Goal: Information Seeking & Learning: Learn about a topic

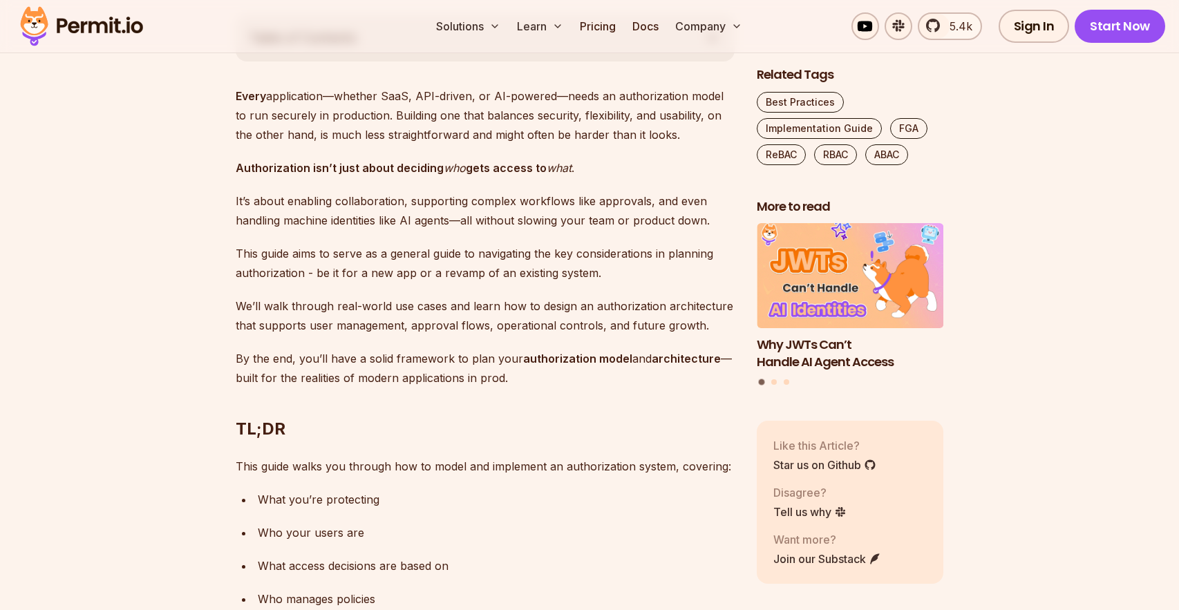
click at [271, 267] on p "This guide aims to serve as a general guide to navigating the key consideration…" at bounding box center [485, 263] width 499 height 39
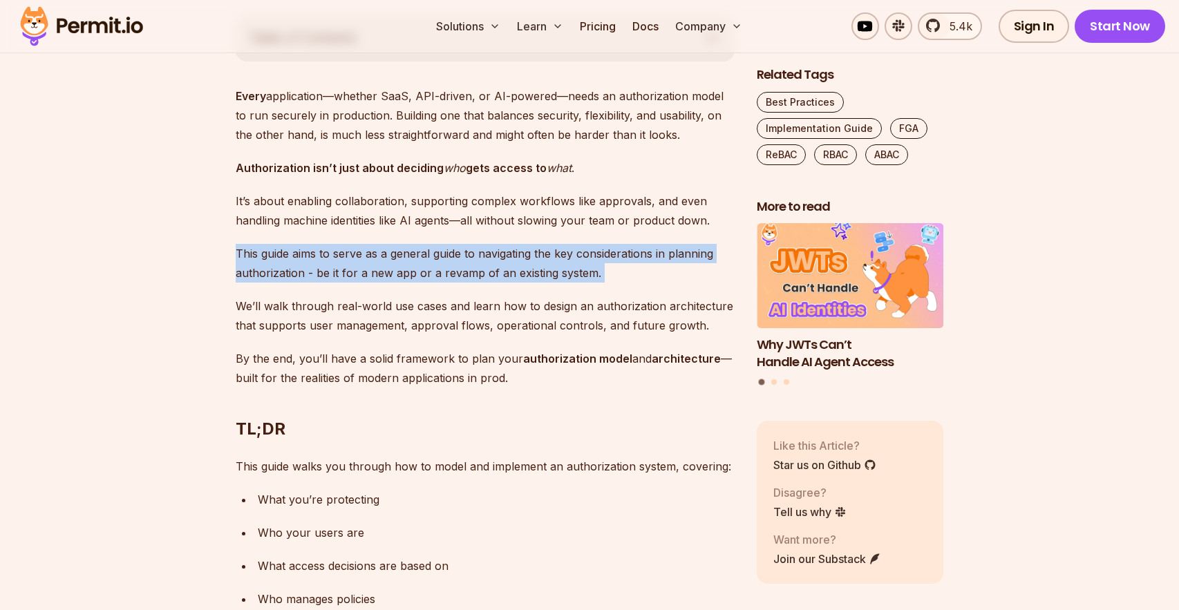
click at [271, 267] on p "This guide aims to serve as a general guide to navigating the key consideration…" at bounding box center [485, 263] width 499 height 39
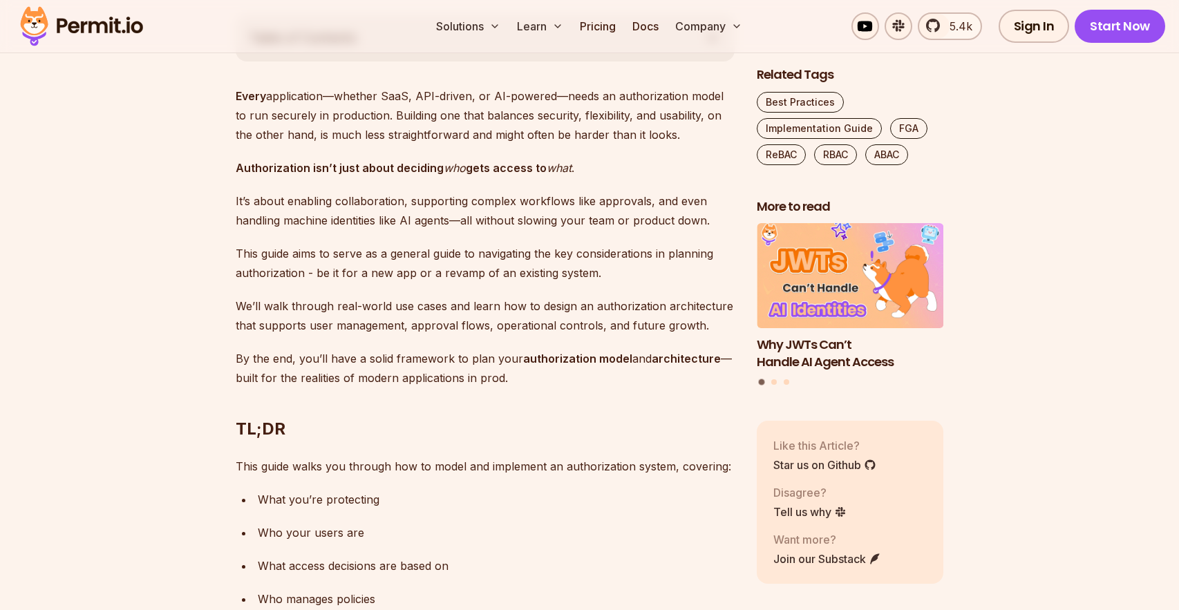
click at [303, 316] on p "We’ll walk through real-world use cases and learn how to design an authorizatio…" at bounding box center [485, 315] width 499 height 39
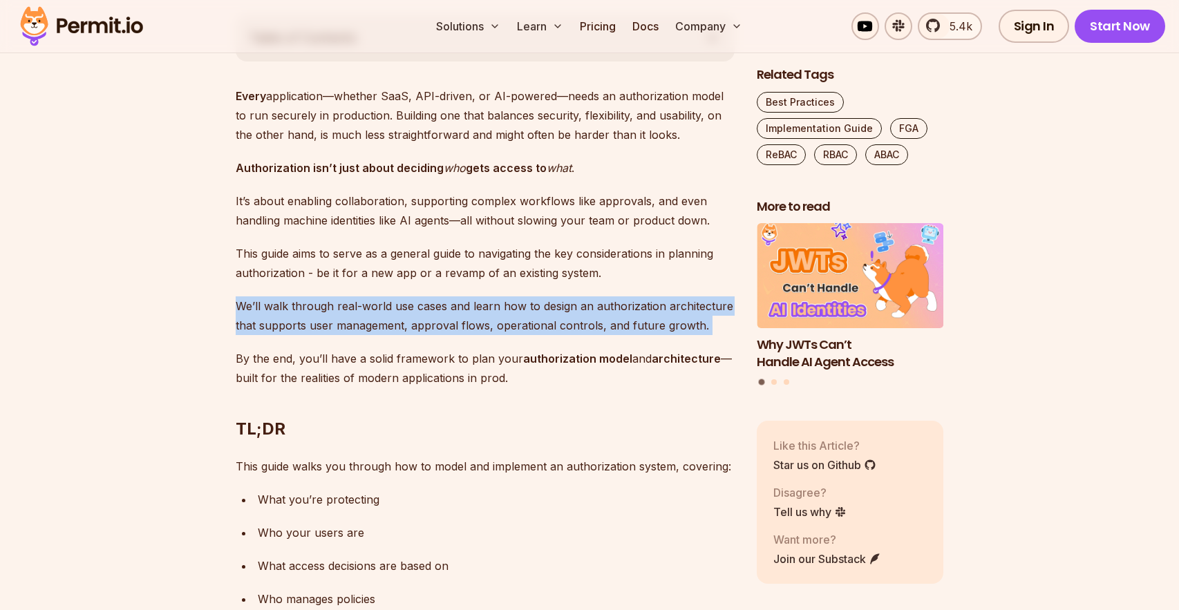
click at [303, 316] on p "We’ll walk through real-world use cases and learn how to design an authorizatio…" at bounding box center [485, 315] width 499 height 39
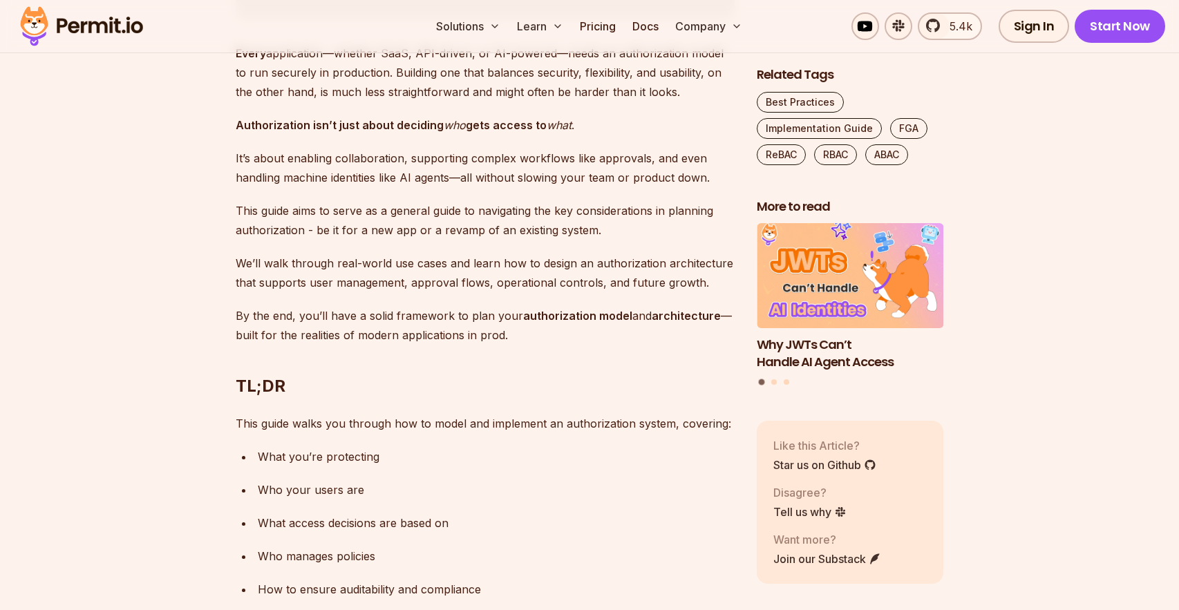
click at [303, 316] on p "By the end, you’ll have a solid framework to plan your authorization model and …" at bounding box center [485, 325] width 499 height 39
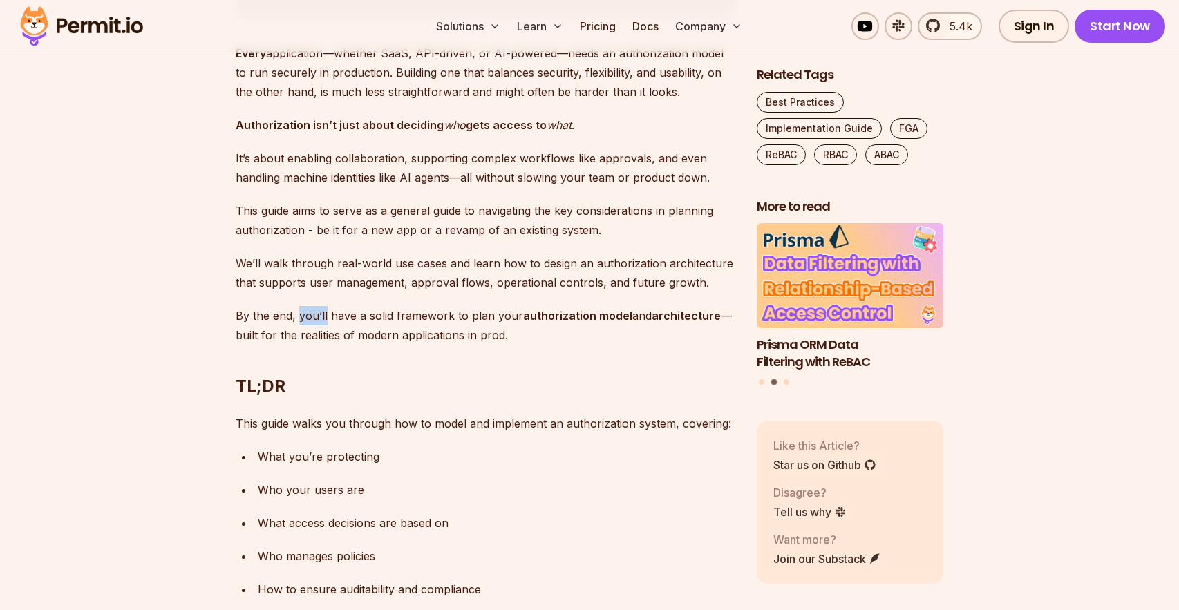
click at [303, 316] on p "By the end, you’ll have a solid framework to plan your authorization model and …" at bounding box center [485, 325] width 499 height 39
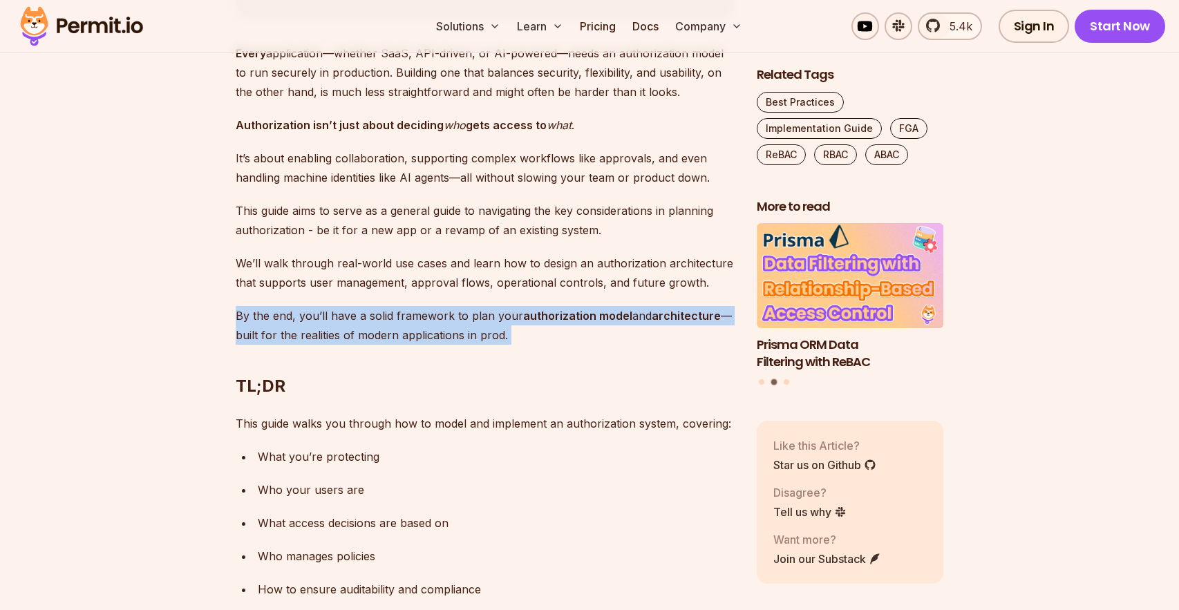
click at [303, 316] on p "By the end, you’ll have a solid framework to plan your authorization model and …" at bounding box center [485, 325] width 499 height 39
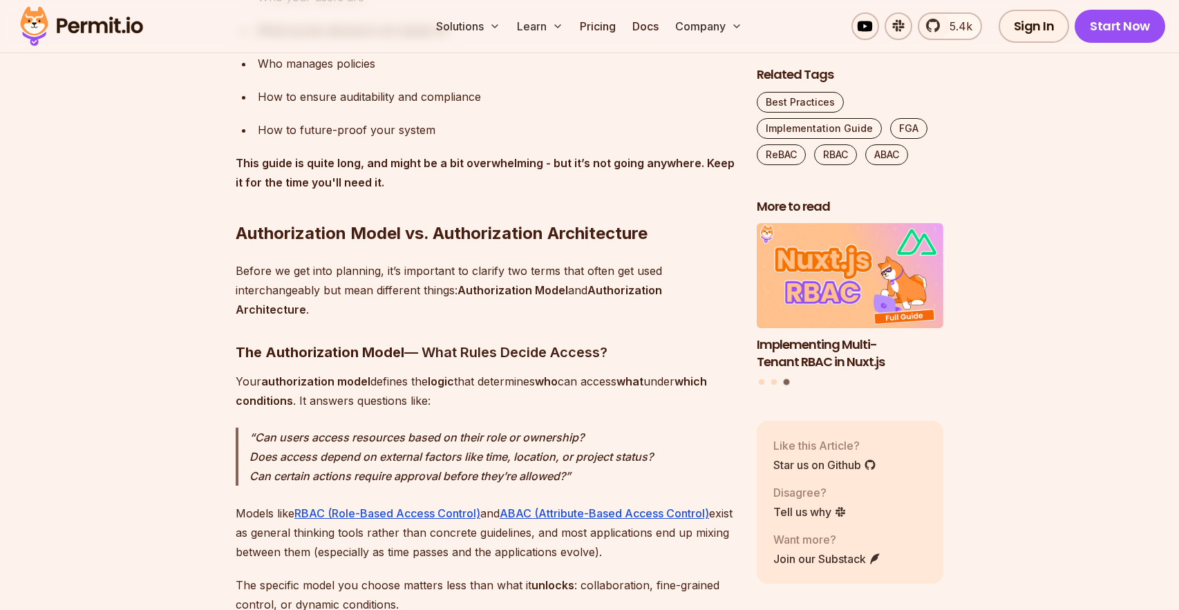
scroll to position [1339, 0]
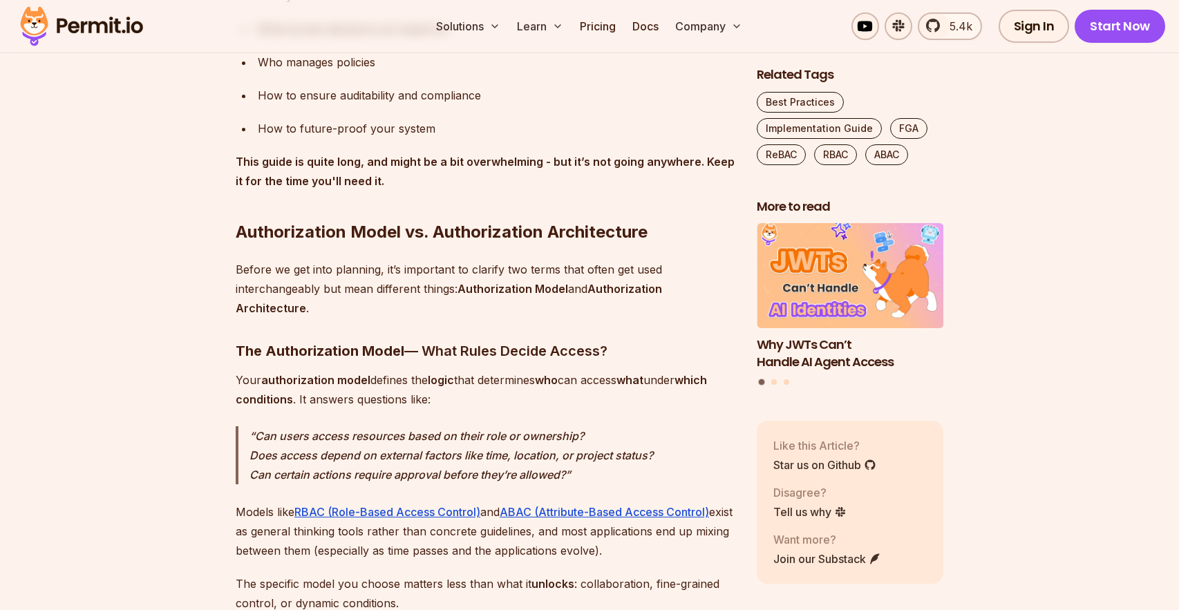
click at [324, 95] on div "How to ensure auditability and compliance" at bounding box center [496, 95] width 477 height 19
click at [313, 178] on strong "This guide is quite long, and might be a bit overwhelming - but it’s not going …" at bounding box center [485, 171] width 499 height 33
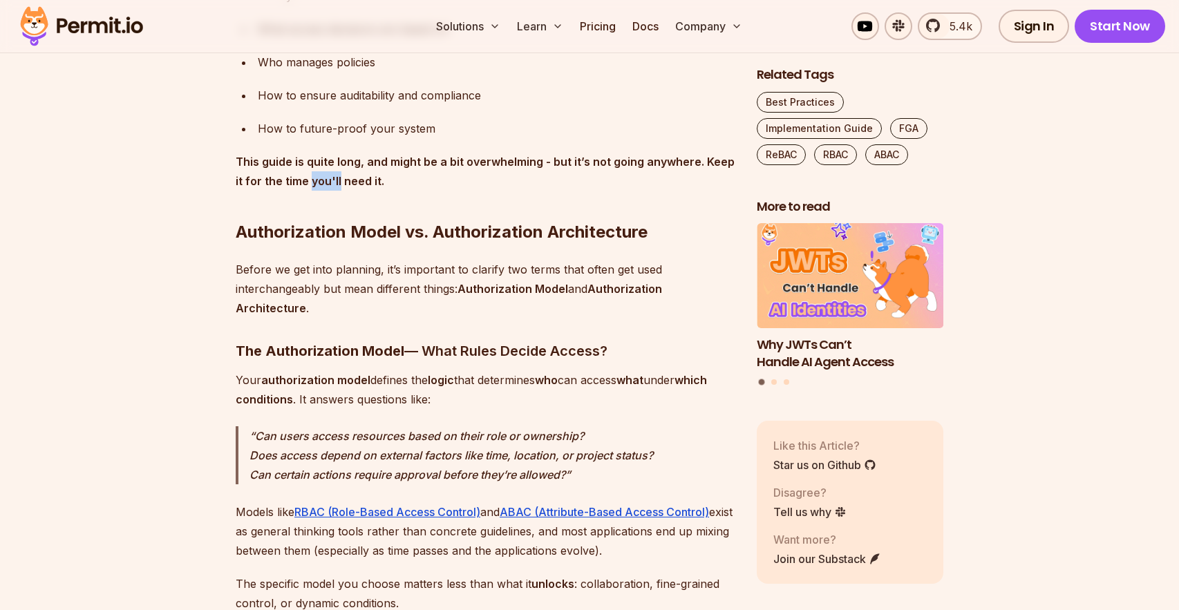
click at [313, 178] on strong "This guide is quite long, and might be a bit overwhelming - but it’s not going …" at bounding box center [485, 171] width 499 height 33
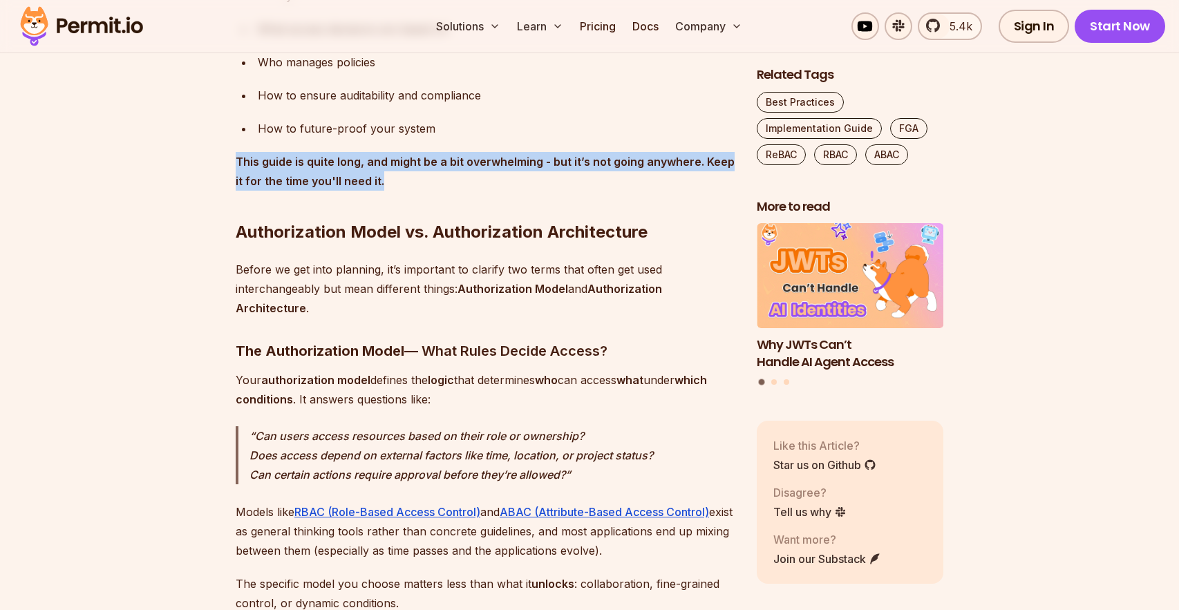
click at [313, 178] on strong "This guide is quite long, and might be a bit overwhelming - but it’s not going …" at bounding box center [485, 171] width 499 height 33
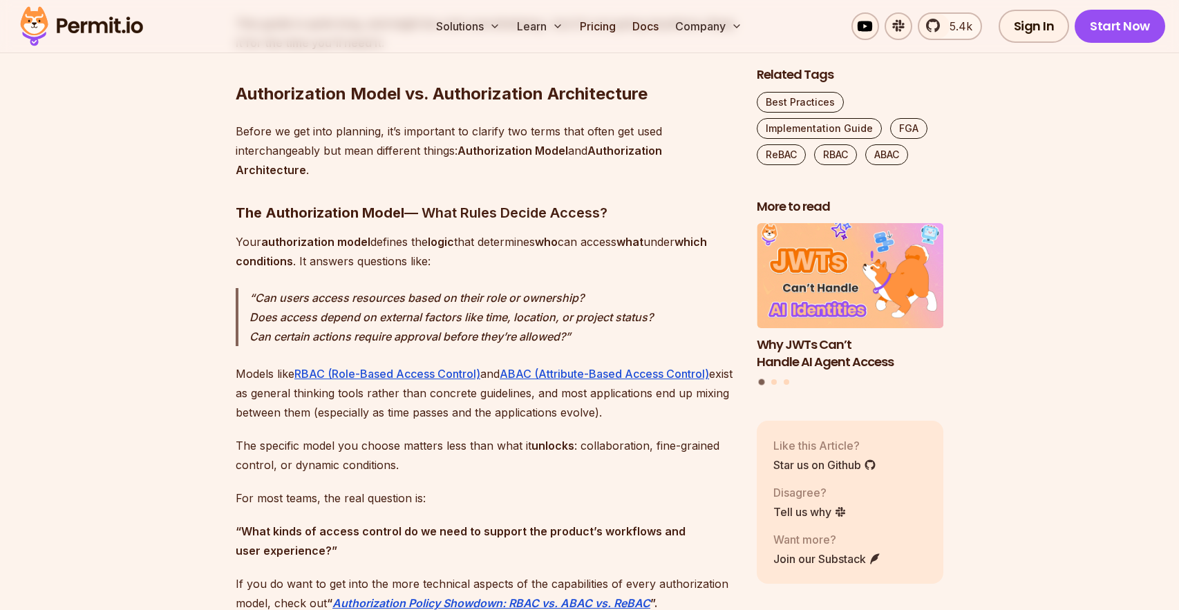
scroll to position [1498, 0]
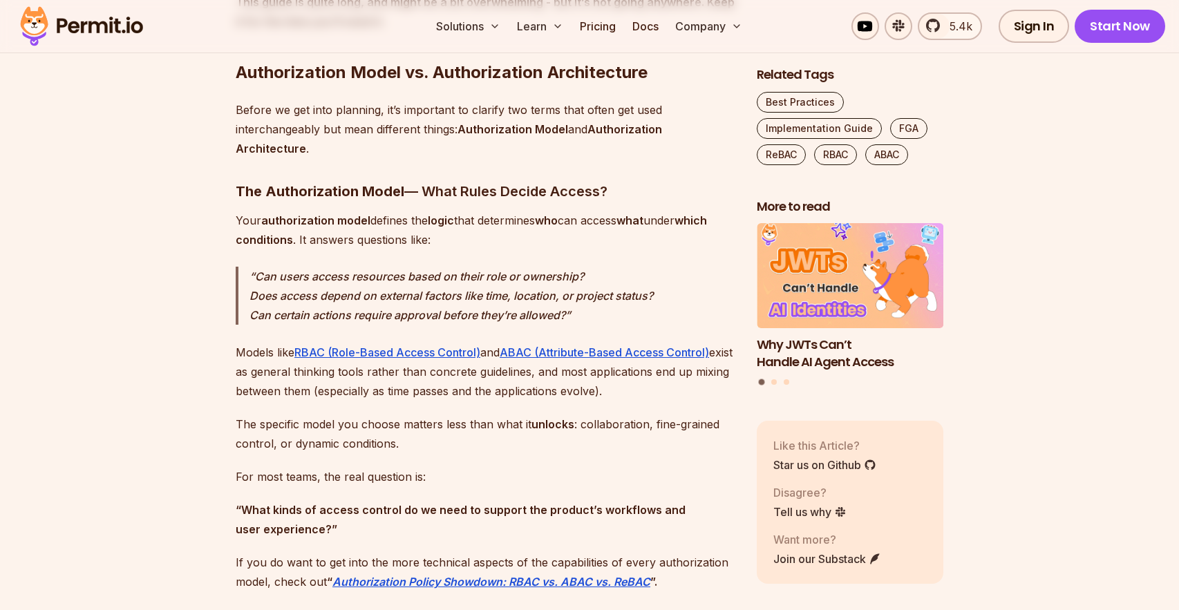
click at [276, 124] on p "Before we get into planning, it’s important to clarify two terms that often get…" at bounding box center [485, 129] width 499 height 58
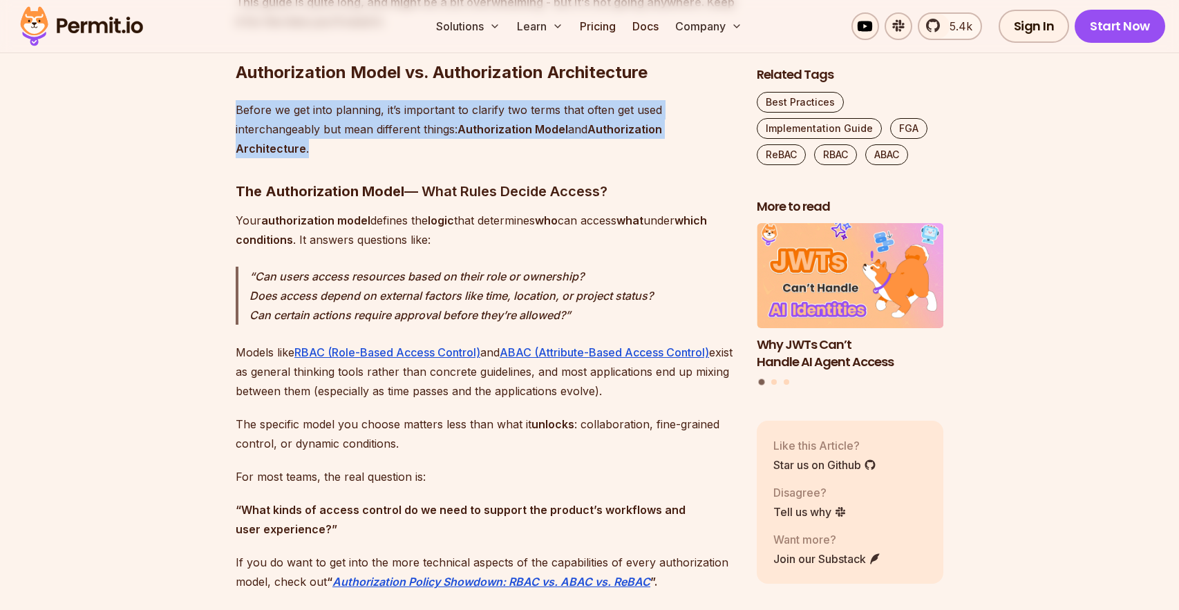
click at [276, 124] on p "Before we get into planning, it’s important to clarify two terms that often get…" at bounding box center [485, 129] width 499 height 58
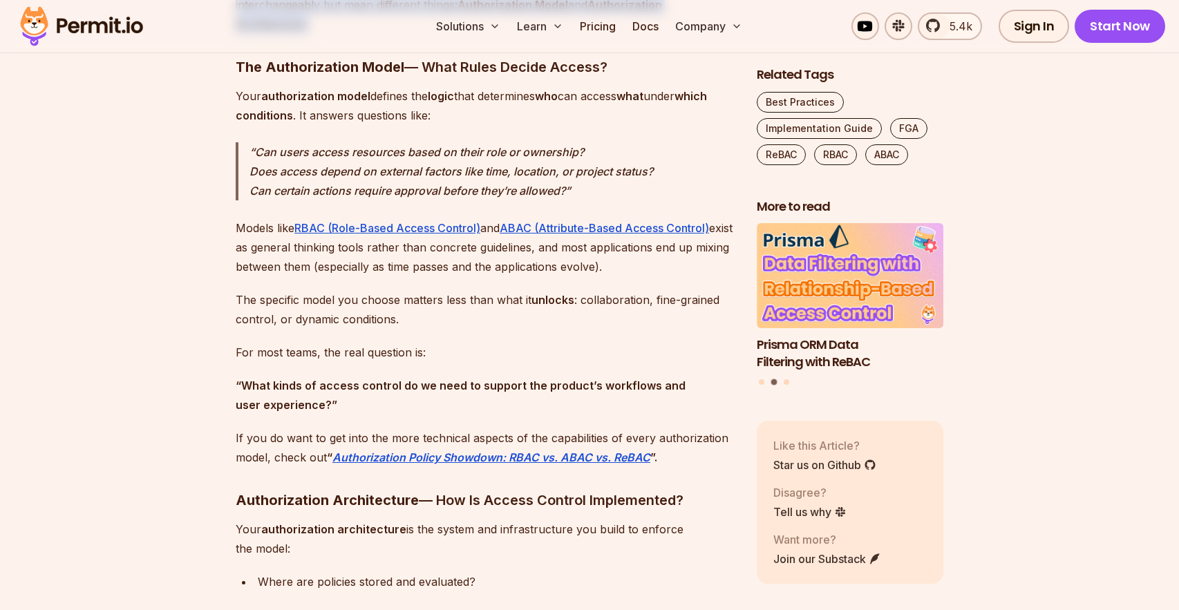
scroll to position [1624, 0]
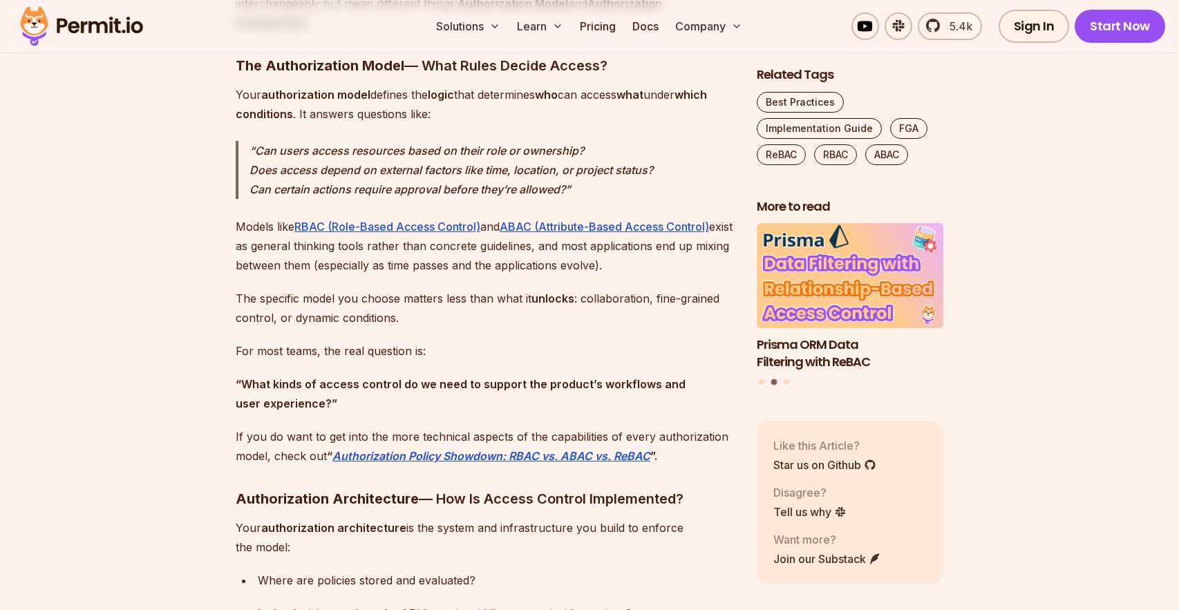
click at [316, 172] on em "Can users access resources based on their role or ownership? Does access depend…" at bounding box center [450, 170] width 403 height 53
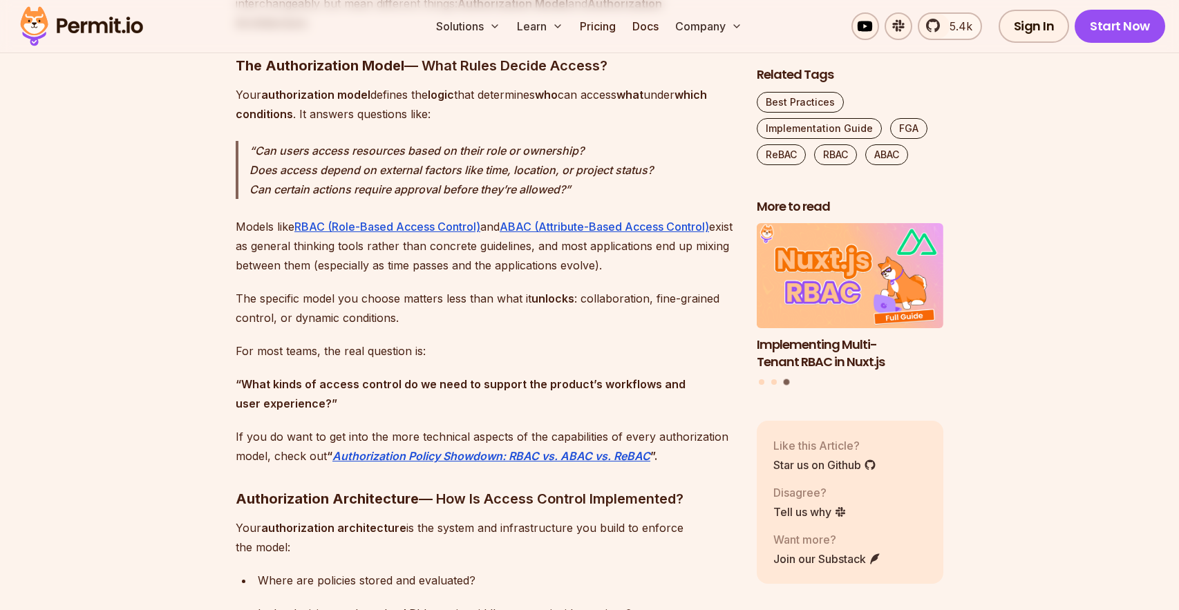
click at [312, 182] on em "Can users access resources based on their role or ownership? Does access depend…" at bounding box center [450, 170] width 403 height 53
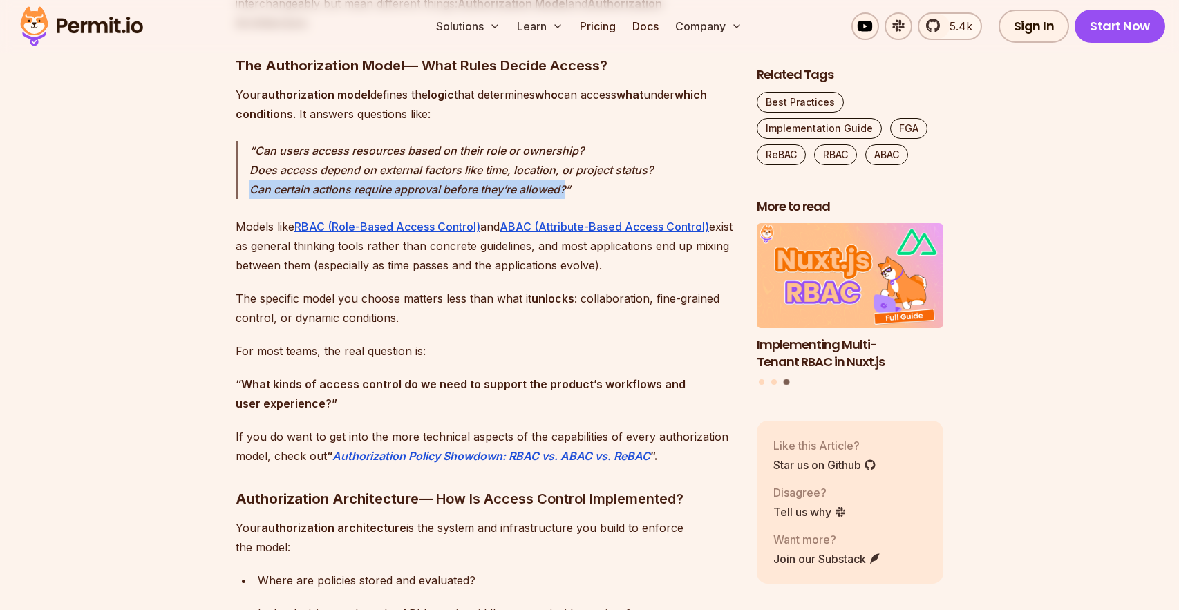
click at [312, 182] on em "Can users access resources based on their role or ownership? Does access depend…" at bounding box center [450, 170] width 403 height 53
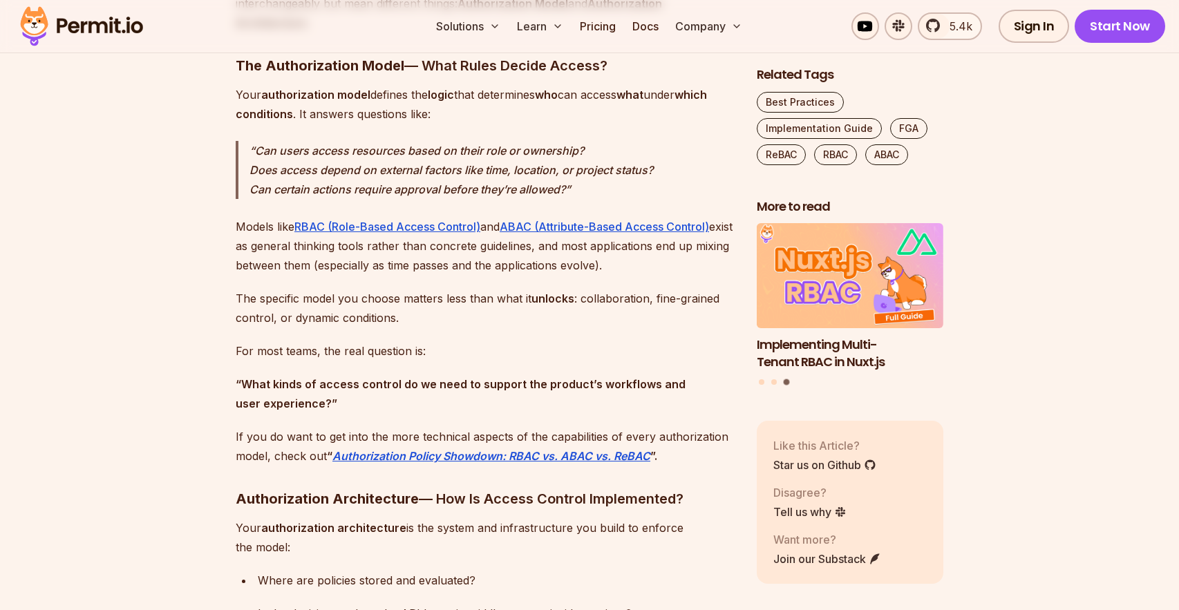
click at [318, 174] on em "Can users access resources based on their role or ownership? Does access depend…" at bounding box center [450, 170] width 403 height 53
click at [309, 189] on em "Can users access resources based on their role or ownership? Does access depend…" at bounding box center [450, 170] width 403 height 53
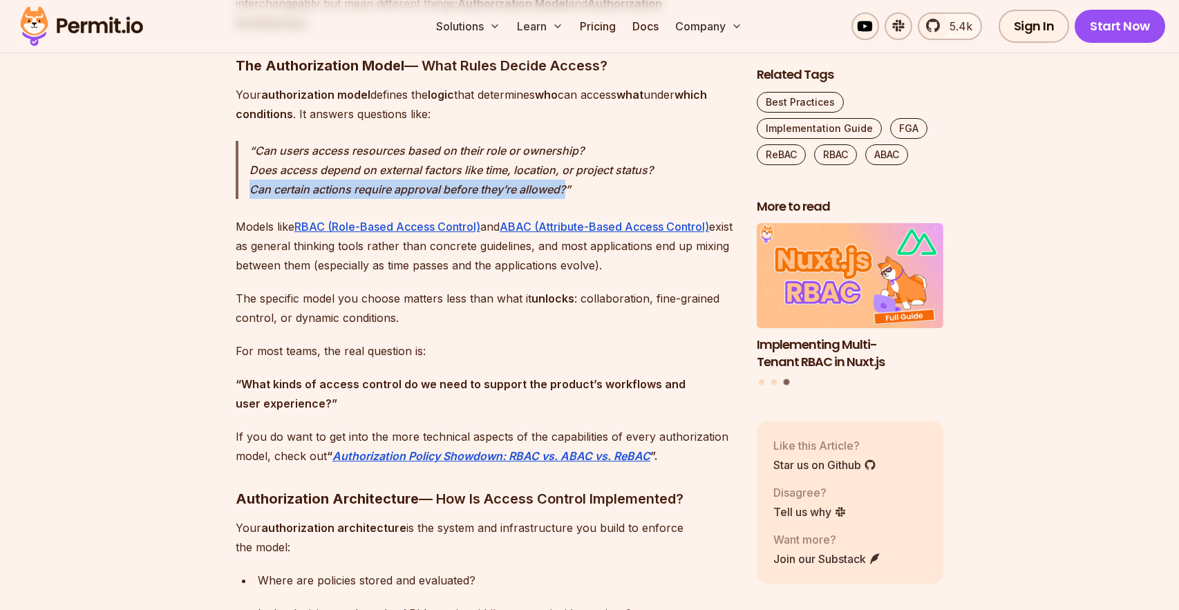
click at [309, 189] on em "Can users access resources based on their role or ownership? Does access depend…" at bounding box center [450, 170] width 403 height 53
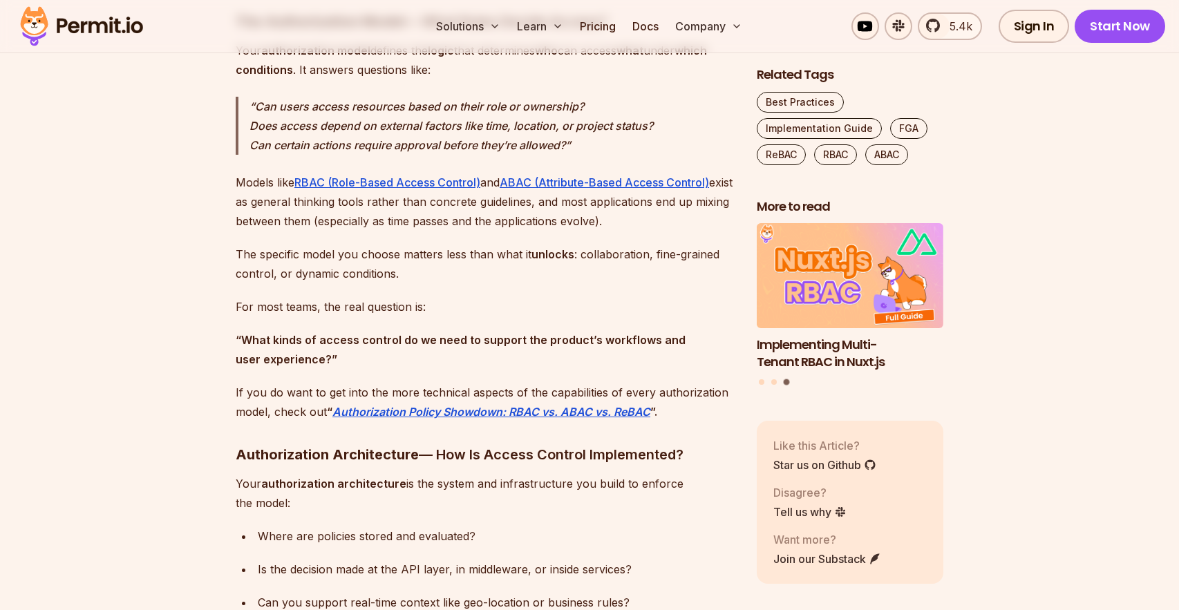
scroll to position [1670, 0]
click at [280, 254] on p "The specific model you choose matters less than what it unlocks : collaboration…" at bounding box center [485, 262] width 499 height 39
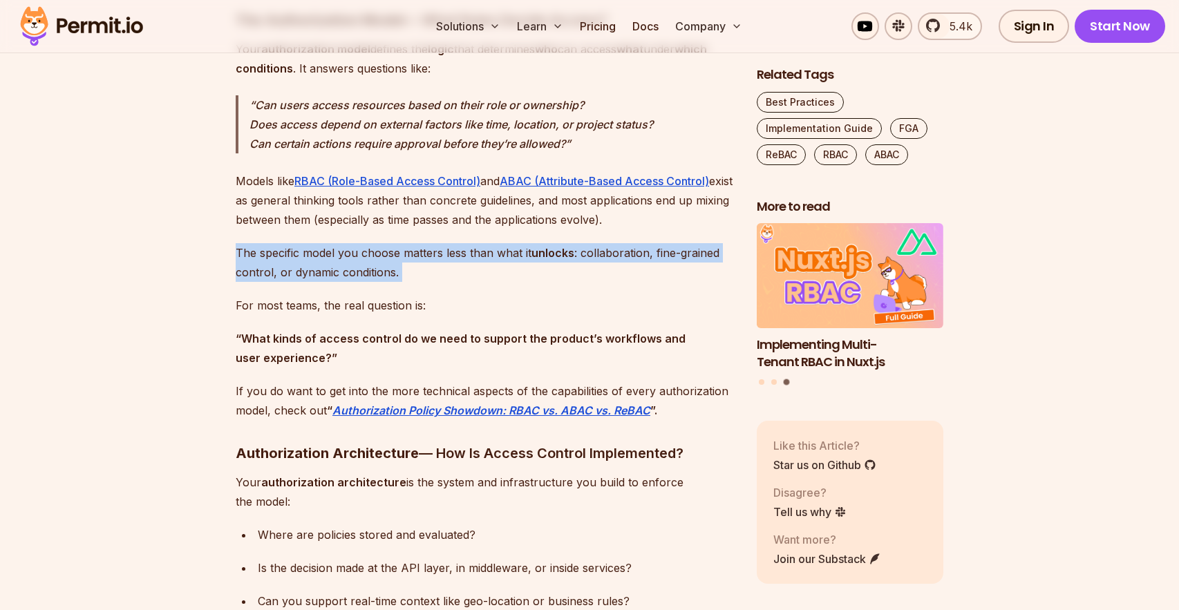
click at [280, 254] on p "The specific model you choose matters less than what it unlocks : collaboration…" at bounding box center [485, 262] width 499 height 39
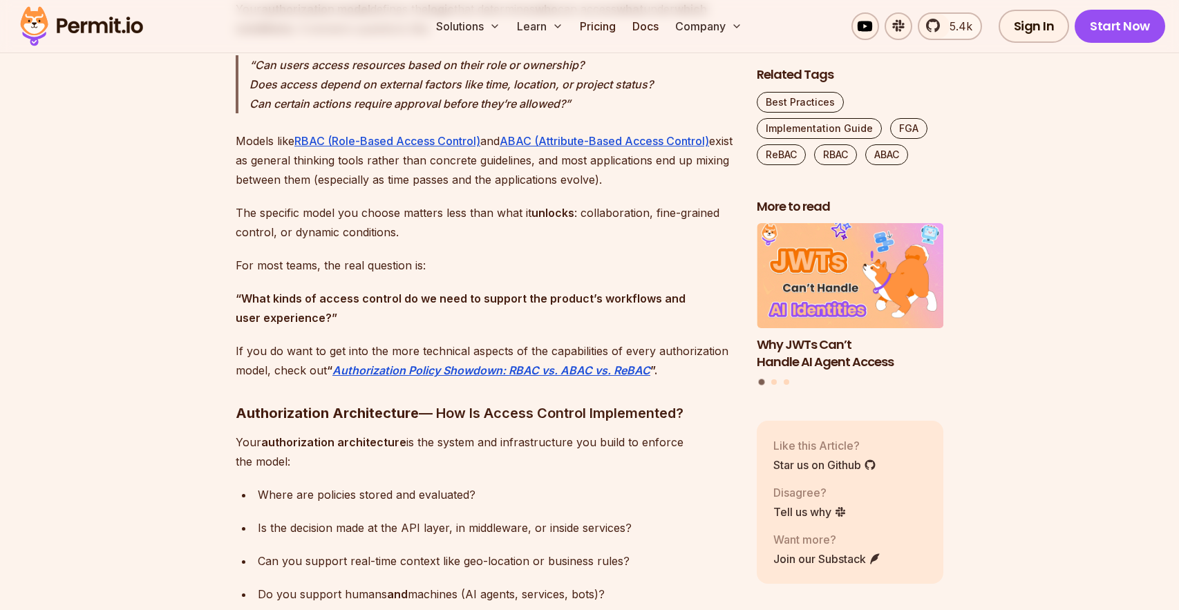
scroll to position [1724, 0]
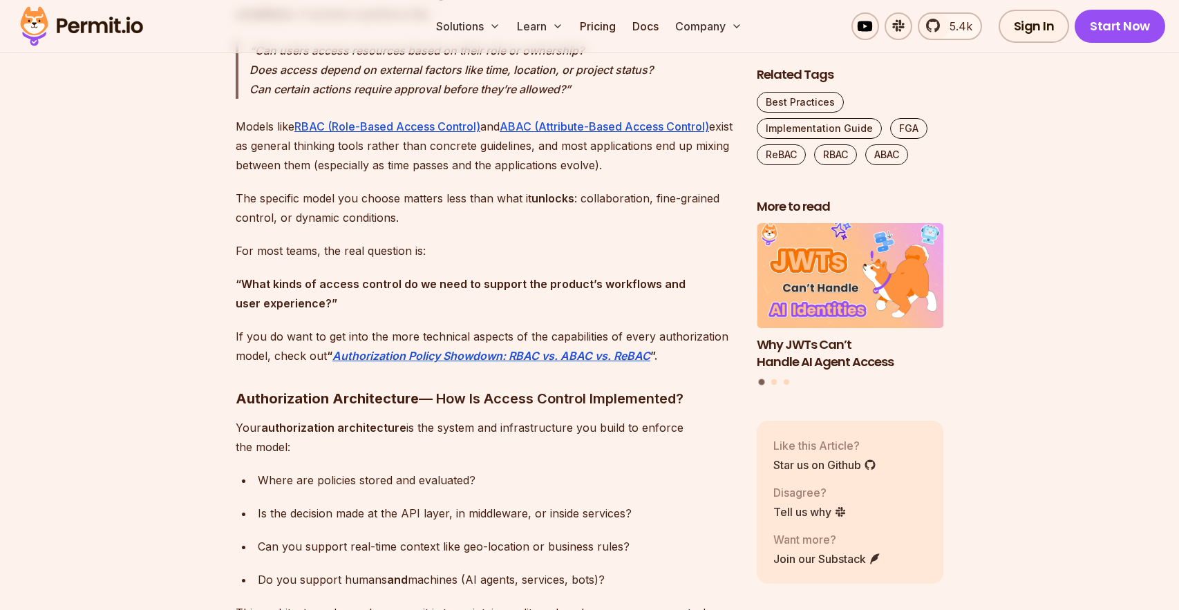
click at [274, 292] on p "“What kinds of access control do we need to support the product’s workflows and…" at bounding box center [485, 293] width 499 height 39
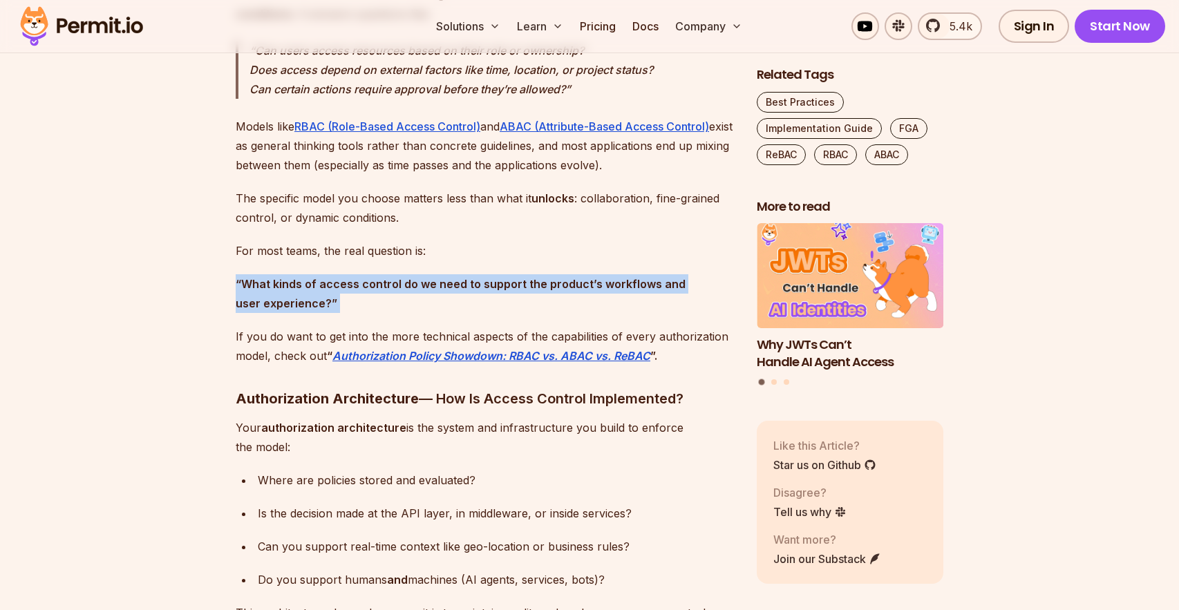
click at [274, 292] on p "“What kinds of access control do we need to support the product’s workflows and…" at bounding box center [485, 293] width 499 height 39
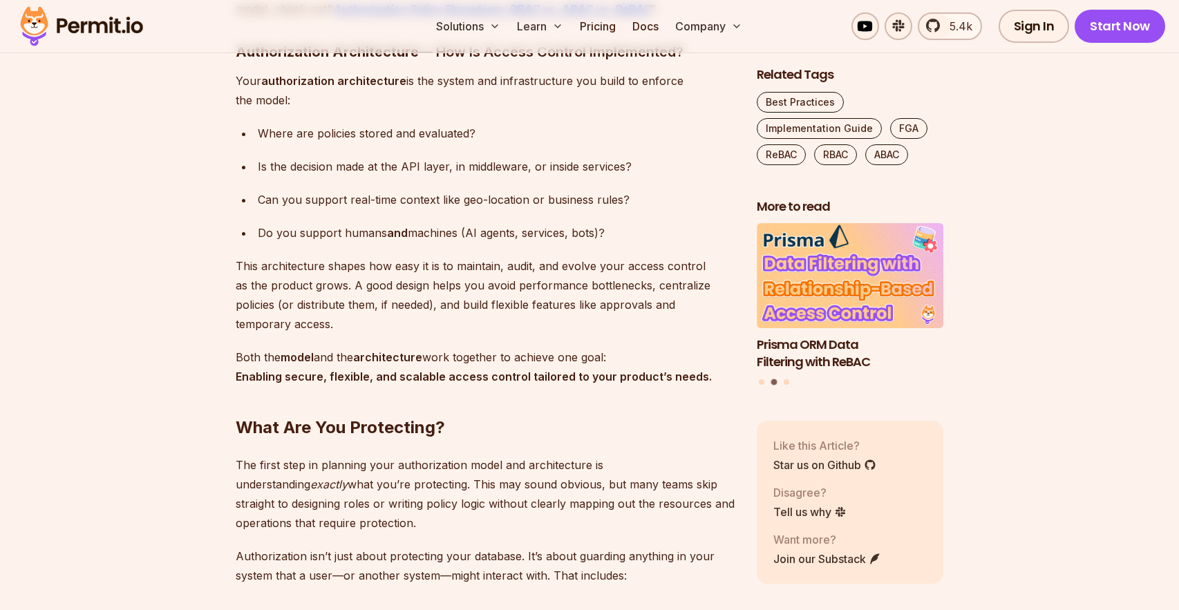
scroll to position [2055, 0]
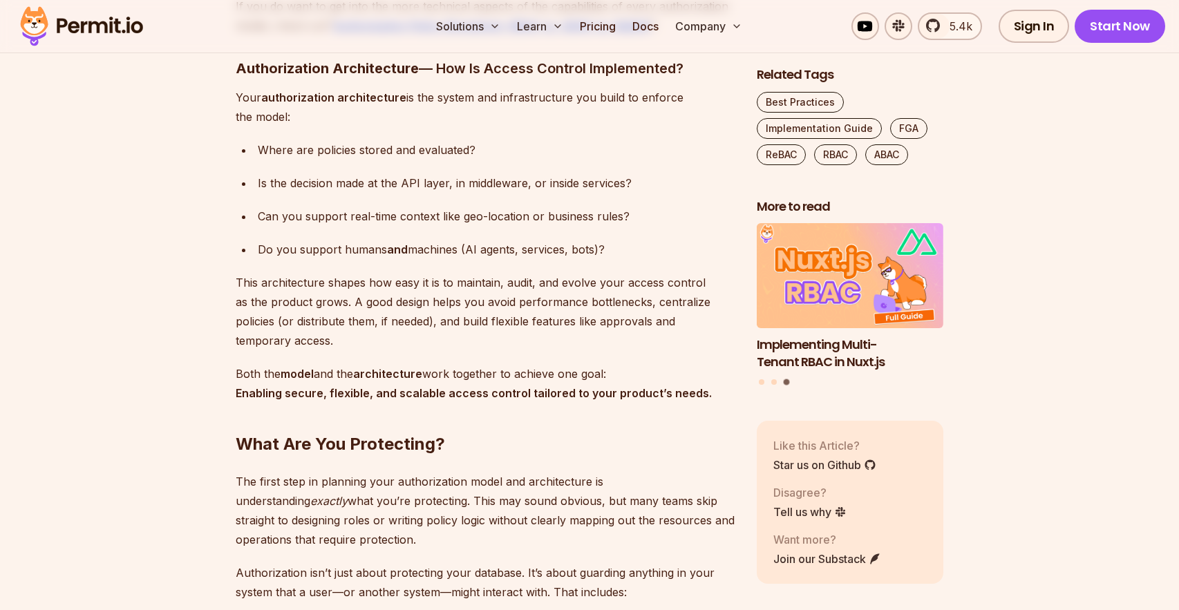
click at [278, 298] on p "This architecture shapes how easy it is to maintain, audit, and evolve your acc…" at bounding box center [485, 311] width 499 height 77
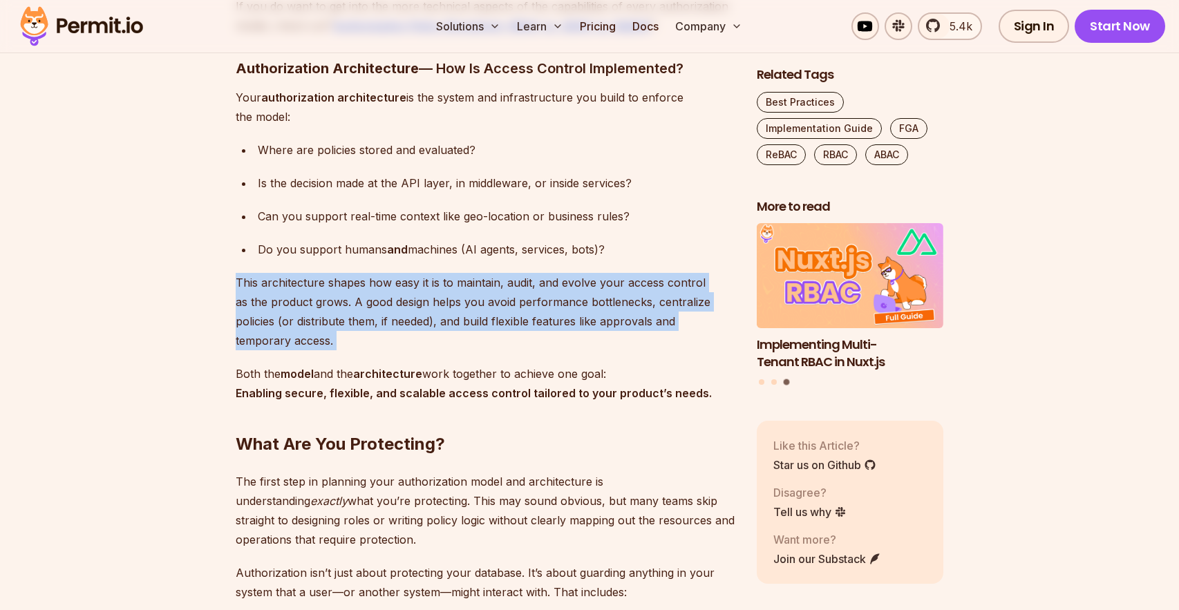
click at [278, 298] on p "This architecture shapes how easy it is to maintain, audit, and evolve your acc…" at bounding box center [485, 311] width 499 height 77
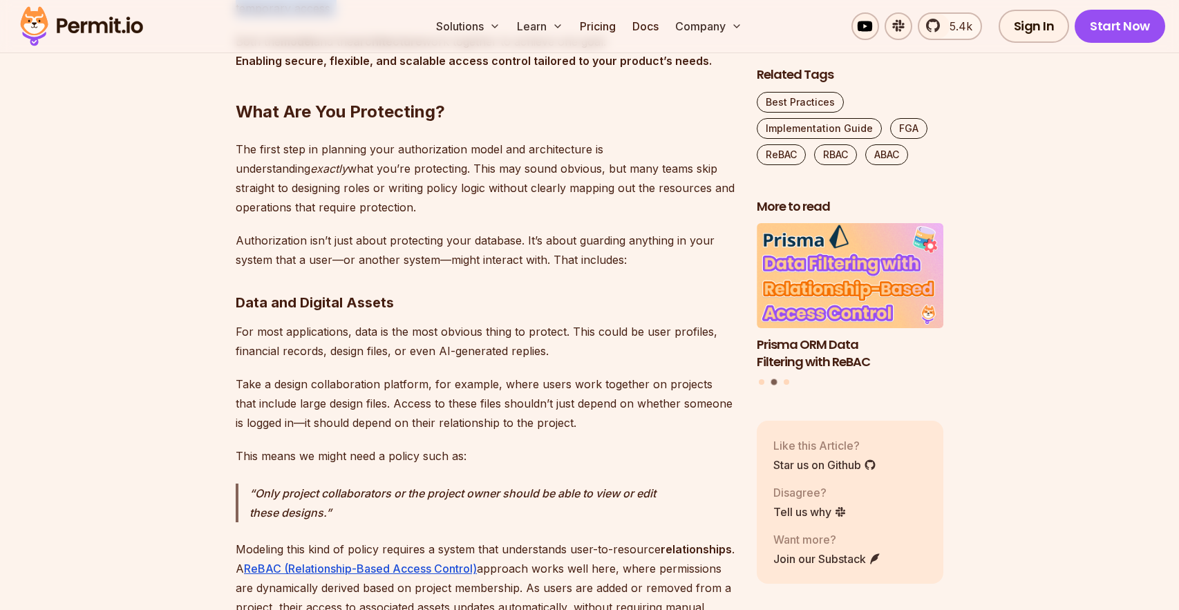
scroll to position [2388, 0]
click at [336, 148] on p "The first step in planning your authorization model and architecture is underst…" at bounding box center [485, 177] width 499 height 77
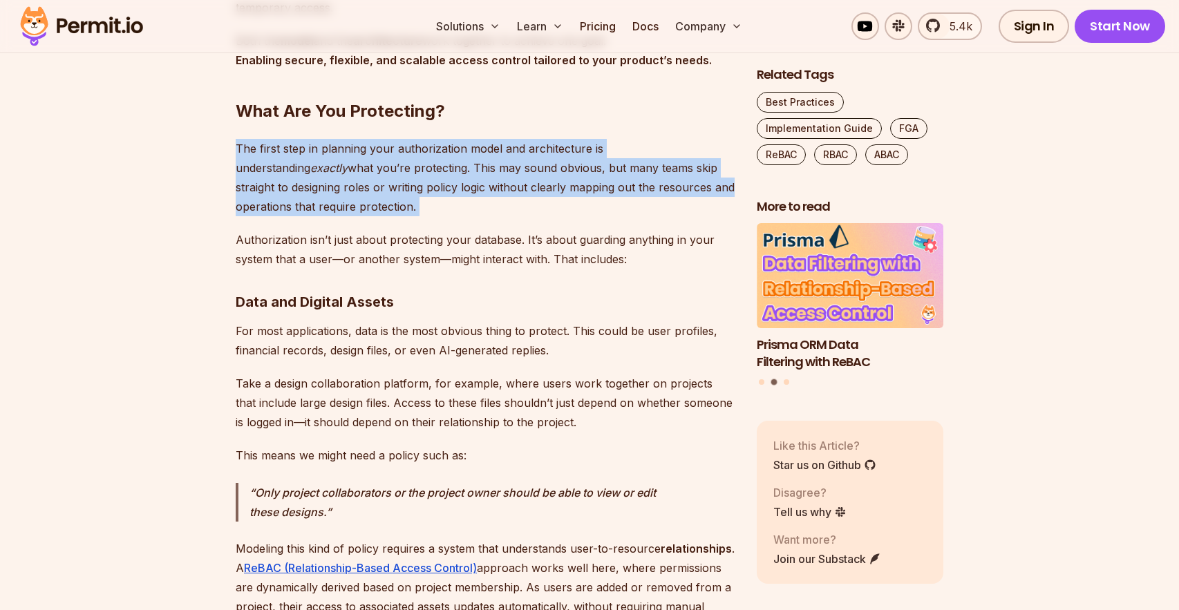
click at [336, 148] on p "The first step in planning your authorization model and architecture is underst…" at bounding box center [485, 177] width 499 height 77
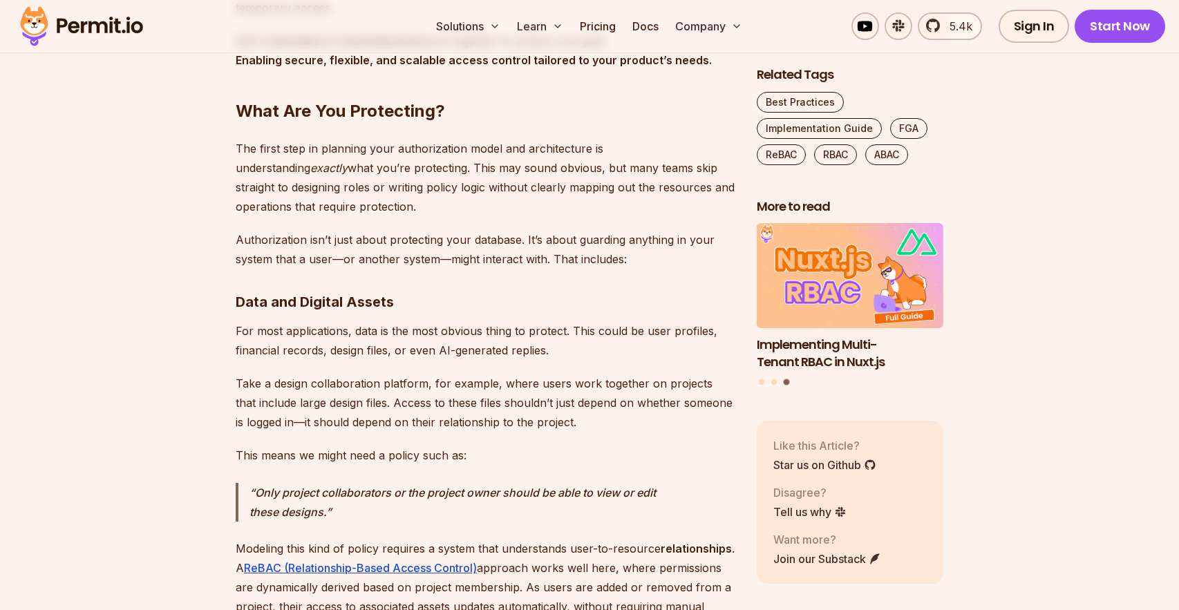
click at [385, 231] on p "Authorization isn’t just about protecting your database. It’s about guarding an…" at bounding box center [485, 249] width 499 height 39
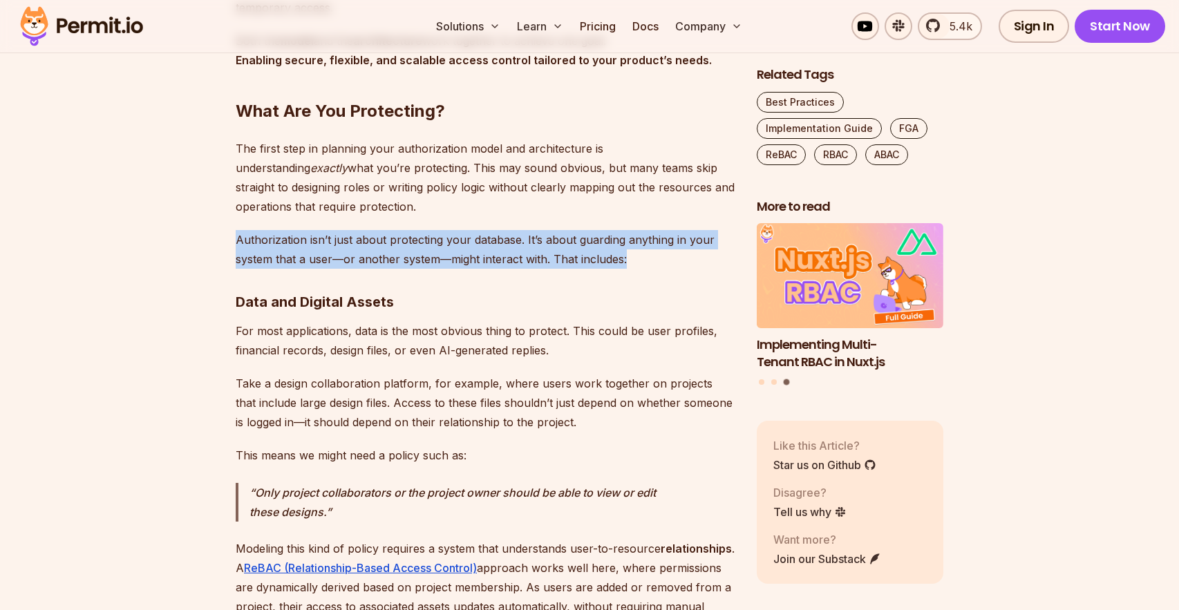
click at [385, 231] on p "Authorization isn’t just about protecting your database. It’s about guarding an…" at bounding box center [485, 249] width 499 height 39
click at [441, 230] on p "Authorization isn’t just about protecting your database. It’s about guarding an…" at bounding box center [485, 249] width 499 height 39
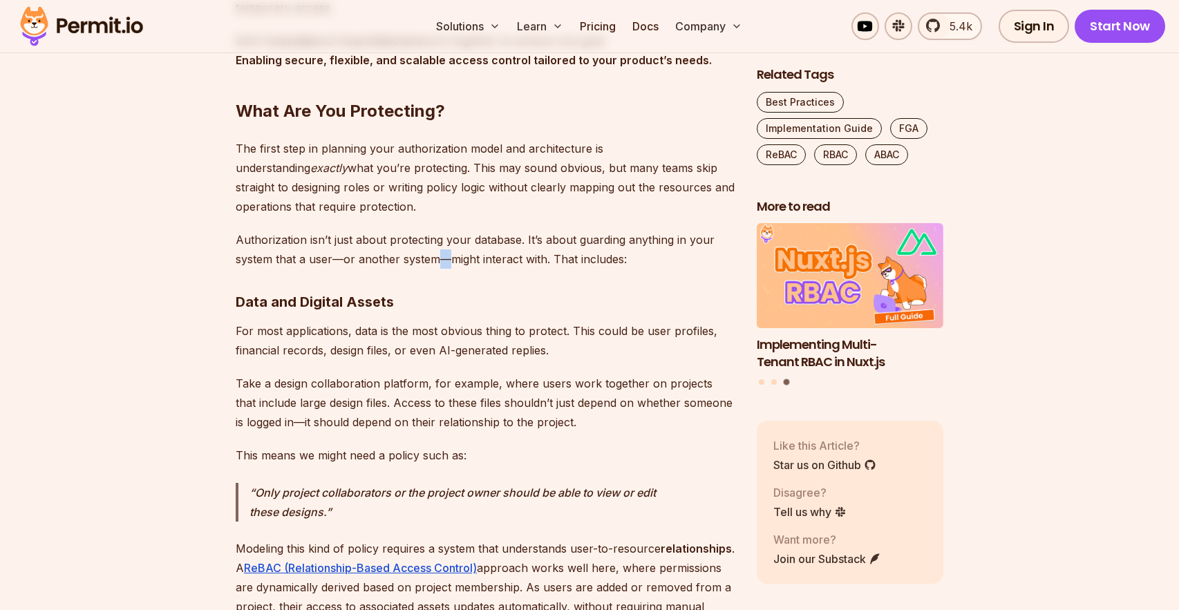
click at [441, 230] on p "Authorization isn’t just about protecting your database. It’s about guarding an…" at bounding box center [485, 249] width 499 height 39
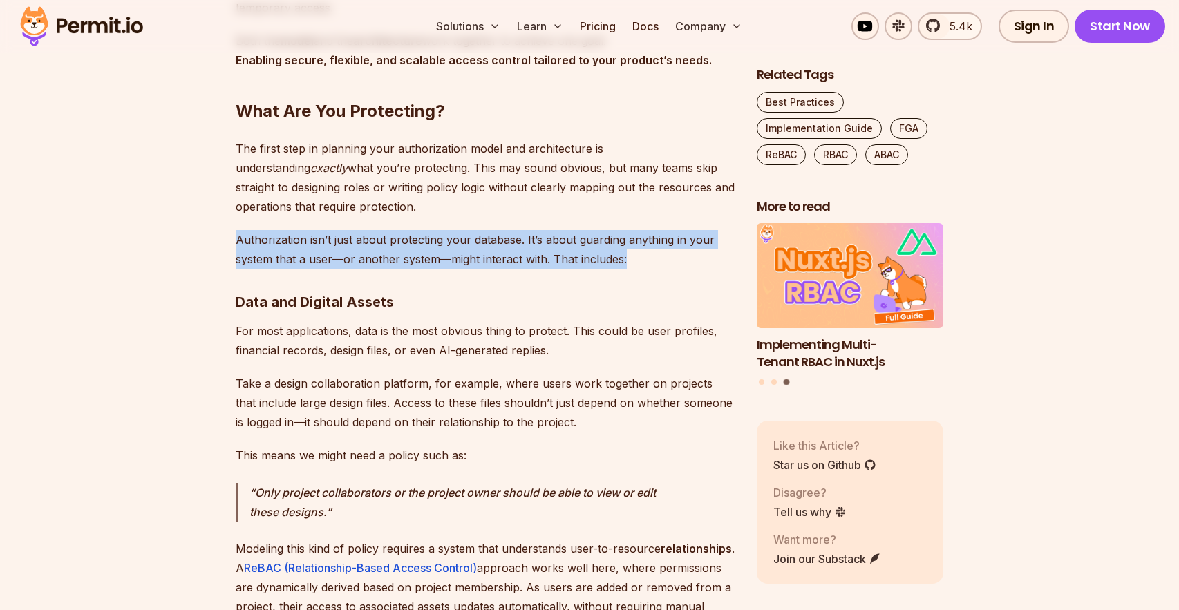
click at [441, 230] on p "Authorization isn’t just about protecting your database. It’s about guarding an…" at bounding box center [485, 249] width 499 height 39
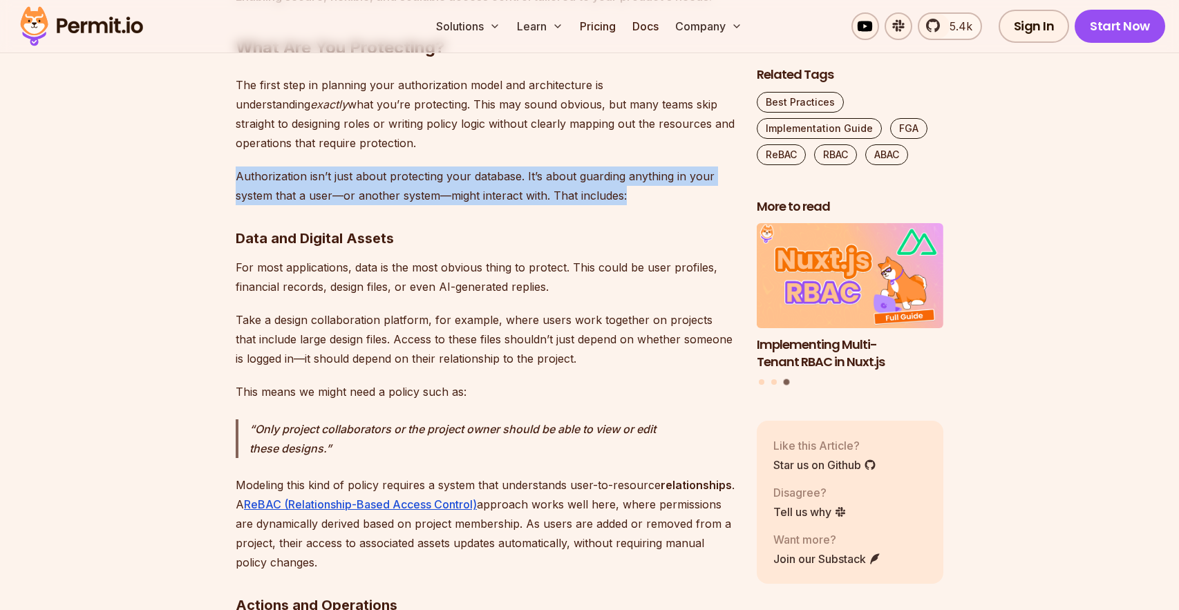
scroll to position [2484, 0]
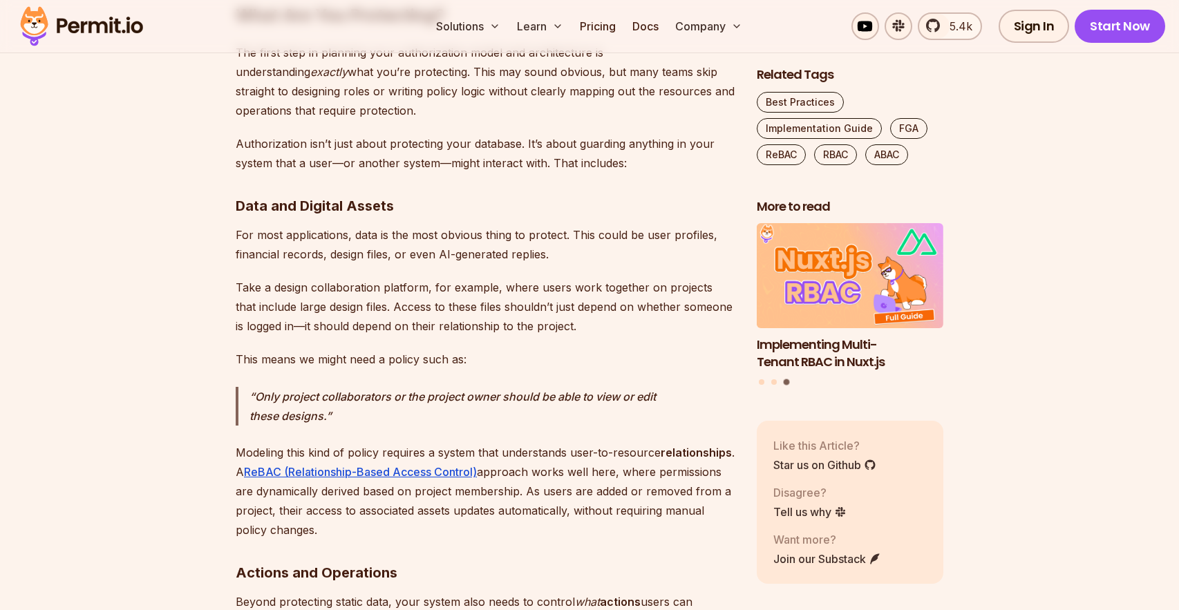
click at [367, 225] on p "For most applications, data is the most obvious thing to protect. This could be…" at bounding box center [485, 244] width 499 height 39
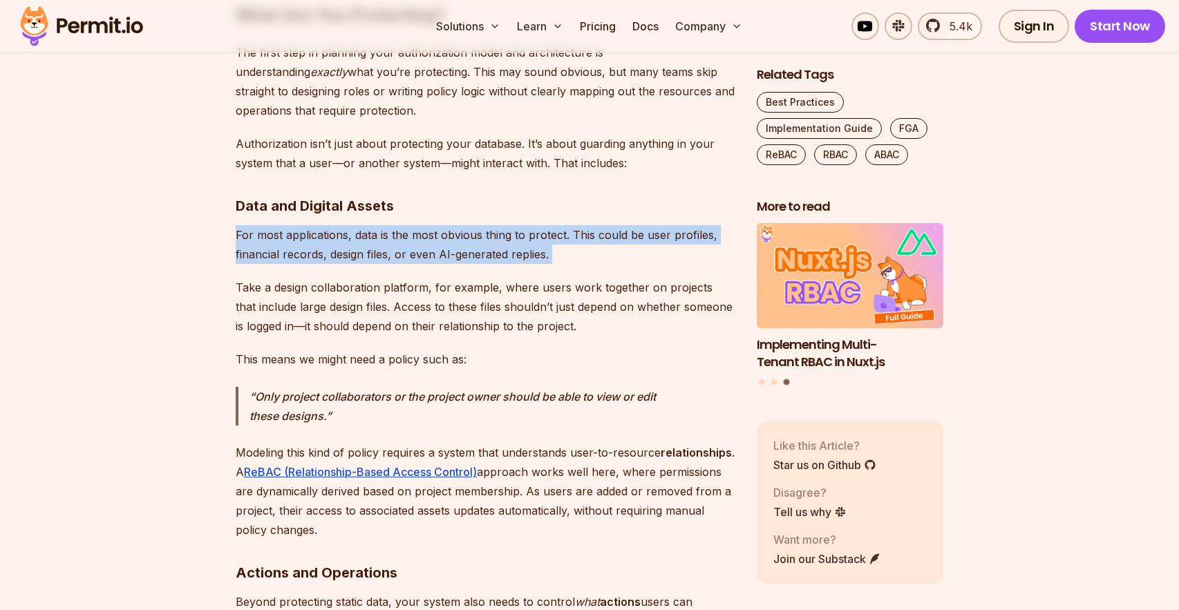
click at [367, 225] on p "For most applications, data is the most obvious thing to protect. This could be…" at bounding box center [485, 244] width 499 height 39
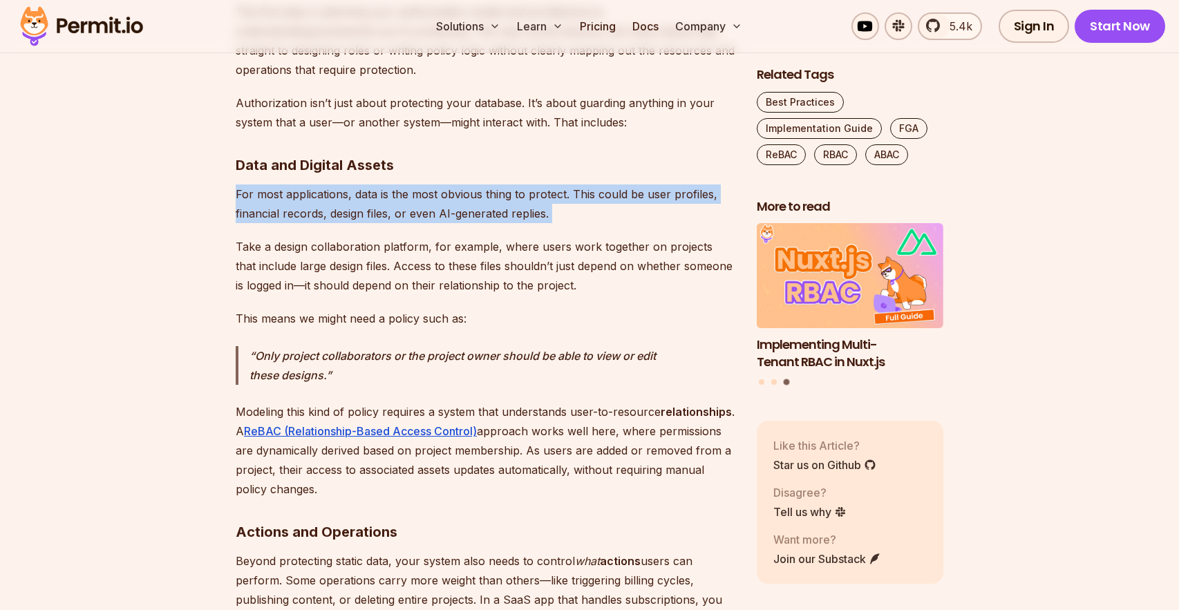
scroll to position [2550, 0]
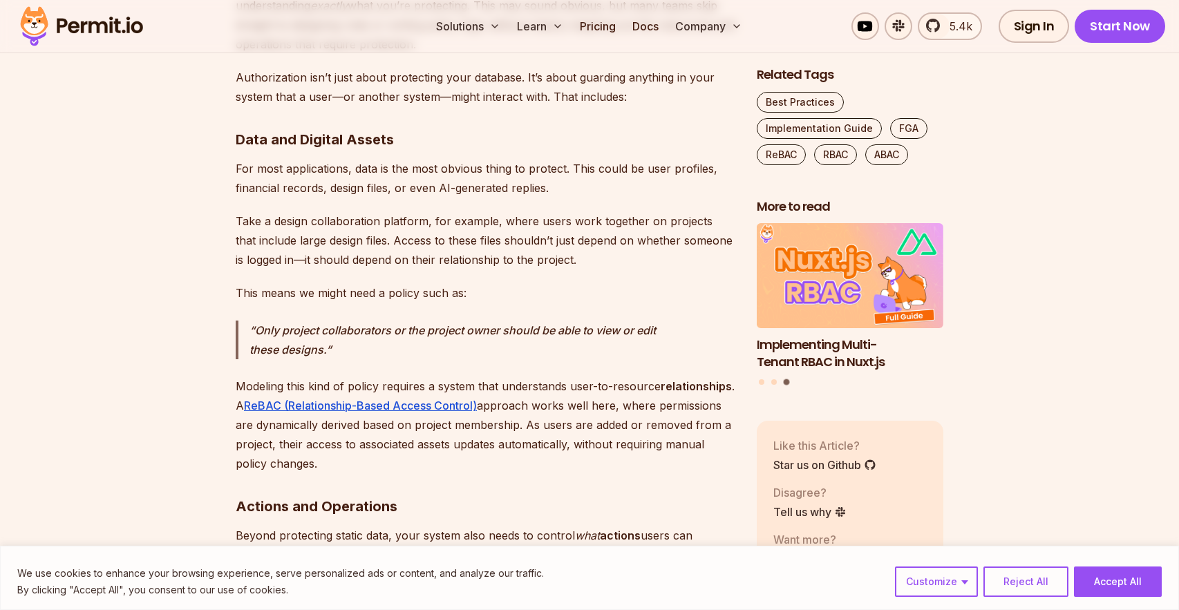
click at [370, 231] on p "Take a design collaboration platform, for example, where users work together on…" at bounding box center [485, 240] width 499 height 58
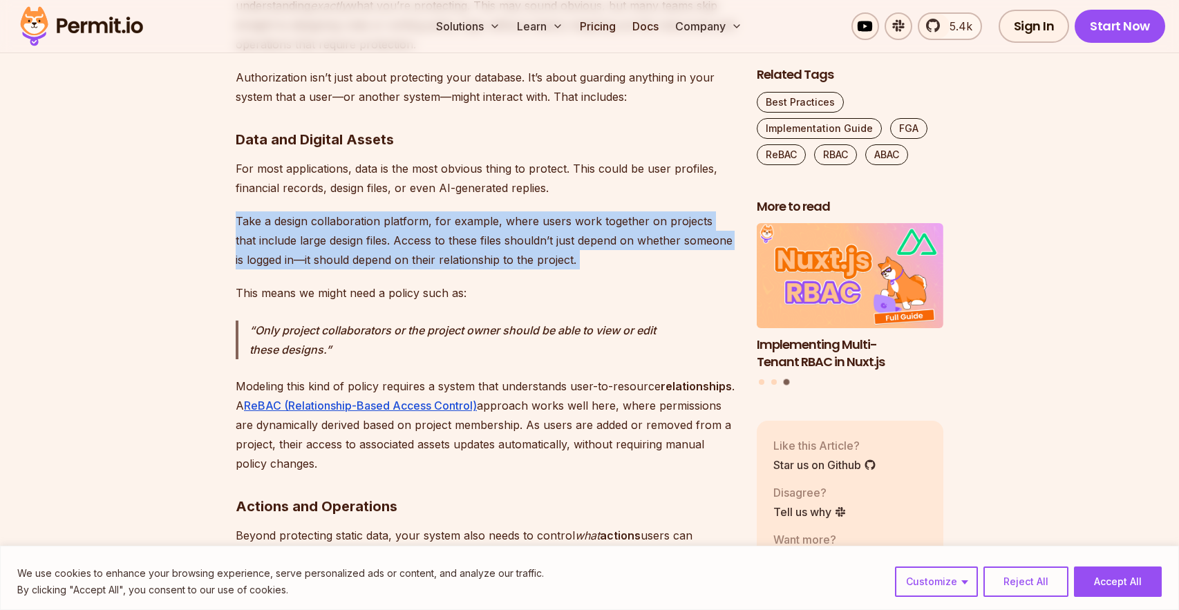
click at [370, 231] on p "Take a design collaboration platform, for example, where users work together on…" at bounding box center [485, 240] width 499 height 58
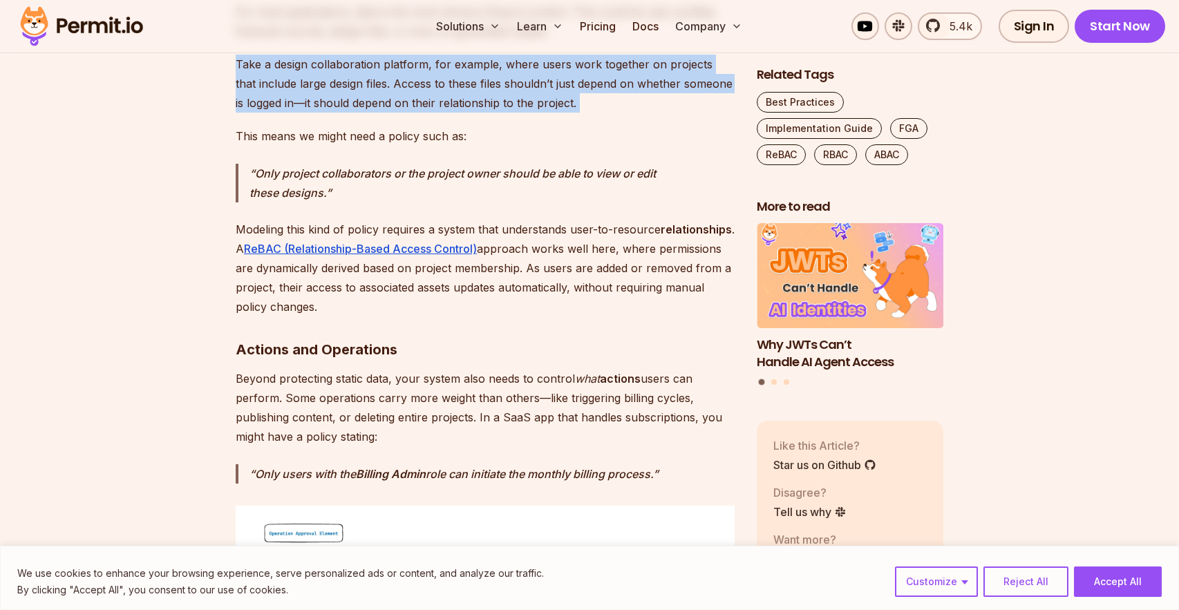
scroll to position [2710, 0]
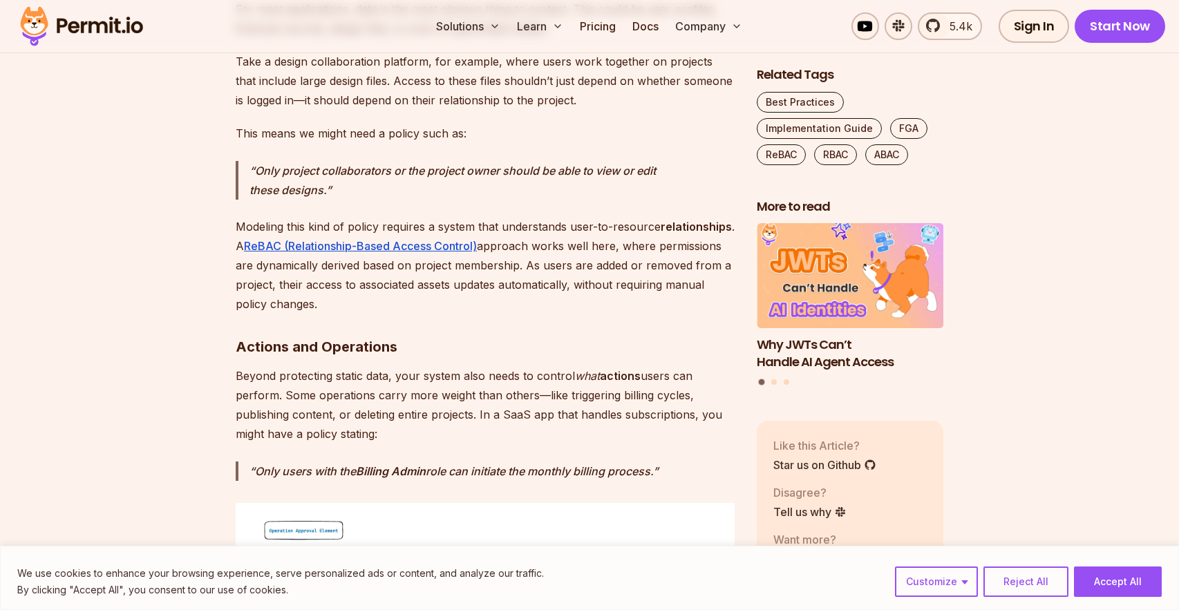
click at [403, 366] on p "Beyond protecting static data, your system also needs to control what actions u…" at bounding box center [485, 404] width 499 height 77
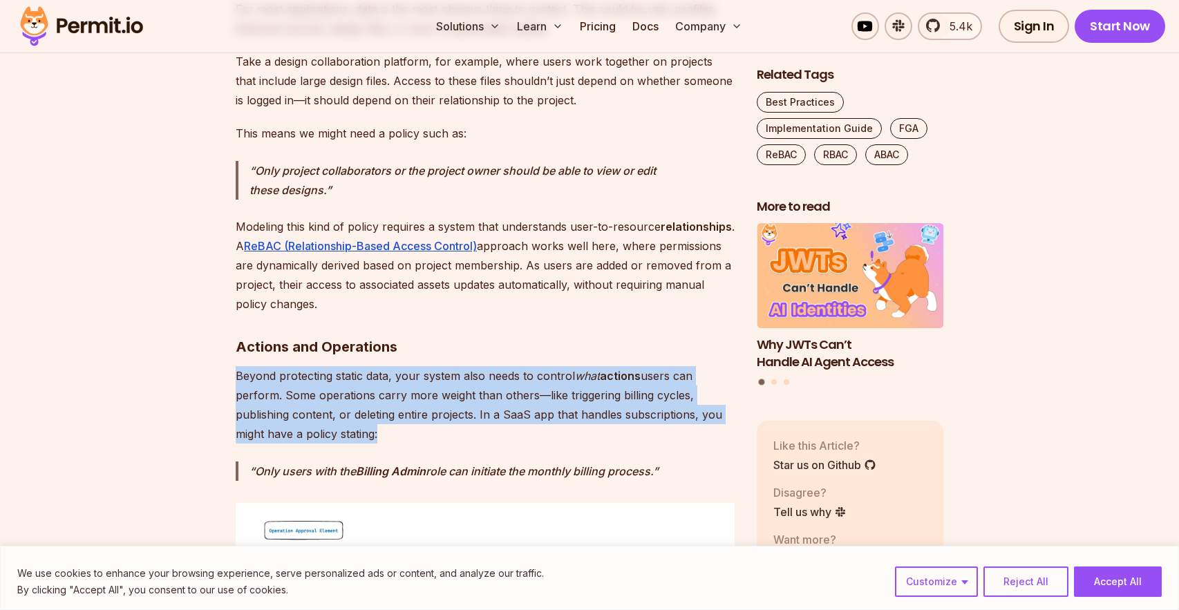
click at [403, 366] on p "Beyond protecting static data, your system also needs to control what actions u…" at bounding box center [485, 404] width 499 height 77
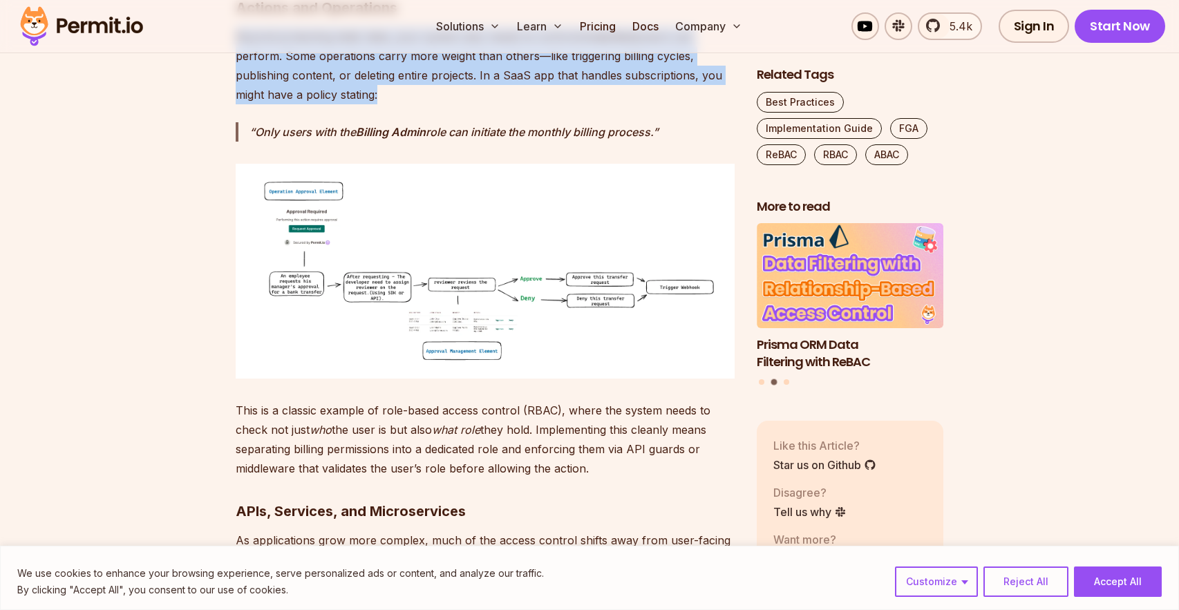
scroll to position [3049, 0]
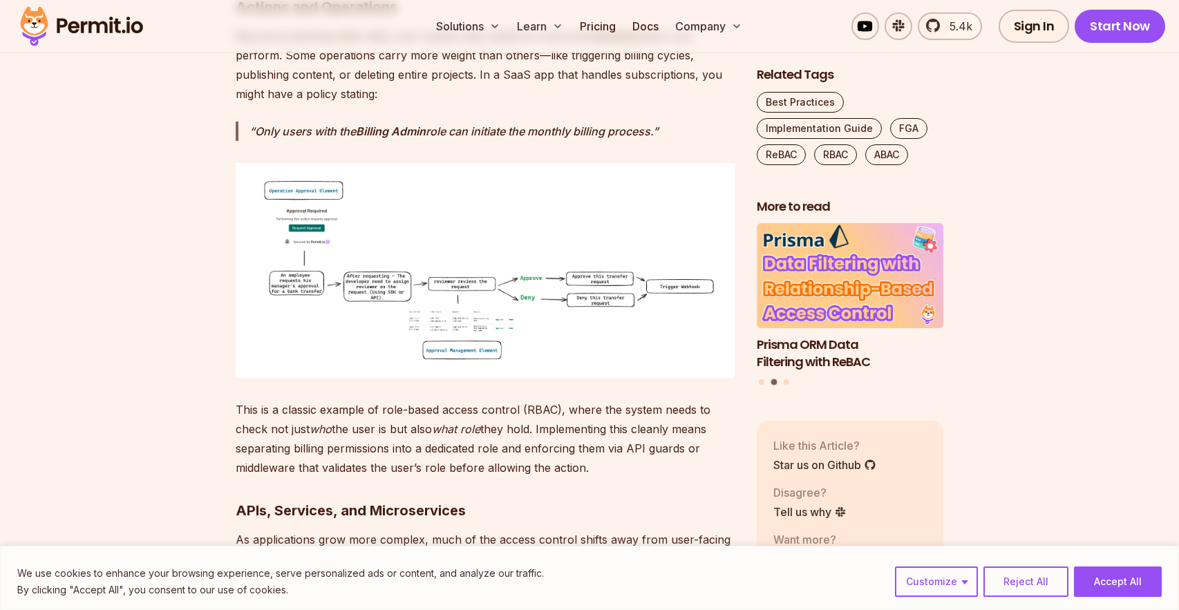
click at [377, 403] on p "This is a classic example of role-based access control (RBAC), where the system…" at bounding box center [485, 438] width 499 height 77
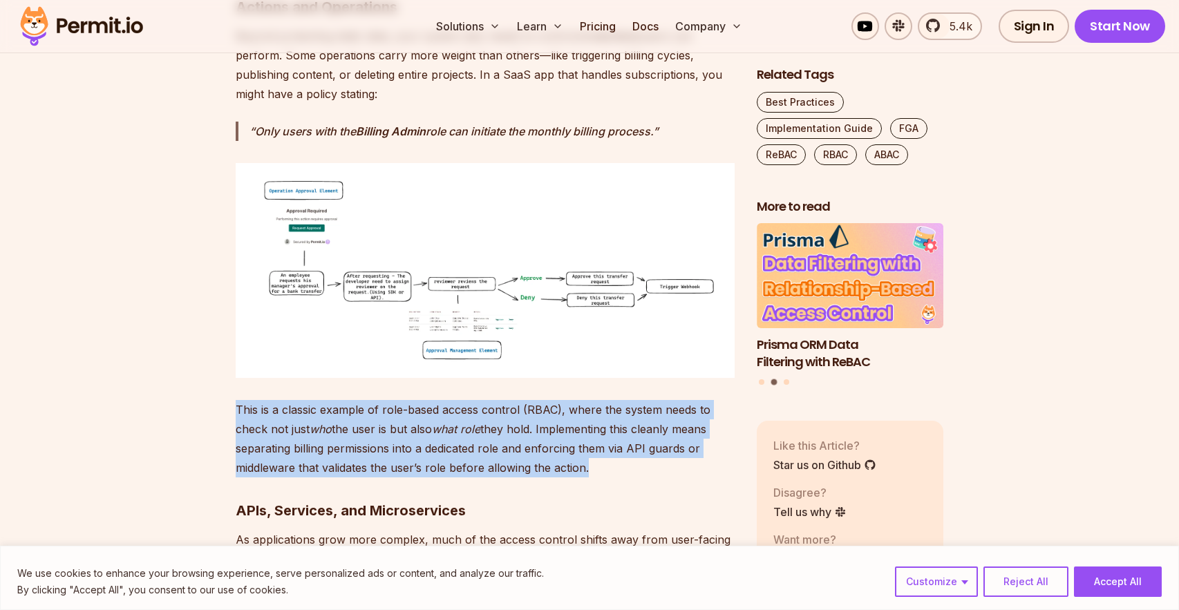
click at [377, 403] on p "This is a classic example of role-based access control (RBAC), where the system…" at bounding box center [485, 438] width 499 height 77
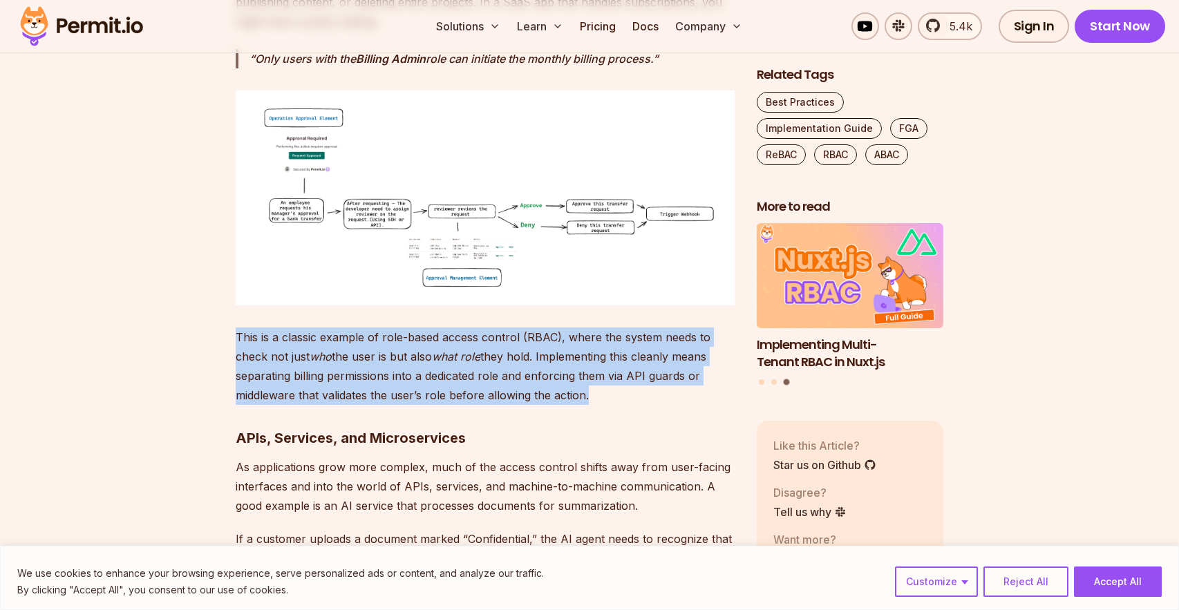
scroll to position [3123, 0]
click at [372, 355] on p "This is a classic example of role-based access control (RBAC), where the system…" at bounding box center [485, 364] width 499 height 77
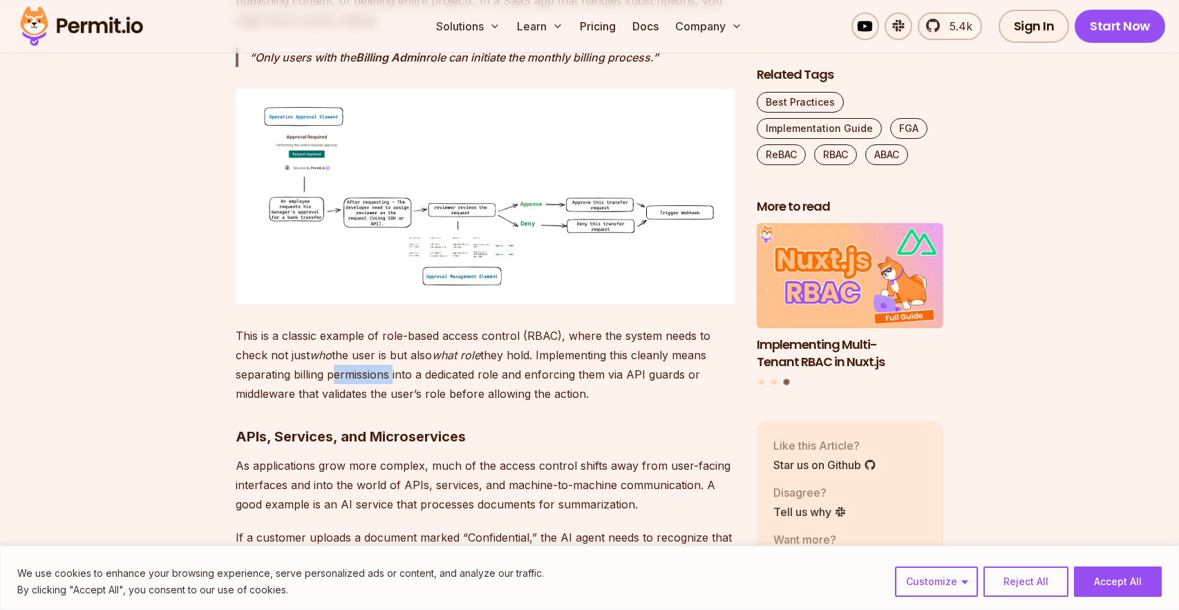
click at [372, 355] on p "This is a classic example of role-based access control (RBAC), where the system…" at bounding box center [485, 364] width 499 height 77
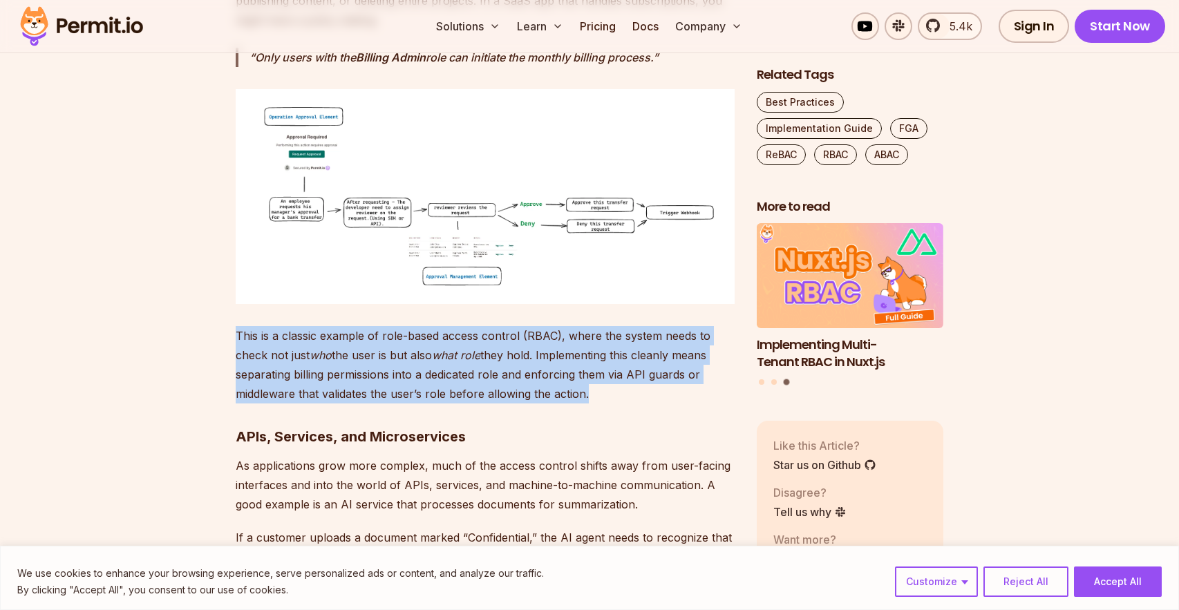
click at [372, 355] on p "This is a classic example of role-based access control (RBAC), where the system…" at bounding box center [485, 364] width 499 height 77
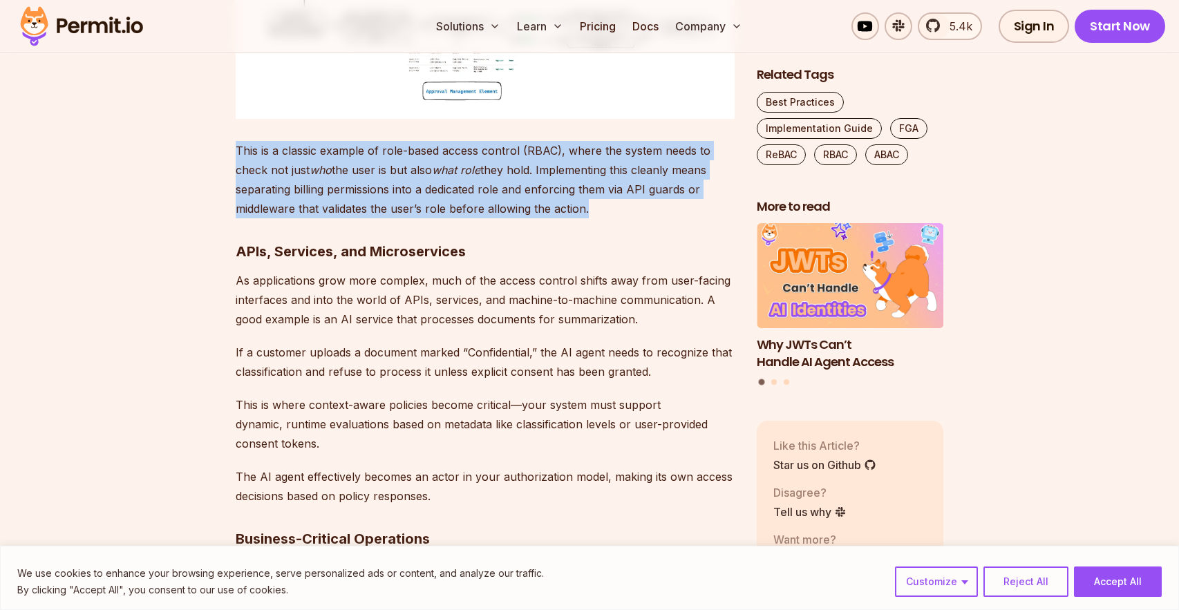
scroll to position [3320, 0]
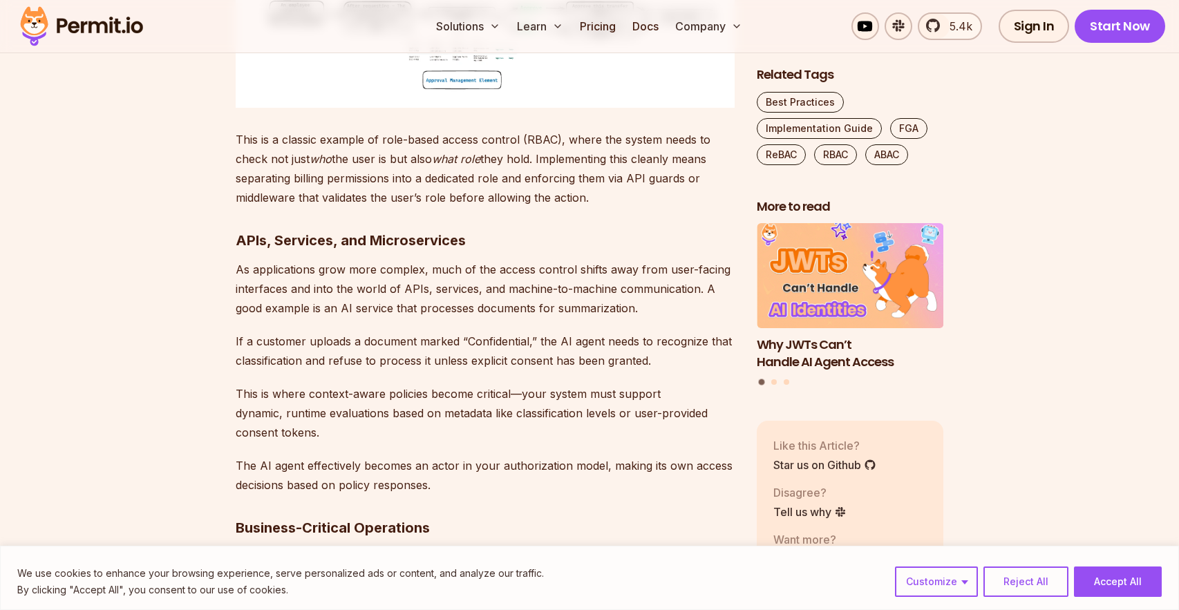
click at [365, 292] on p "As applications grow more complex, much of the access control shifts away from …" at bounding box center [485, 289] width 499 height 58
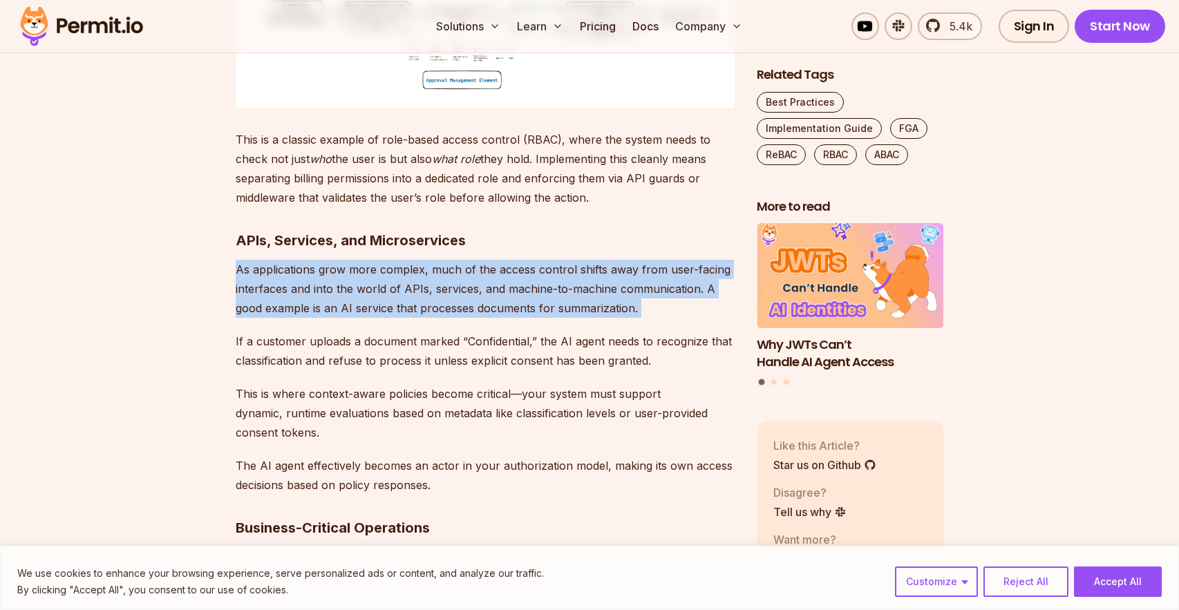
click at [365, 292] on p "As applications grow more complex, much of the access control shifts away from …" at bounding box center [485, 289] width 499 height 58
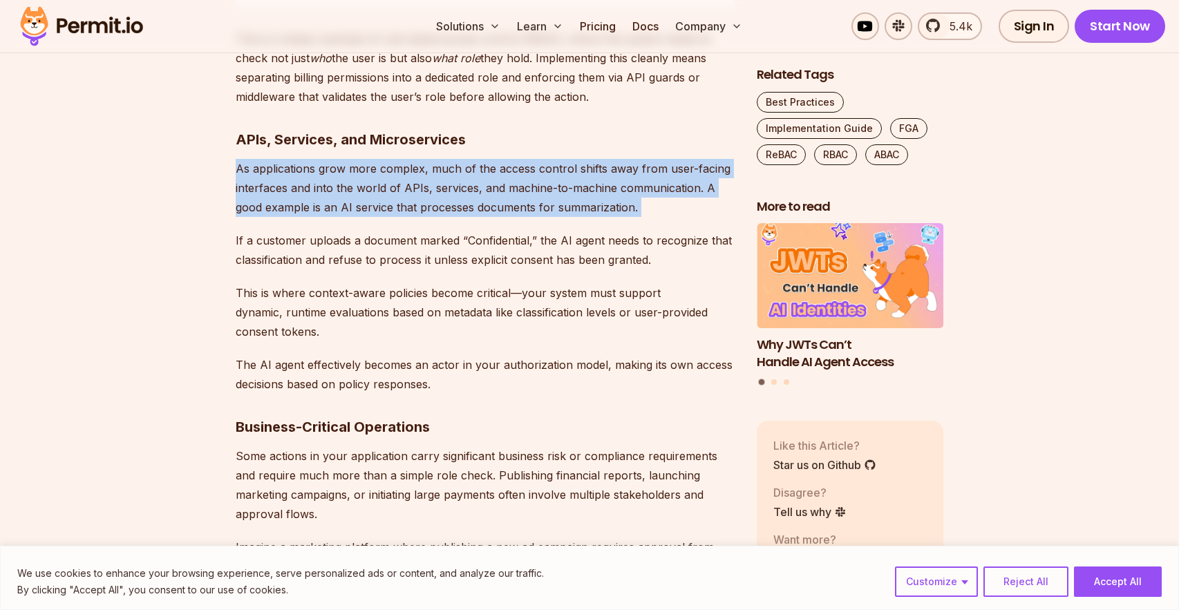
scroll to position [3425, 0]
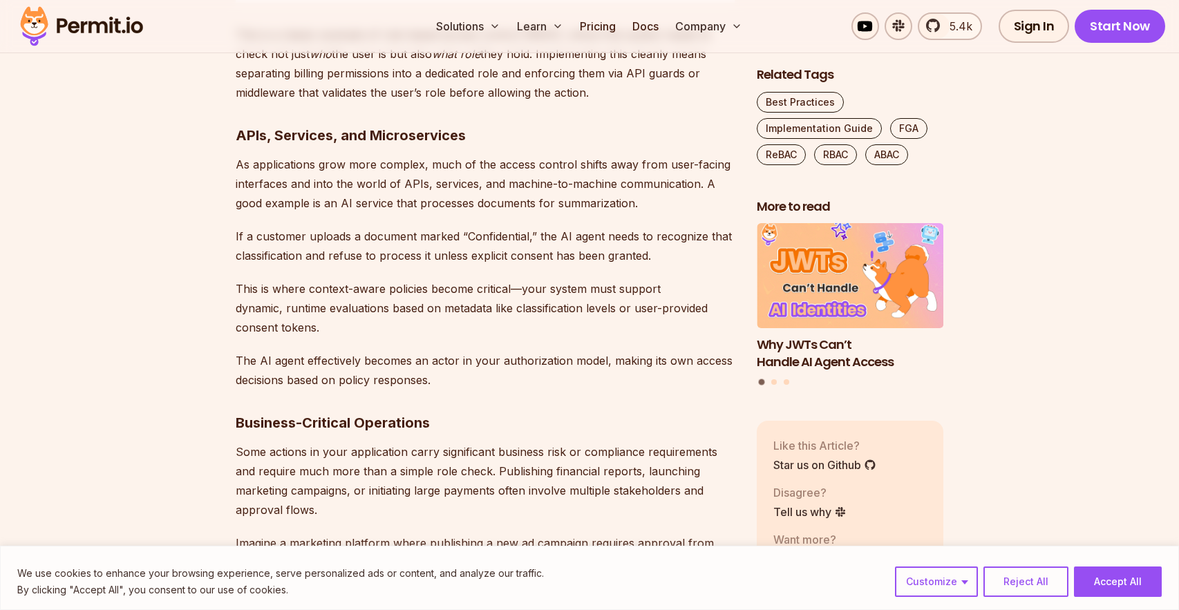
click at [355, 233] on p "If a customer uploads a document marked “Confidential,” the AI agent needs to r…" at bounding box center [485, 246] width 499 height 39
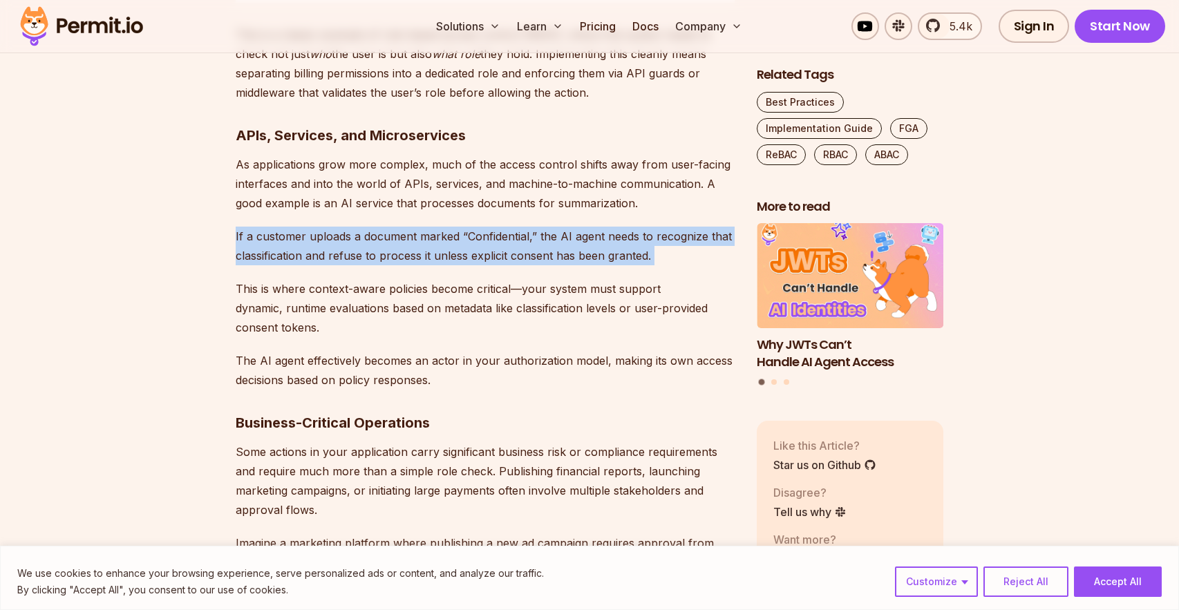
click at [355, 233] on p "If a customer uploads a document marked “Confidential,” the AI agent needs to r…" at bounding box center [485, 246] width 499 height 39
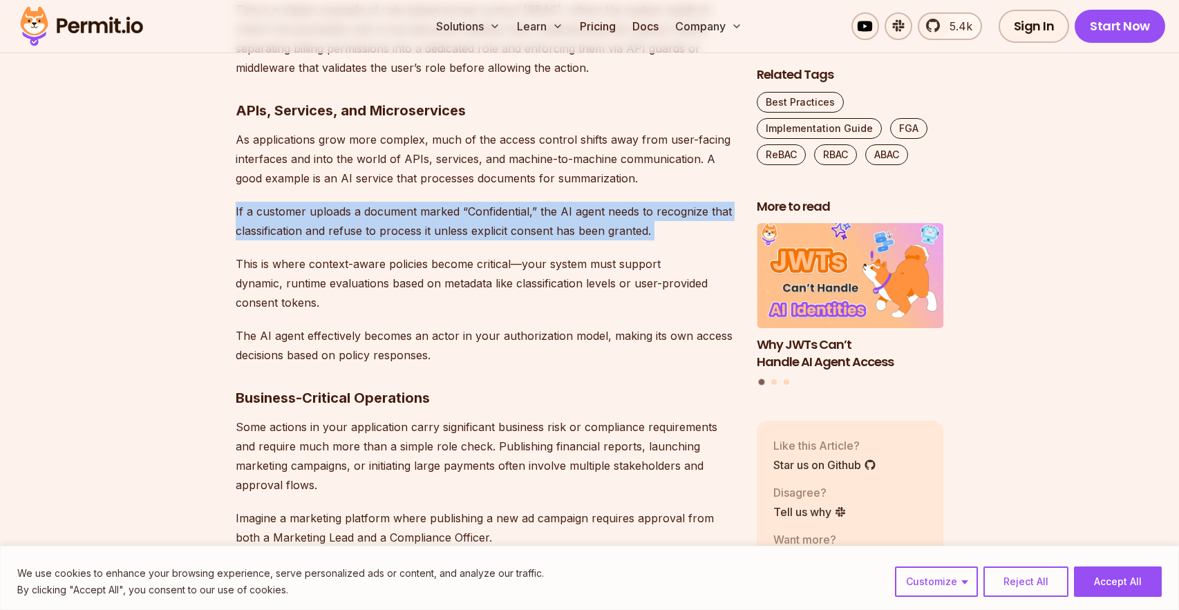
scroll to position [3451, 0]
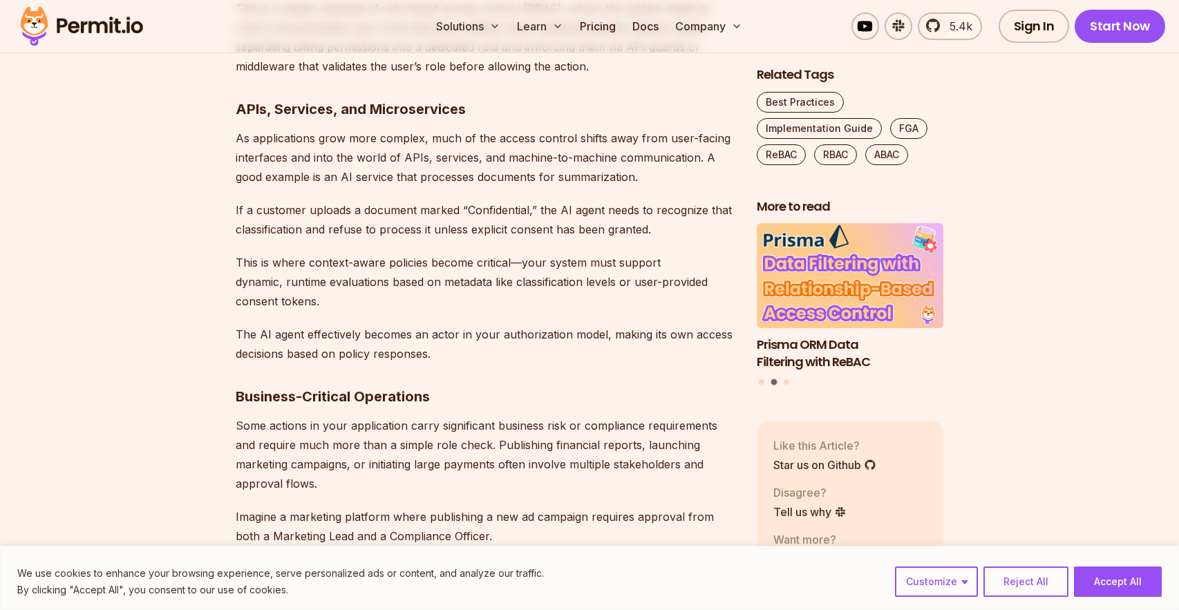
click at [401, 258] on p "This is where context-aware policies become critical—your system must support d…" at bounding box center [485, 282] width 499 height 58
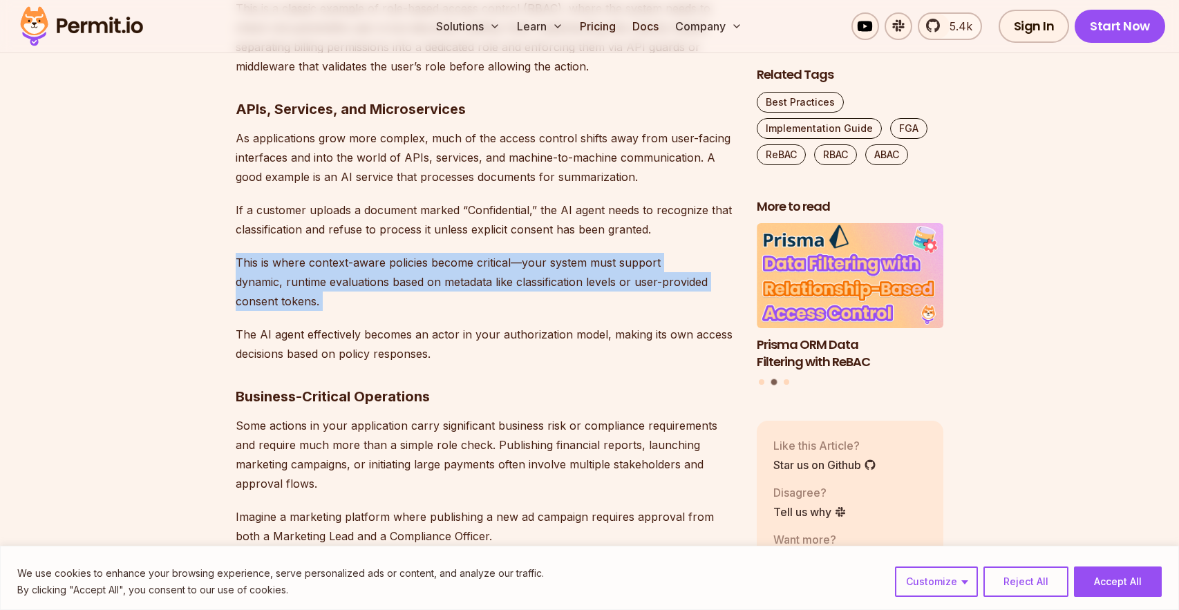
click at [401, 258] on p "This is where context-aware policies become critical—your system must support d…" at bounding box center [485, 282] width 499 height 58
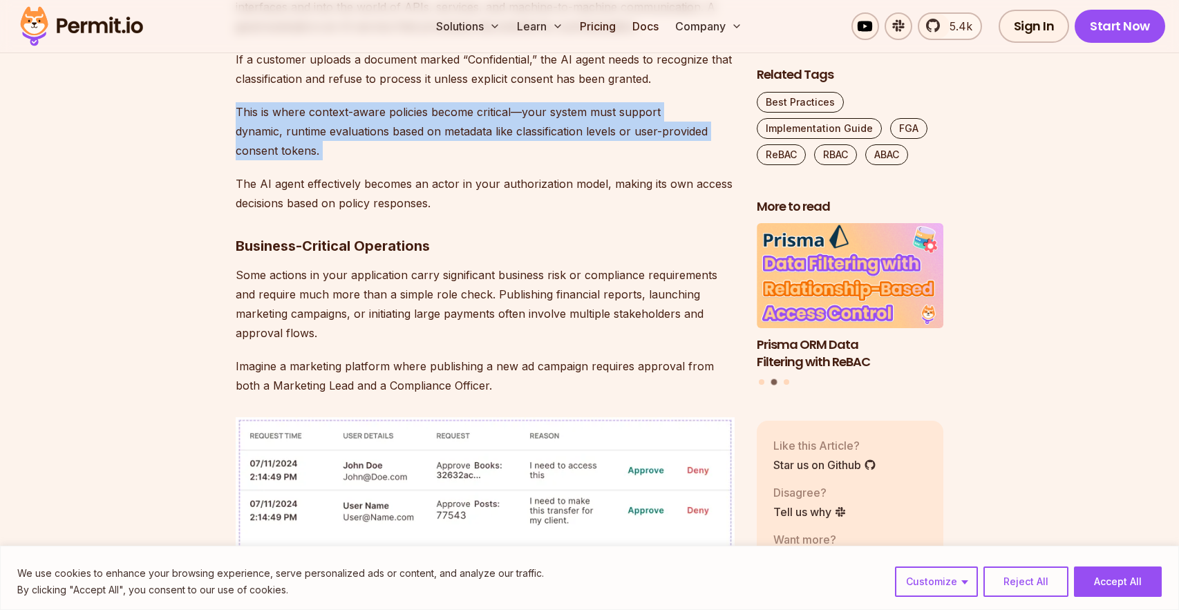
scroll to position [3609, 0]
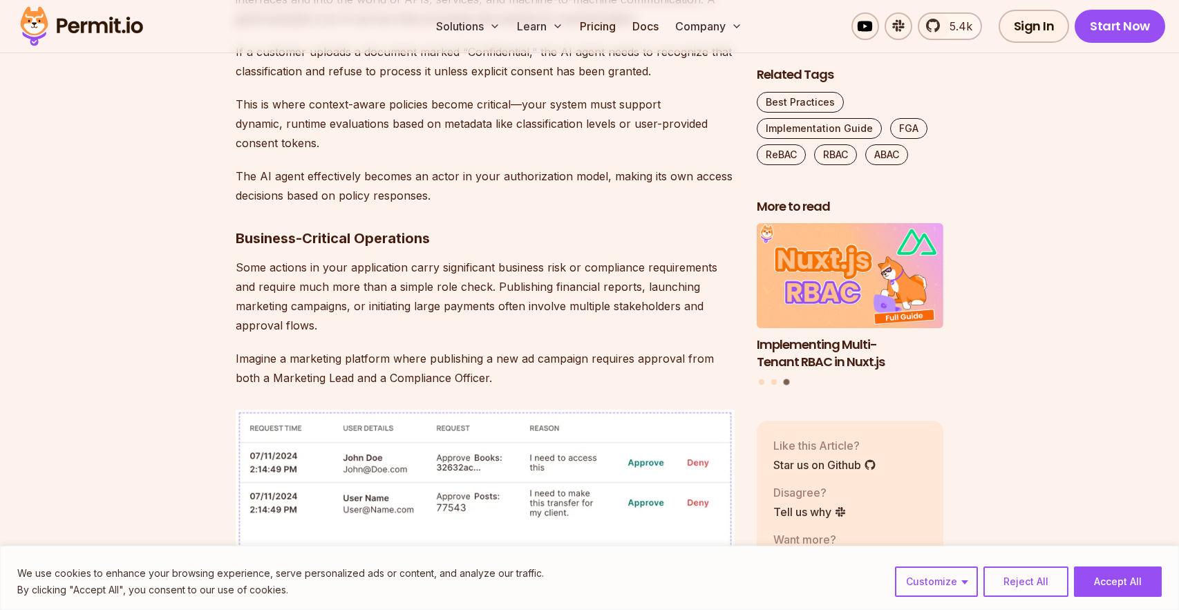
click at [296, 166] on p "The AI agent effectively becomes an actor in your authorization model, making i…" at bounding box center [485, 185] width 499 height 39
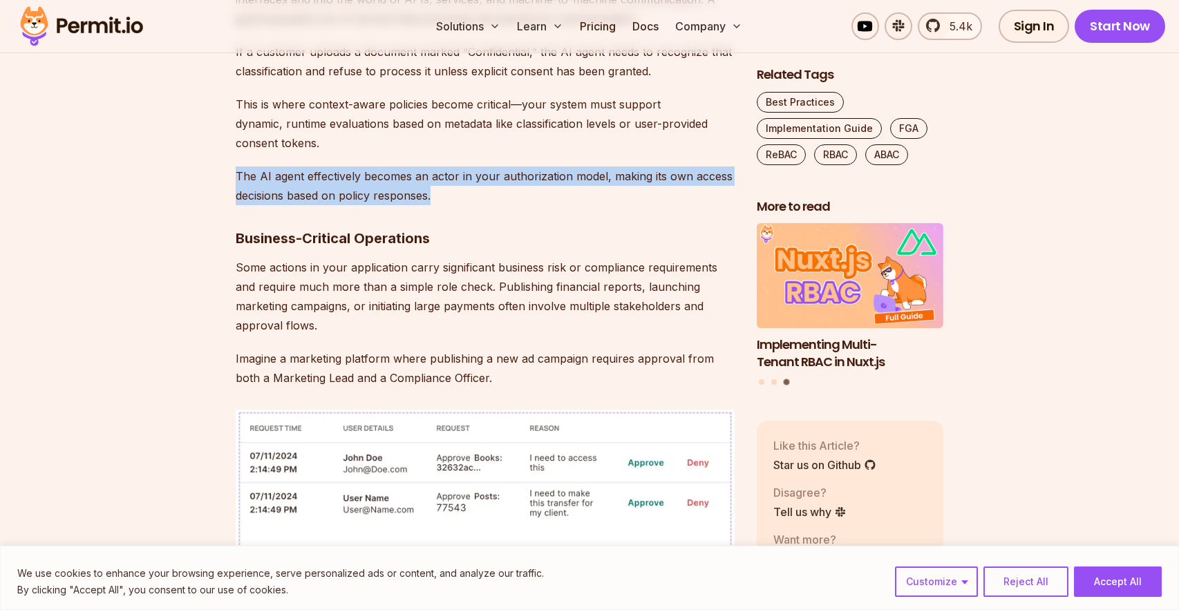
click at [296, 166] on p "The AI agent effectively becomes an actor in your authorization model, making i…" at bounding box center [485, 185] width 499 height 39
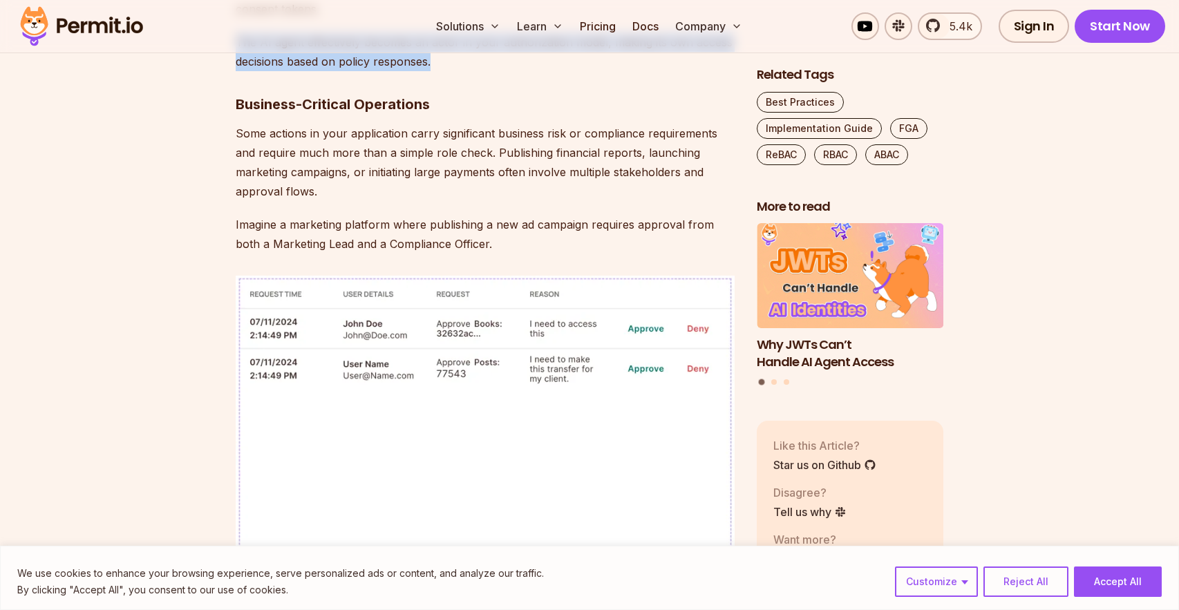
scroll to position [3744, 0]
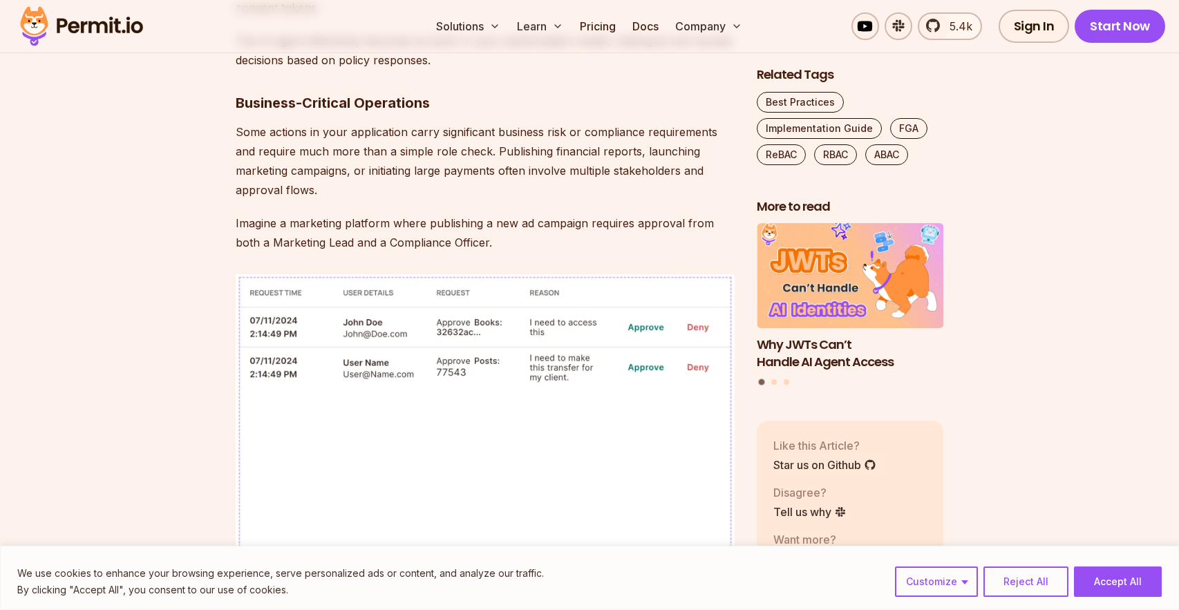
click at [372, 144] on p "Some actions in your application carry significant business risk or compliance …" at bounding box center [485, 160] width 499 height 77
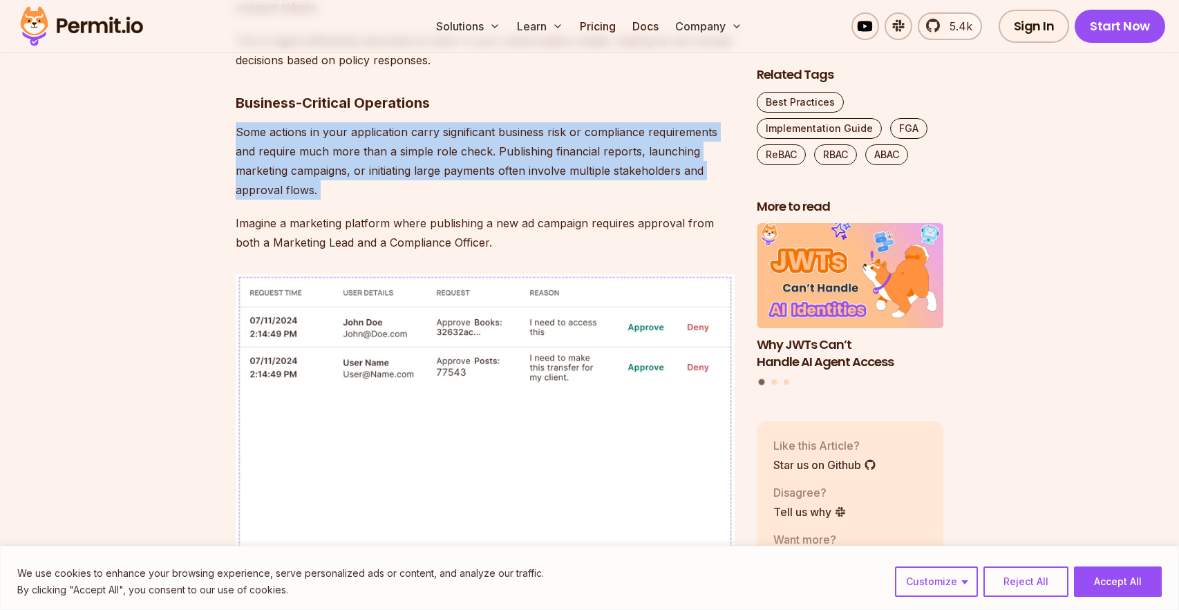
click at [372, 144] on p "Some actions in your application carry significant business risk or compliance …" at bounding box center [485, 160] width 499 height 77
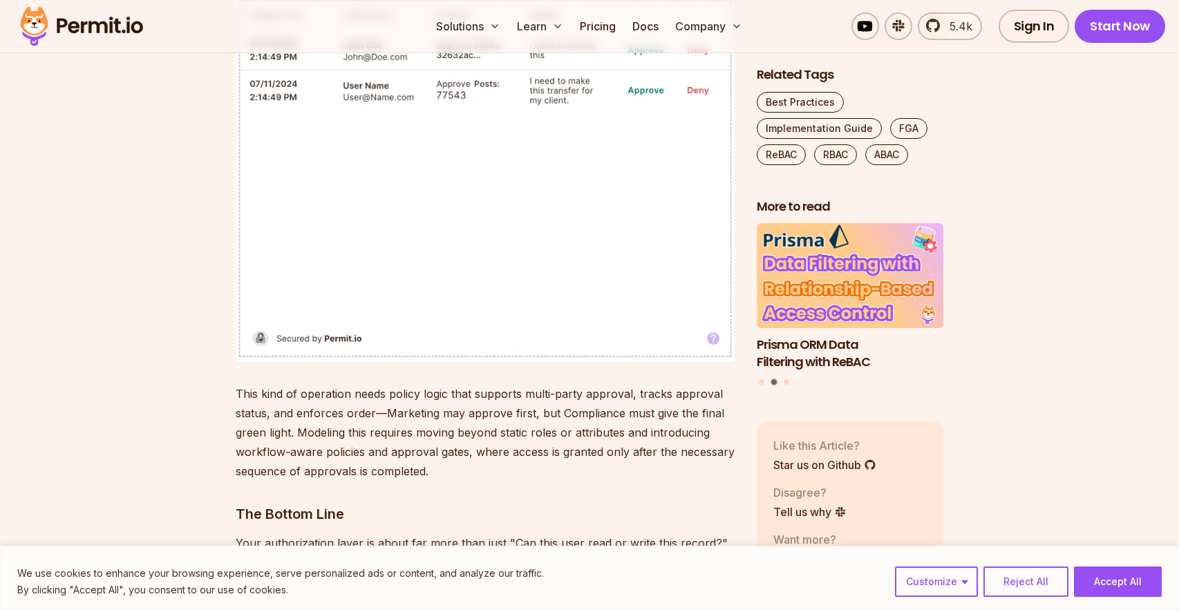
scroll to position [4034, 0]
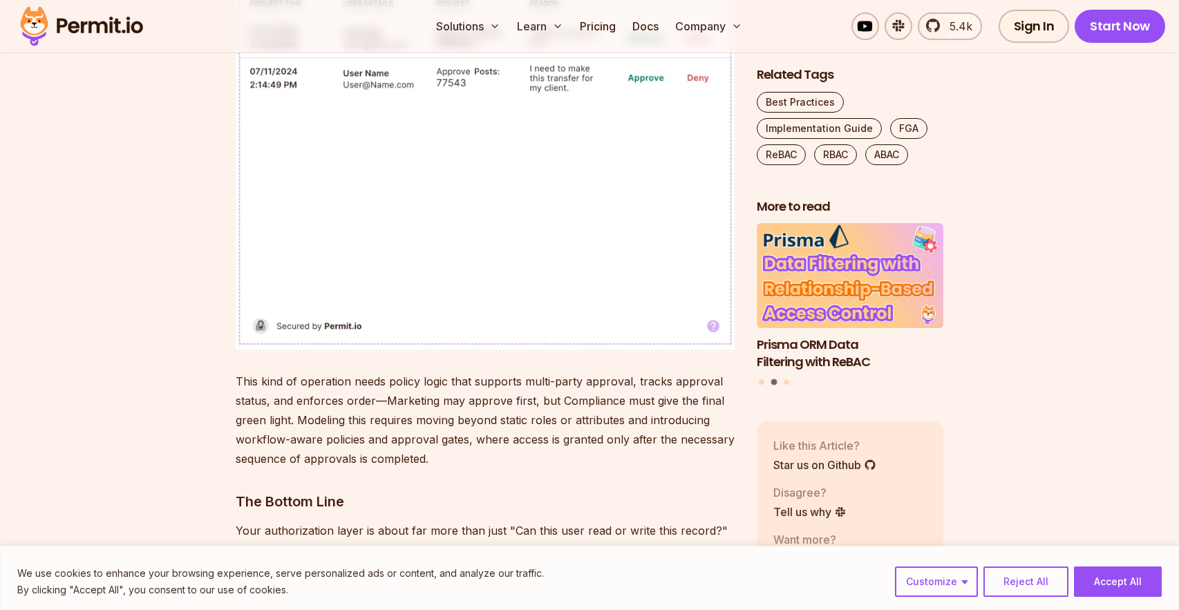
click at [429, 380] on p "This kind of operation needs policy logic that supports multi-party approval, t…" at bounding box center [485, 420] width 499 height 97
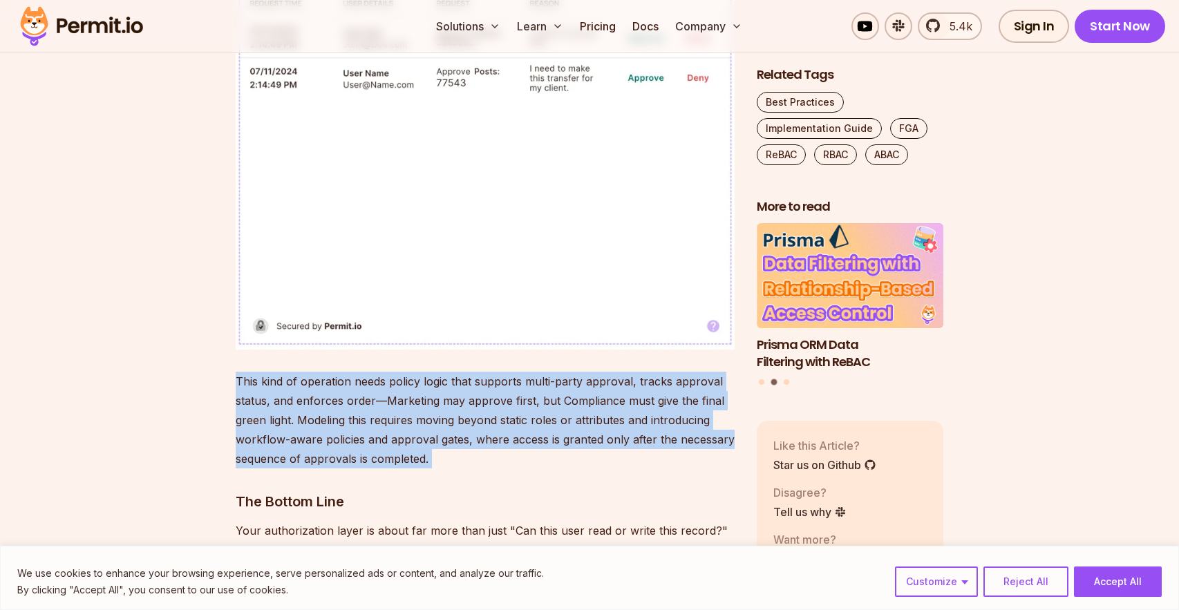
click at [429, 380] on p "This kind of operation needs policy logic that supports multi-party approval, t…" at bounding box center [485, 420] width 499 height 97
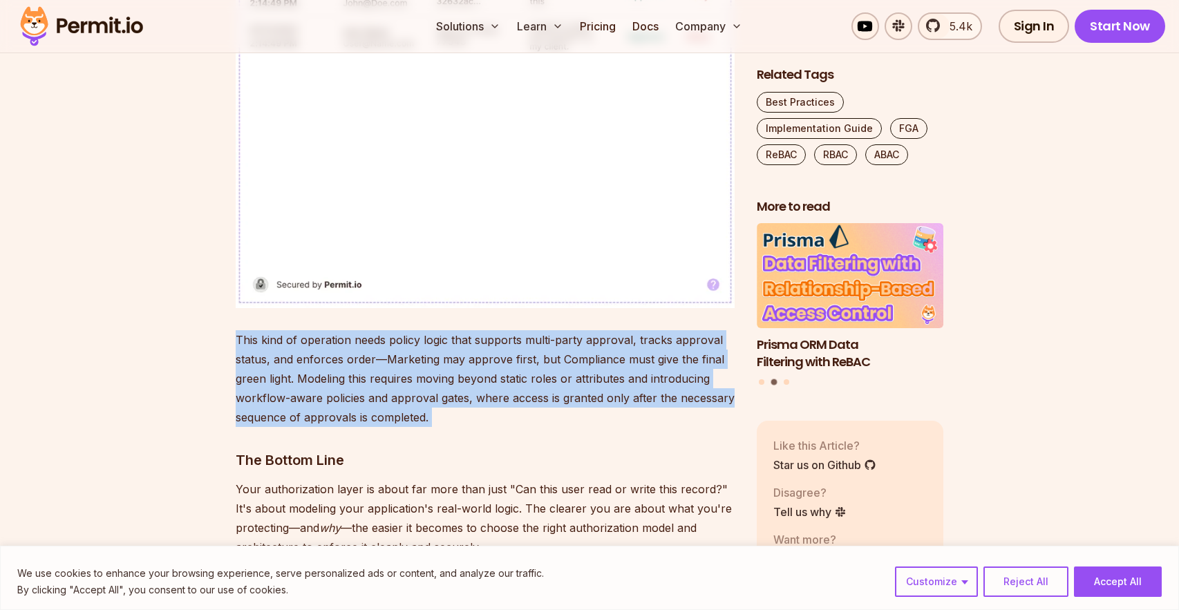
scroll to position [4076, 0]
click at [447, 370] on p "This kind of operation needs policy logic that supports multi-party approval, t…" at bounding box center [485, 378] width 499 height 97
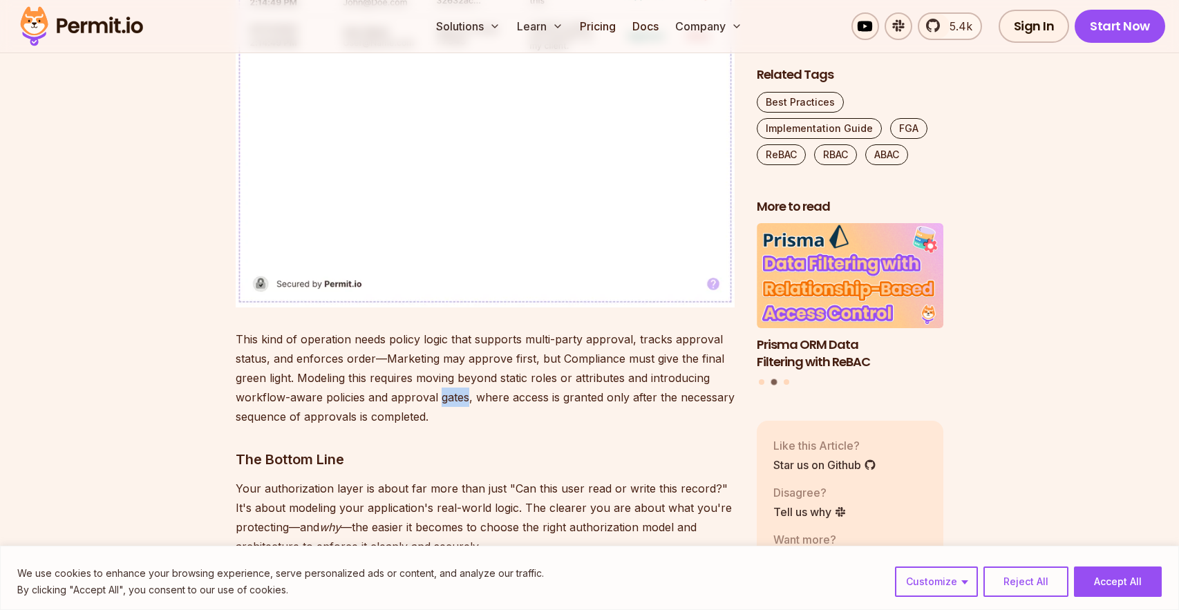
click at [447, 370] on p "This kind of operation needs policy logic that supports multi-party approval, t…" at bounding box center [485, 378] width 499 height 97
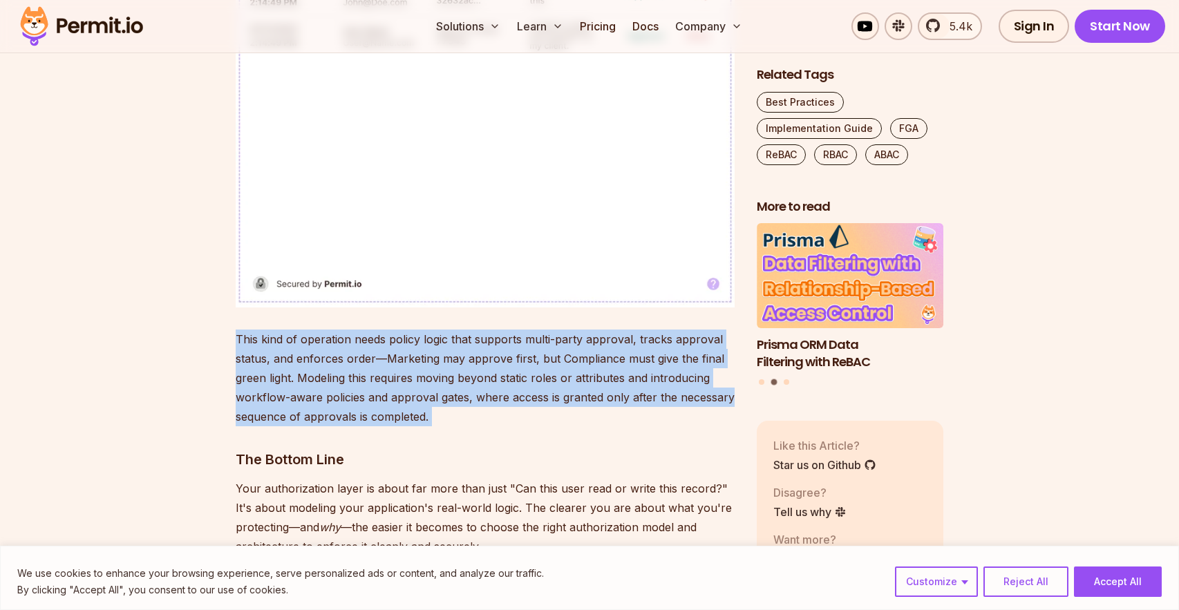
click at [447, 370] on p "This kind of operation needs policy logic that supports multi-party approval, t…" at bounding box center [485, 378] width 499 height 97
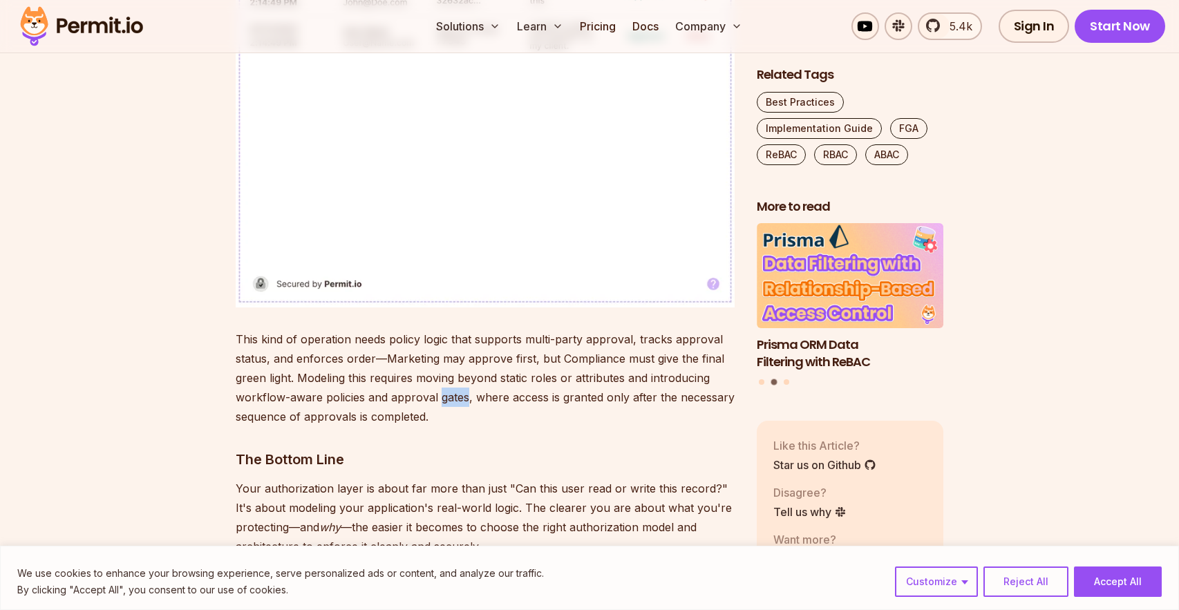
click at [447, 370] on p "This kind of operation needs policy logic that supports multi-party approval, t…" at bounding box center [485, 378] width 499 height 97
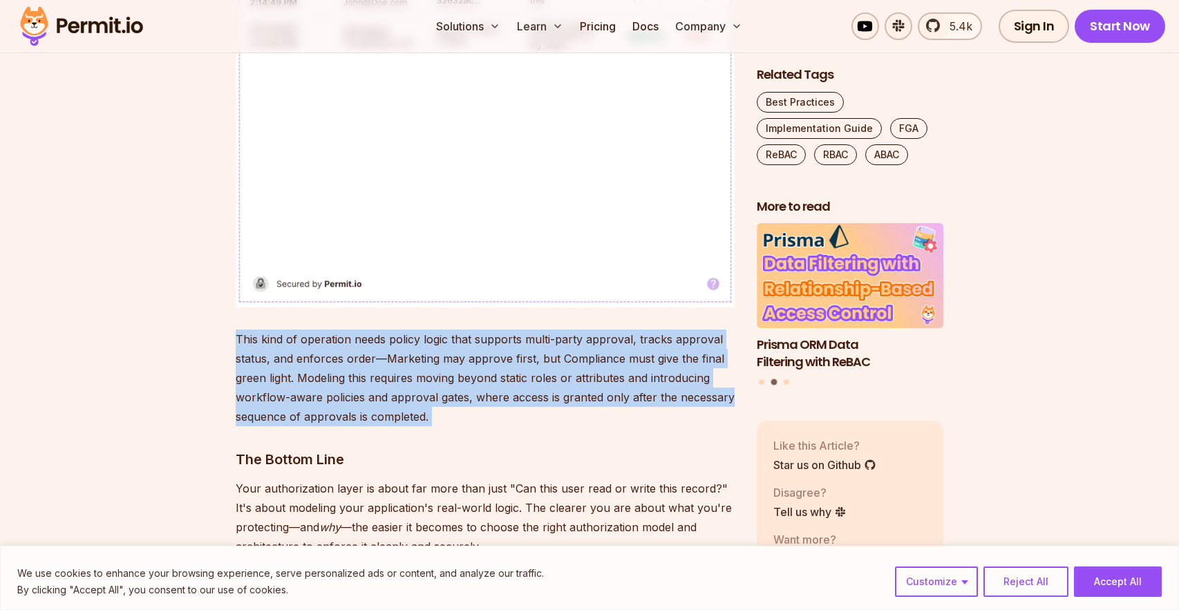
click at [447, 370] on p "This kind of operation needs policy logic that supports multi-party approval, t…" at bounding box center [485, 378] width 499 height 97
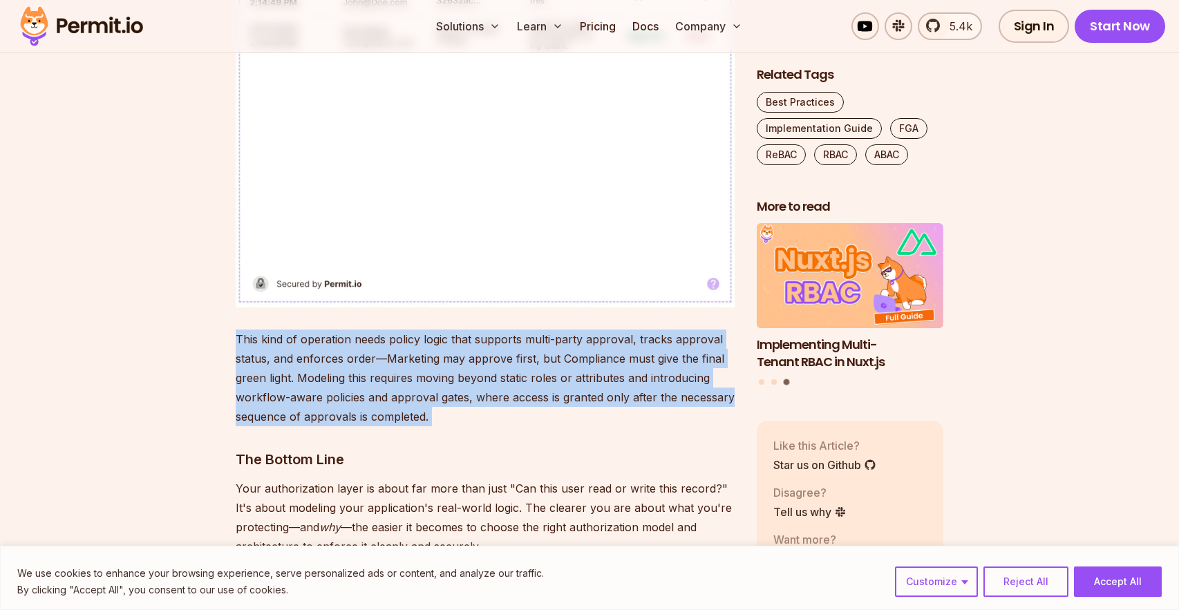
click at [420, 359] on p "This kind of operation needs policy logic that supports multi-party approval, t…" at bounding box center [485, 378] width 499 height 97
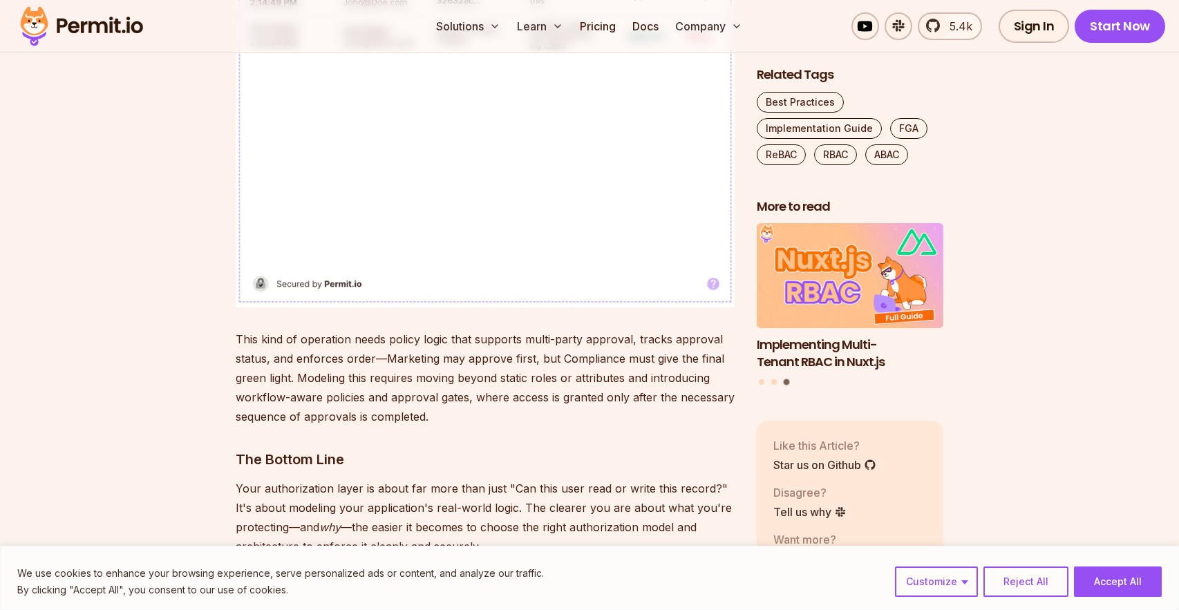
scroll to position [4097, 0]
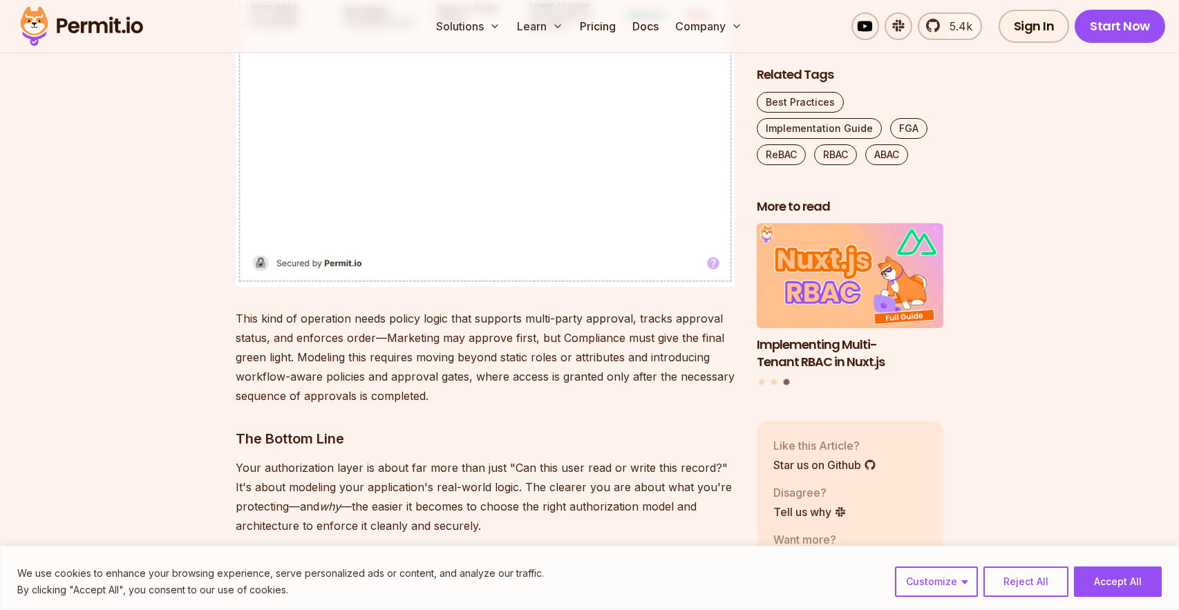
click at [446, 354] on p "This kind of operation needs policy logic that supports multi-party approval, t…" at bounding box center [485, 357] width 499 height 97
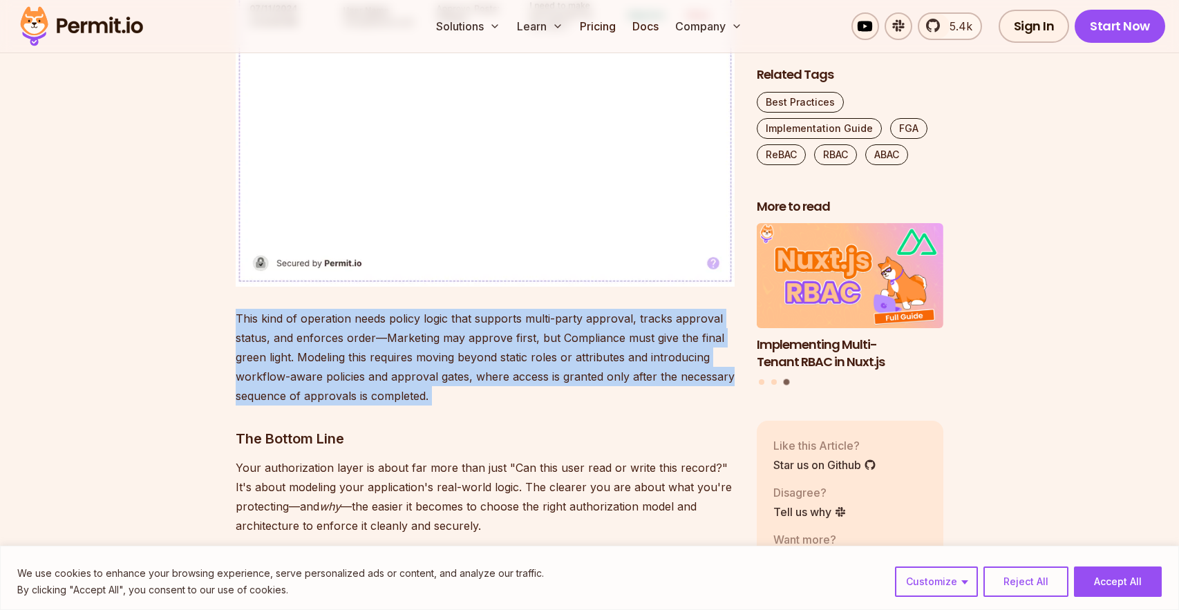
click at [446, 354] on p "This kind of operation needs policy logic that supports multi-party approval, t…" at bounding box center [485, 357] width 499 height 97
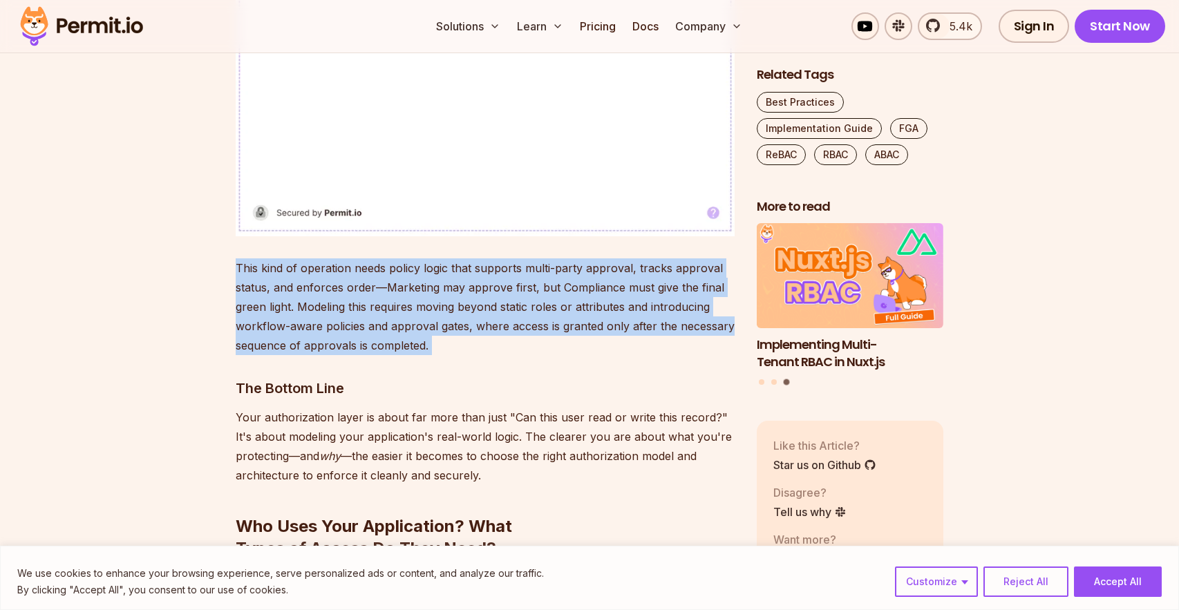
scroll to position [4149, 0]
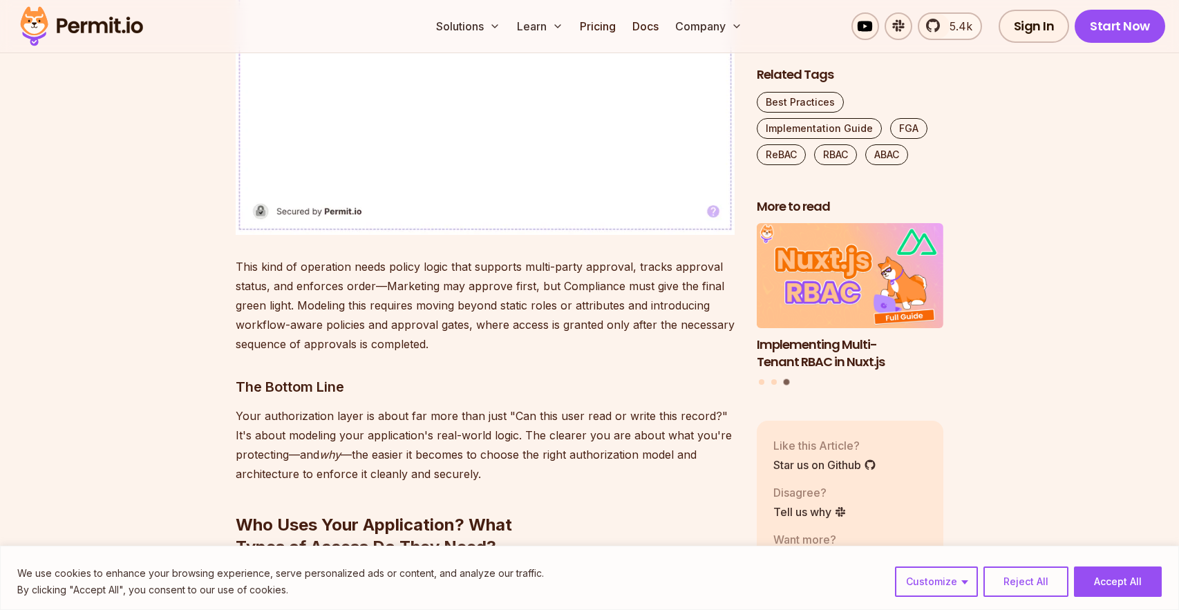
click at [392, 326] on p "This kind of operation needs policy logic that supports multi-party approval, t…" at bounding box center [485, 305] width 499 height 97
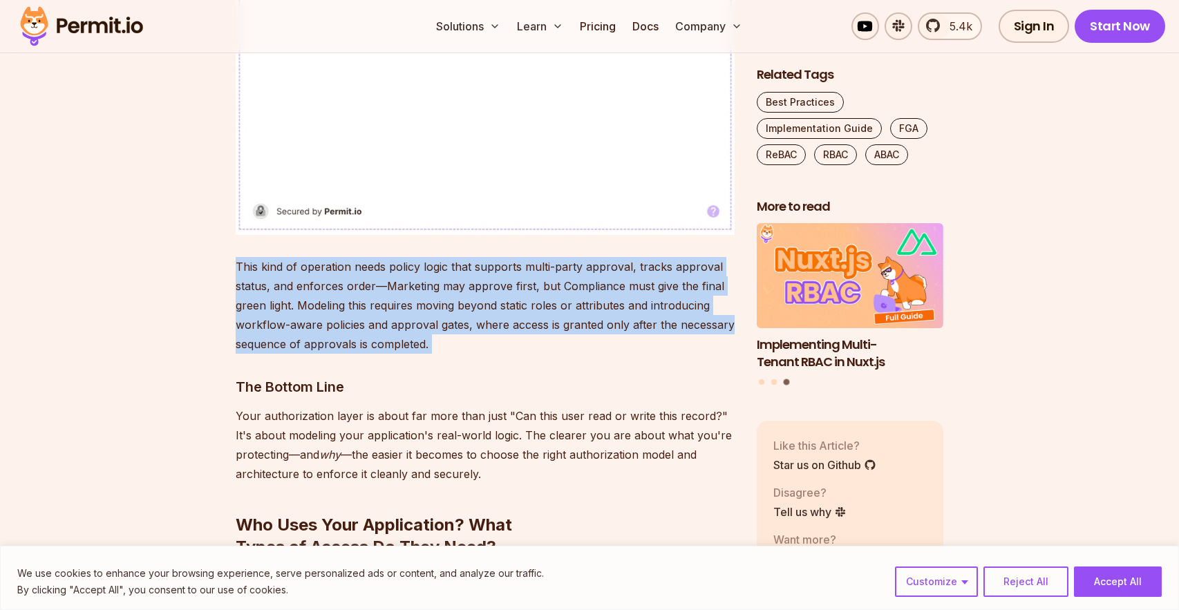
click at [392, 326] on p "This kind of operation needs policy logic that supports multi-party approval, t…" at bounding box center [485, 305] width 499 height 97
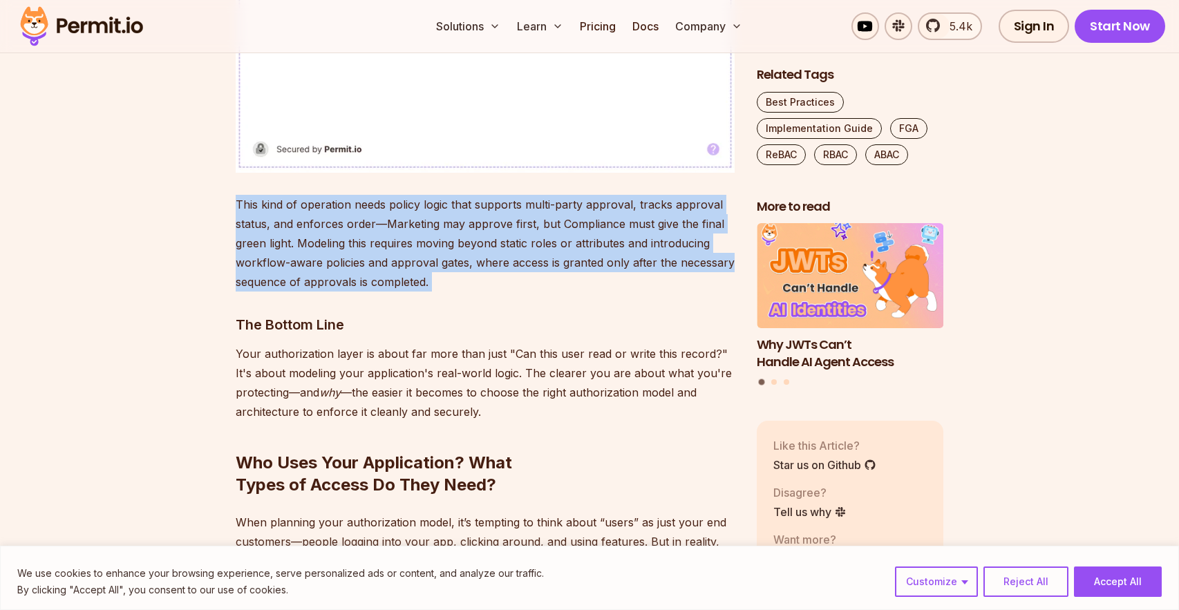
scroll to position [4214, 0]
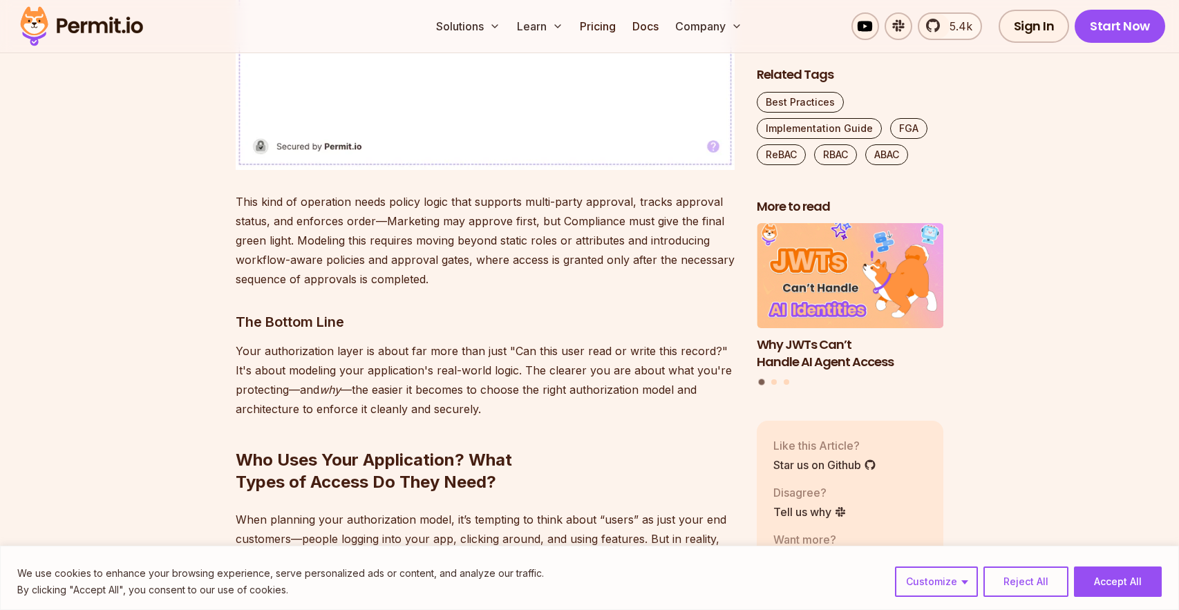
click at [437, 359] on p "Your authorization layer is about far more than just "Can this user read or wri…" at bounding box center [485, 379] width 499 height 77
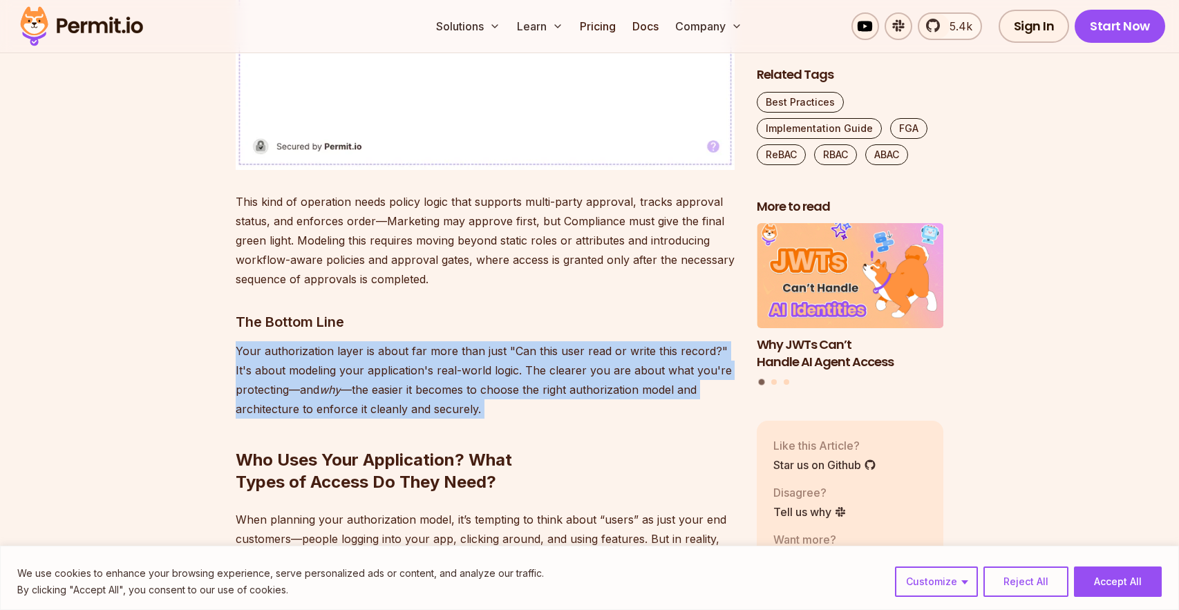
click at [437, 359] on p "Your authorization layer is about far more than just "Can this user read or wri…" at bounding box center [485, 379] width 499 height 77
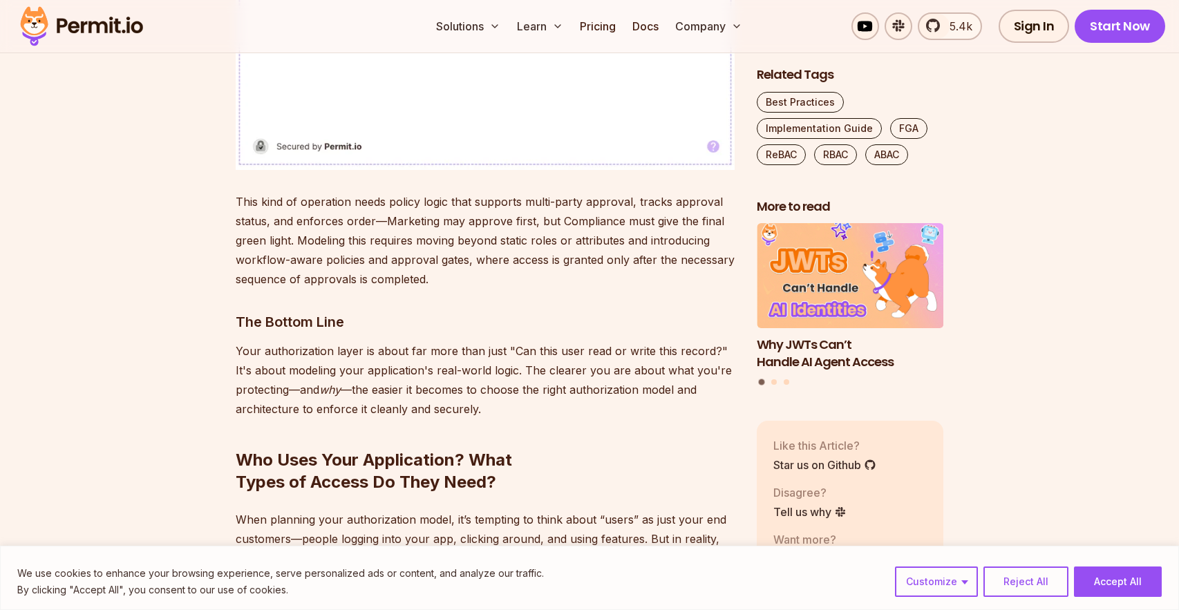
click at [1123, 585] on button "Accept All" at bounding box center [1118, 582] width 88 height 30
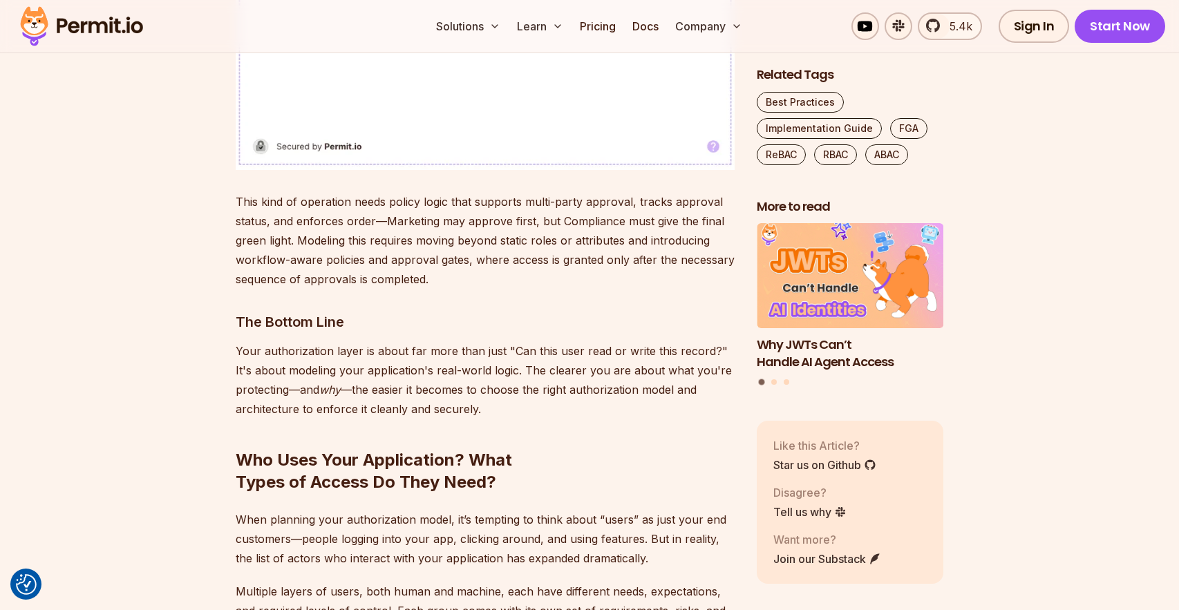
click at [604, 371] on p "Your authorization layer is about far more than just "Can this user read or wri…" at bounding box center [485, 379] width 499 height 77
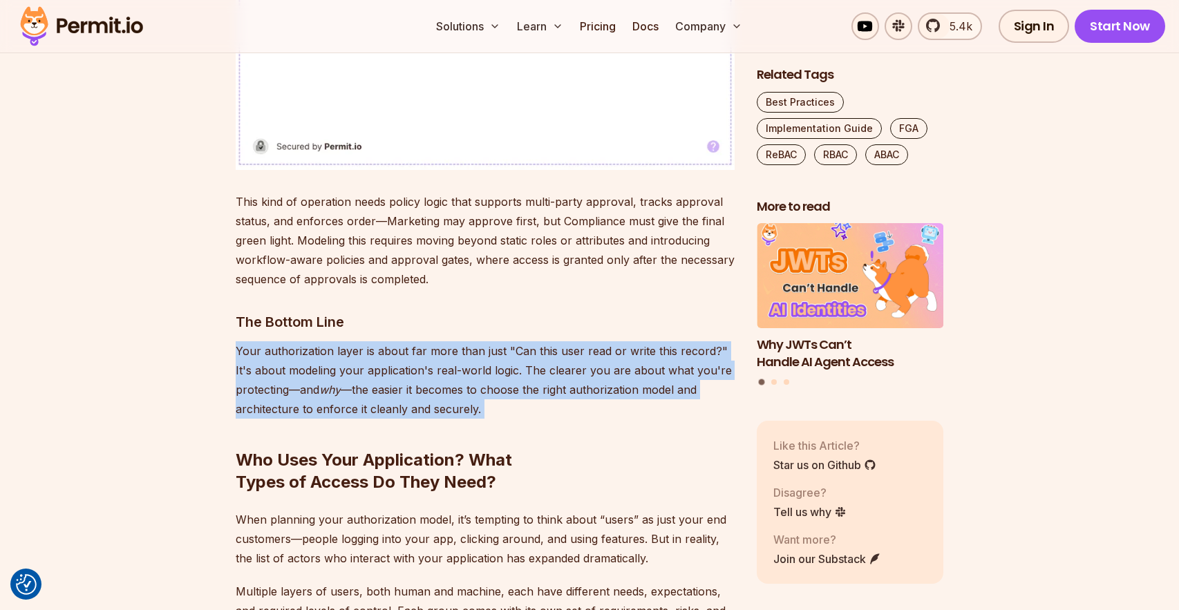
click at [604, 371] on p "Your authorization layer is about far more than just "Can this user read or wri…" at bounding box center [485, 379] width 499 height 77
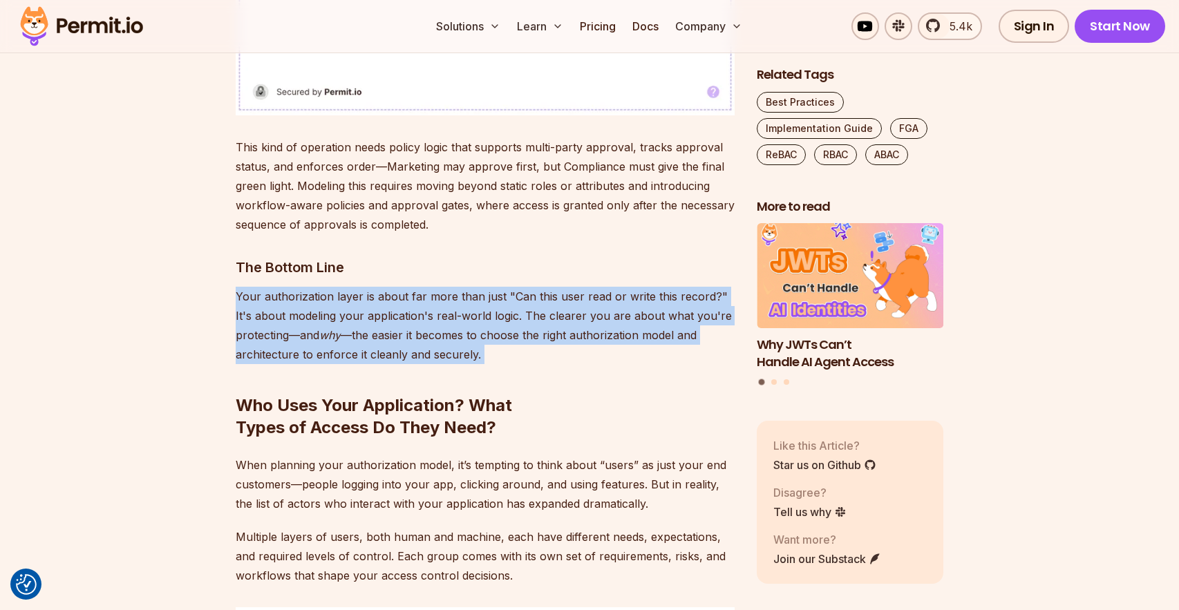
scroll to position [4291, 0]
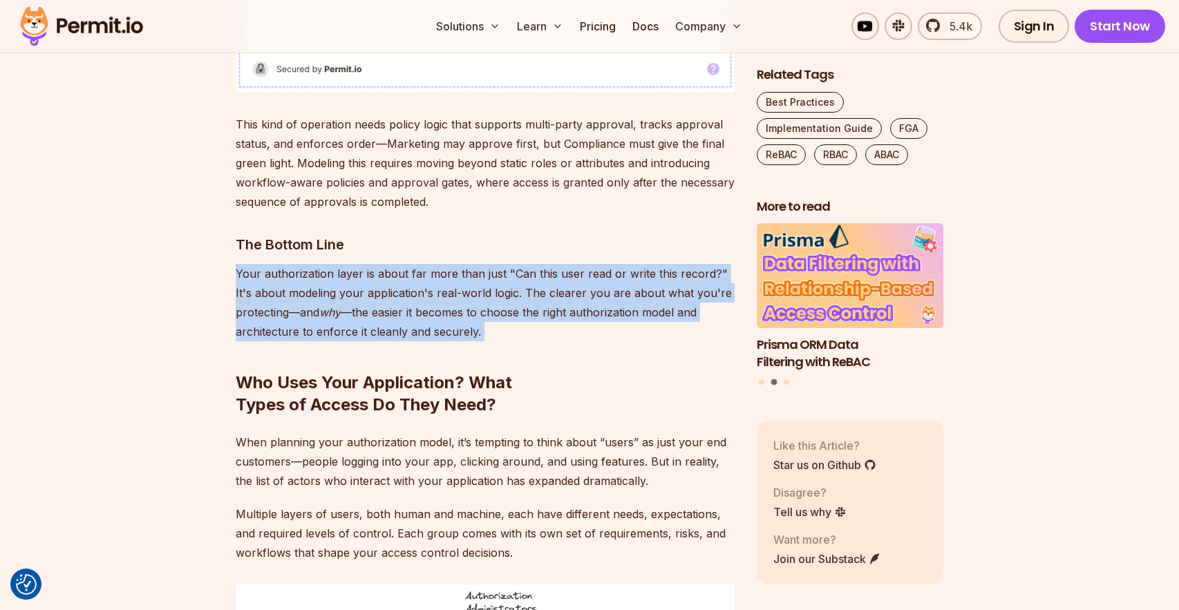
click at [589, 285] on p "Your authorization layer is about far more than just "Can this user read or wri…" at bounding box center [485, 302] width 499 height 77
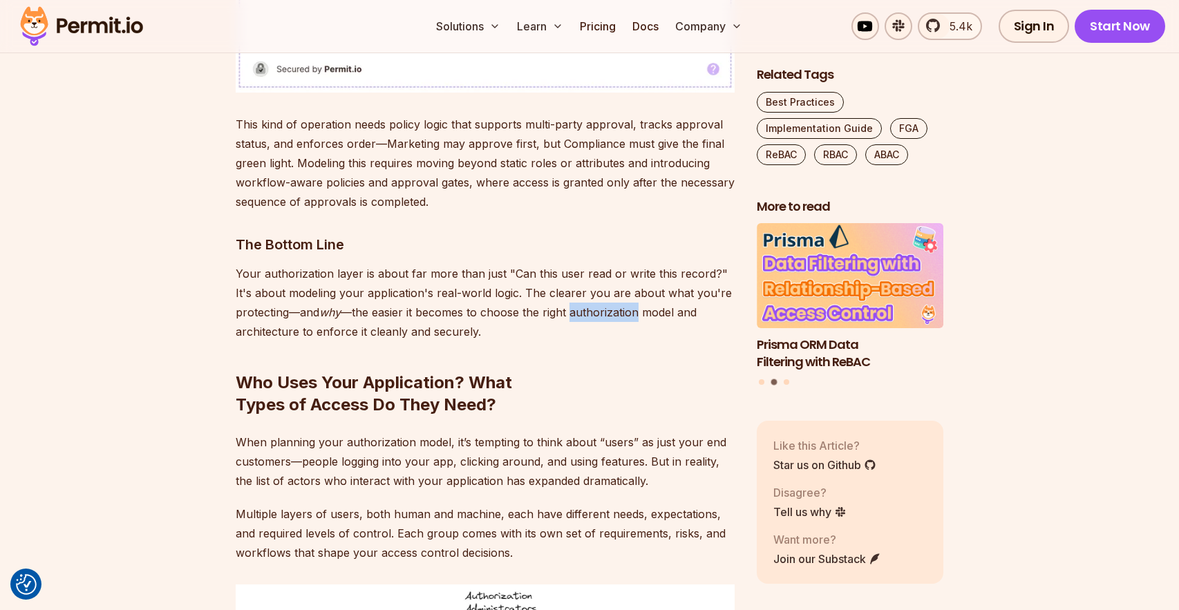
click at [589, 285] on p "Your authorization layer is about far more than just "Can this user read or wri…" at bounding box center [485, 302] width 499 height 77
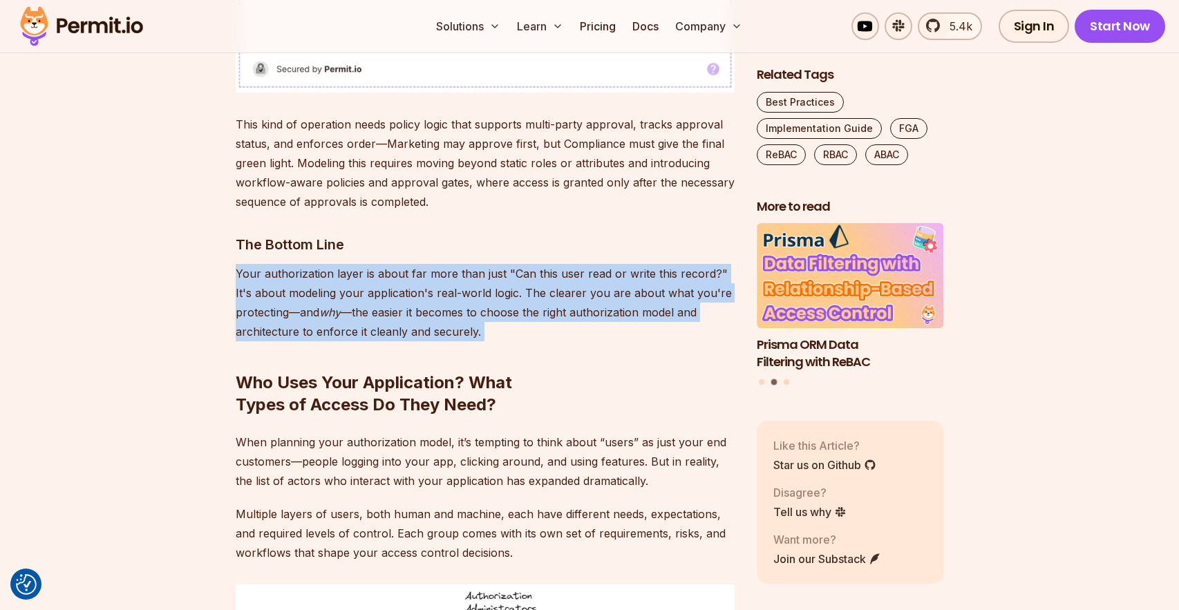
click at [589, 285] on p "Your authorization layer is about far more than just "Can this user read or wri…" at bounding box center [485, 302] width 499 height 77
click at [591, 316] on h2 "Who Uses Your Application? What Types of Access Do They Need?" at bounding box center [485, 365] width 499 height 99
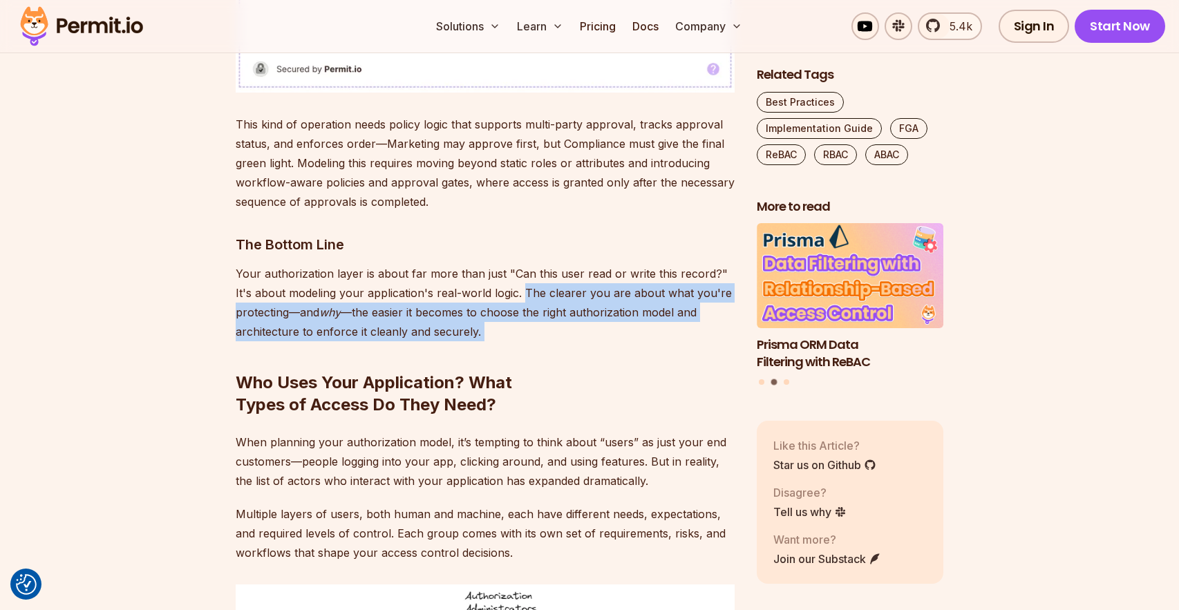
drag, startPoint x: 506, startPoint y: 276, endPoint x: 491, endPoint y: 314, distance: 40.3
click at [491, 316] on h2 "Who Uses Your Application? What Types of Access Do They Need?" at bounding box center [485, 365] width 499 height 99
drag, startPoint x: 491, startPoint y: 312, endPoint x: 274, endPoint y: 265, distance: 222.6
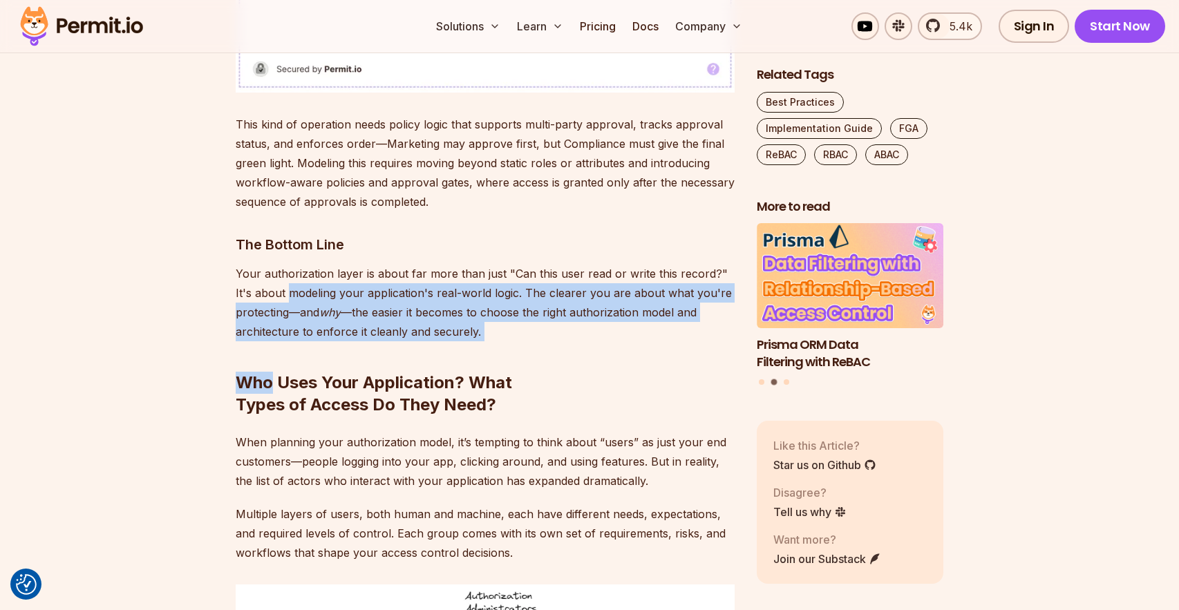
click at [274, 265] on p "Your authorization layer is about far more than just "Can this user read or wri…" at bounding box center [485, 302] width 499 height 77
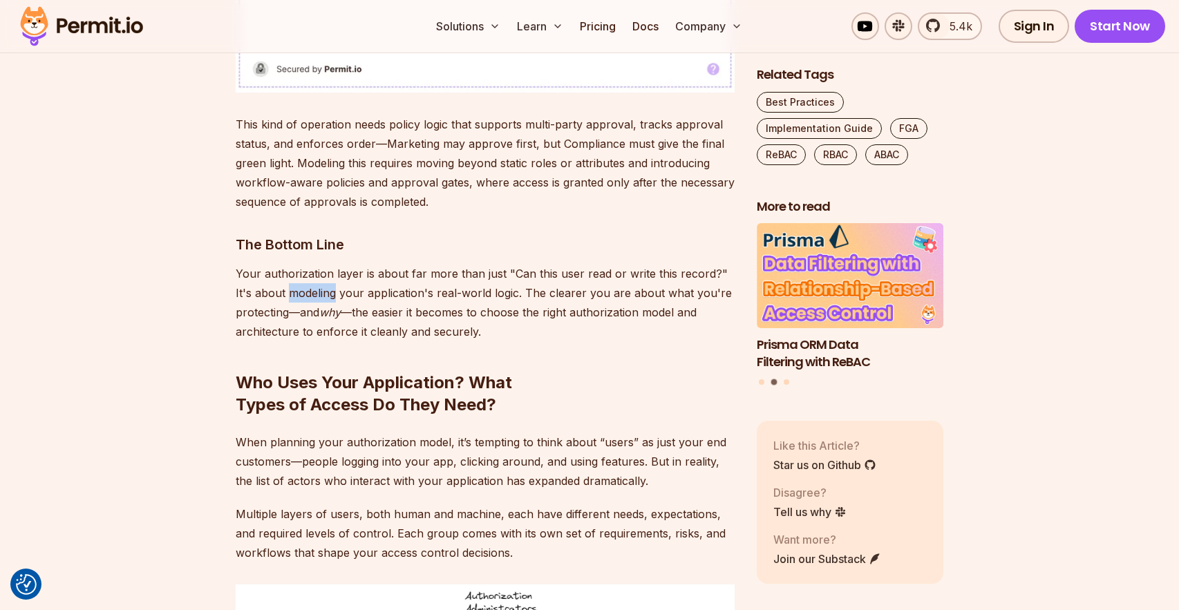
click at [274, 265] on p "Your authorization layer is about far more than just "Can this user read or wri…" at bounding box center [485, 302] width 499 height 77
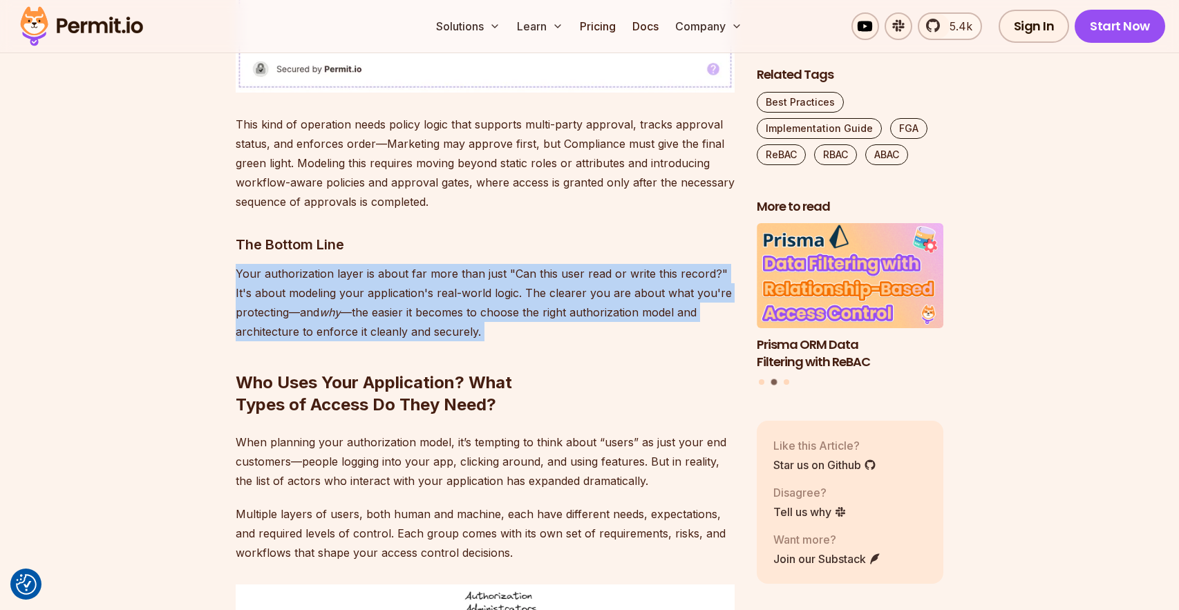
click at [274, 265] on p "Your authorization layer is about far more than just "Can this user read or wri…" at bounding box center [485, 302] width 499 height 77
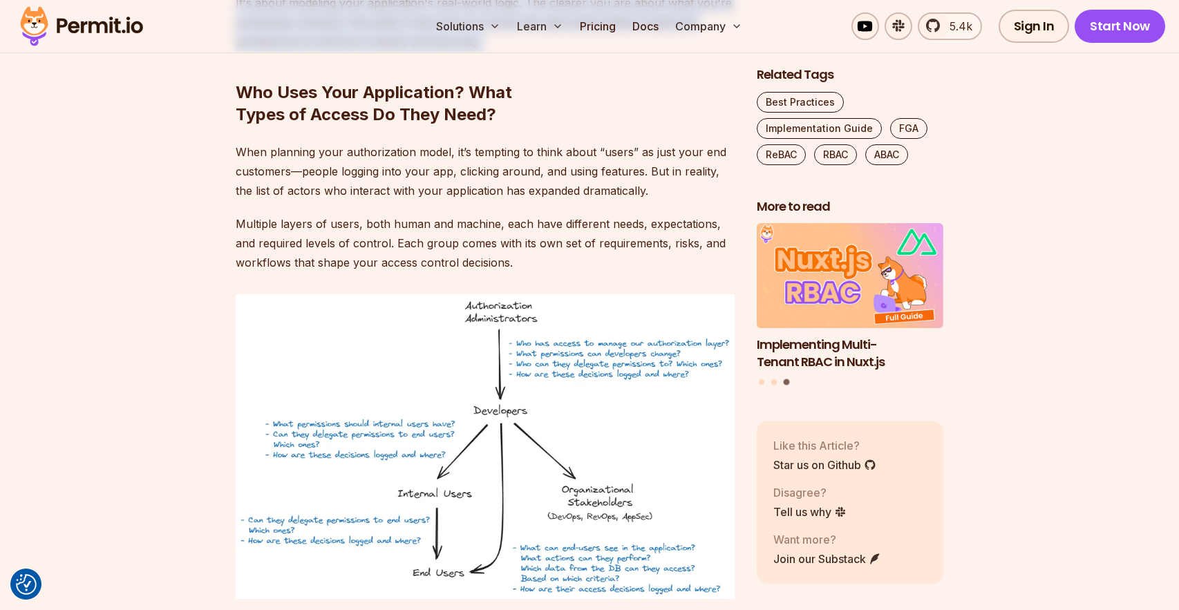
scroll to position [4582, 0]
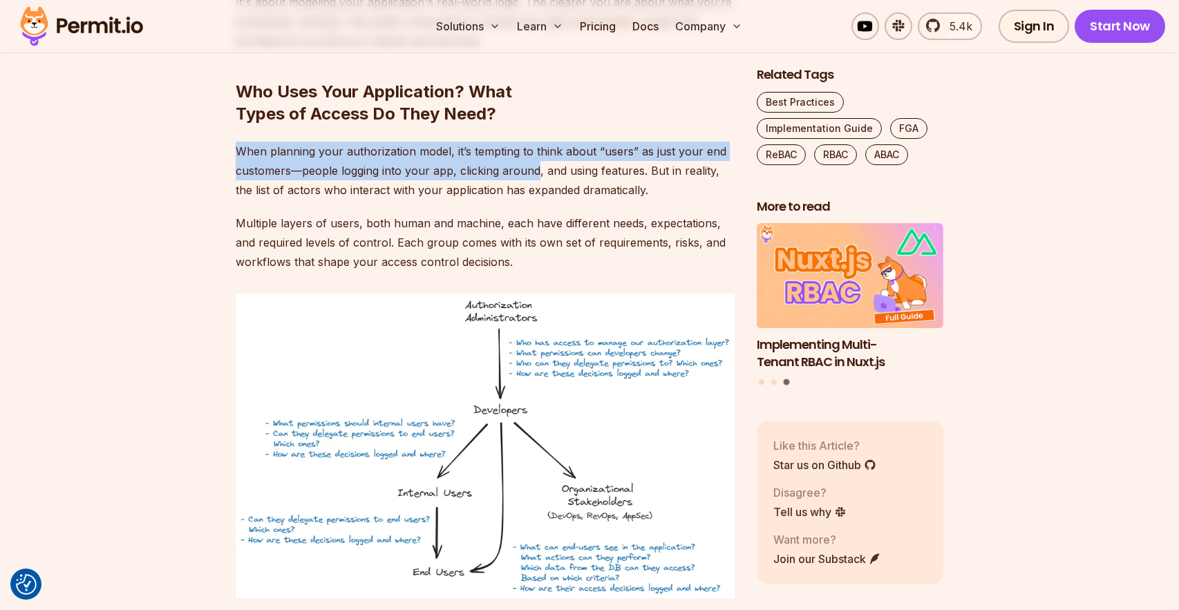
drag, startPoint x: 236, startPoint y: 131, endPoint x: 534, endPoint y: 154, distance: 299.3
click at [534, 154] on p "When planning your authorization model, it’s tempting to think about “users” as…" at bounding box center [485, 171] width 499 height 58
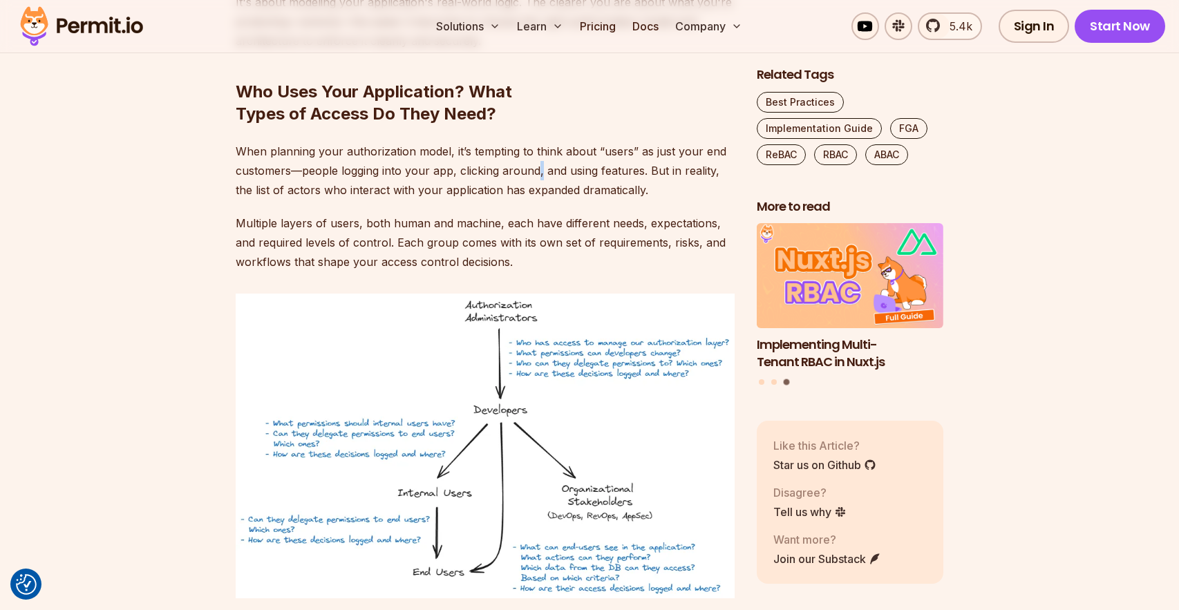
click at [534, 154] on p "When planning your authorization model, it’s tempting to think about “users” as…" at bounding box center [485, 171] width 499 height 58
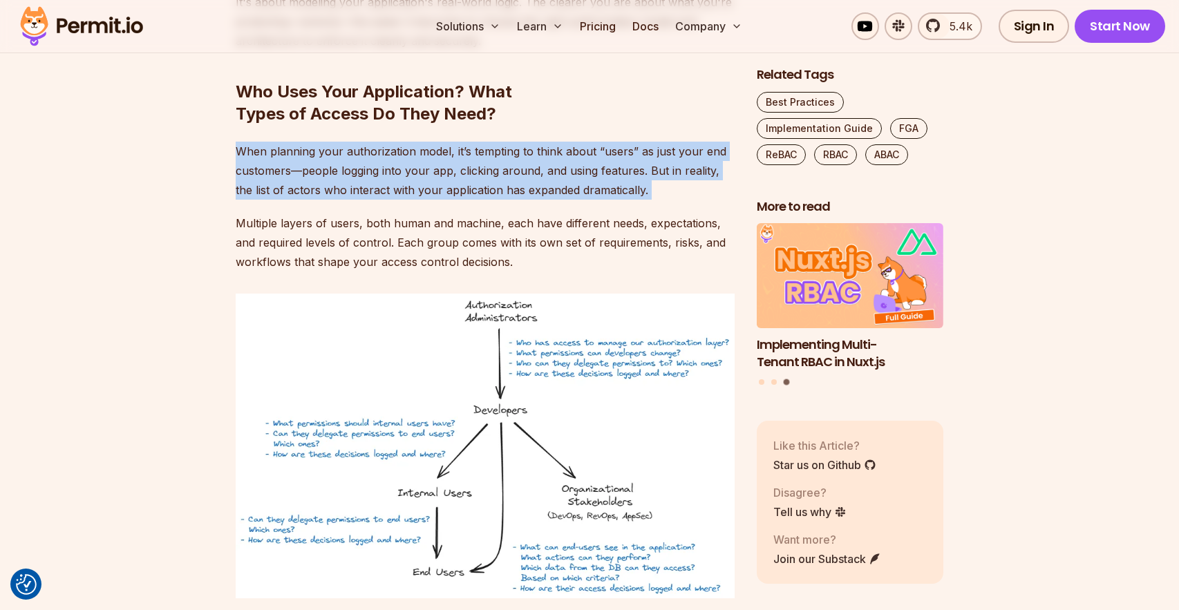
click at [534, 154] on p "When planning your authorization model, it’s tempting to think about “users” as…" at bounding box center [485, 171] width 499 height 58
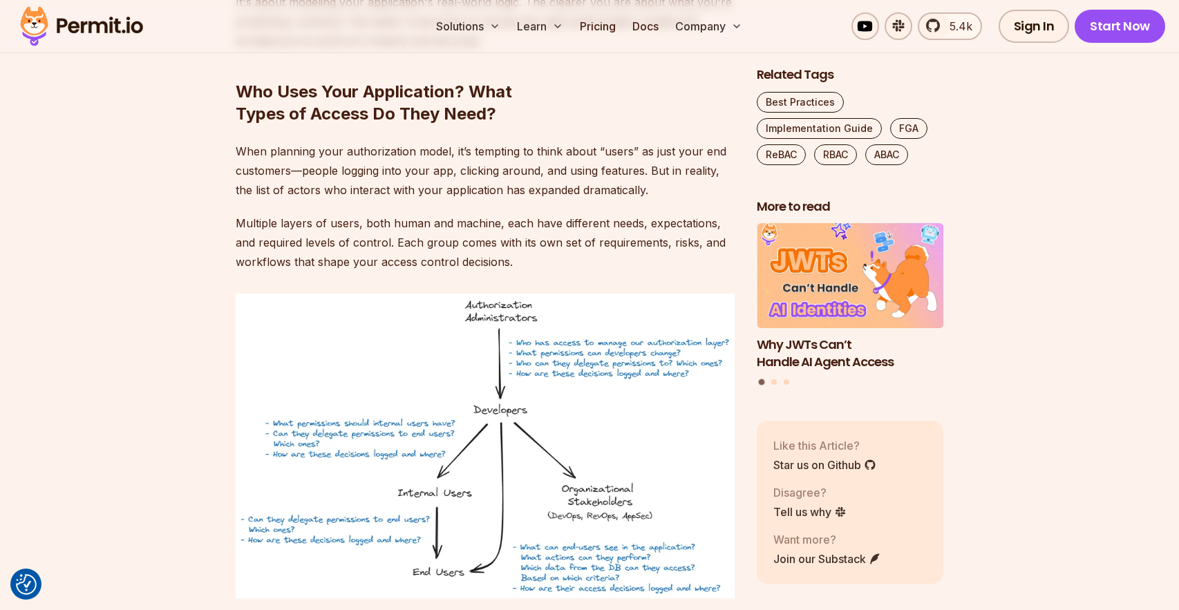
click at [450, 151] on p "When planning your authorization model, it’s tempting to think about “users” as…" at bounding box center [485, 171] width 499 height 58
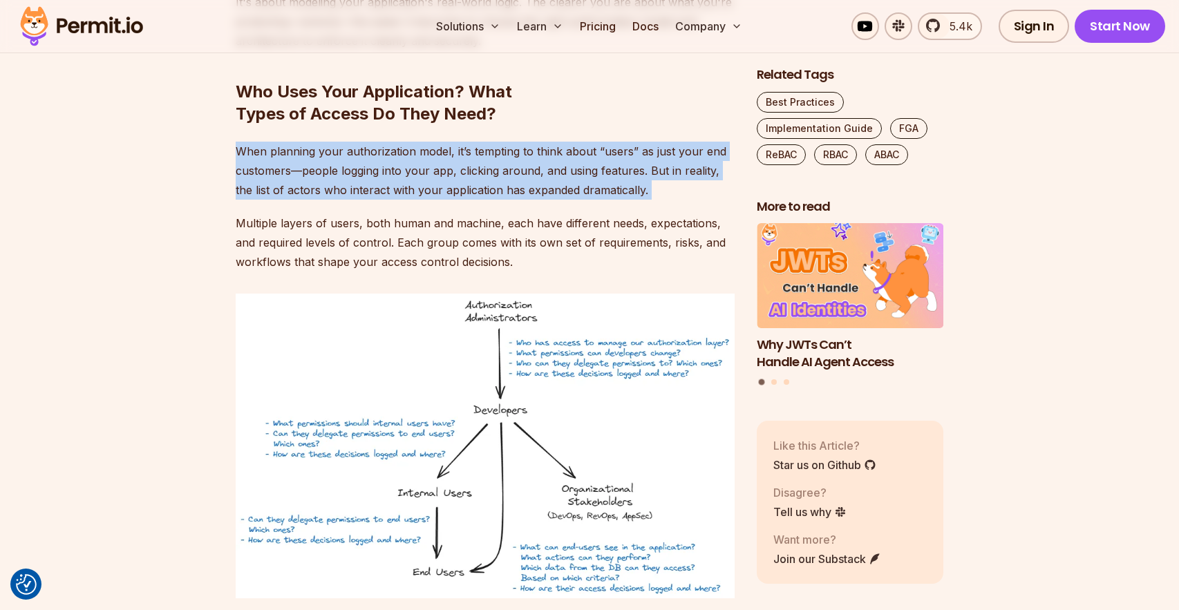
click at [450, 151] on p "When planning your authorization model, it’s tempting to think about “users” as…" at bounding box center [485, 171] width 499 height 58
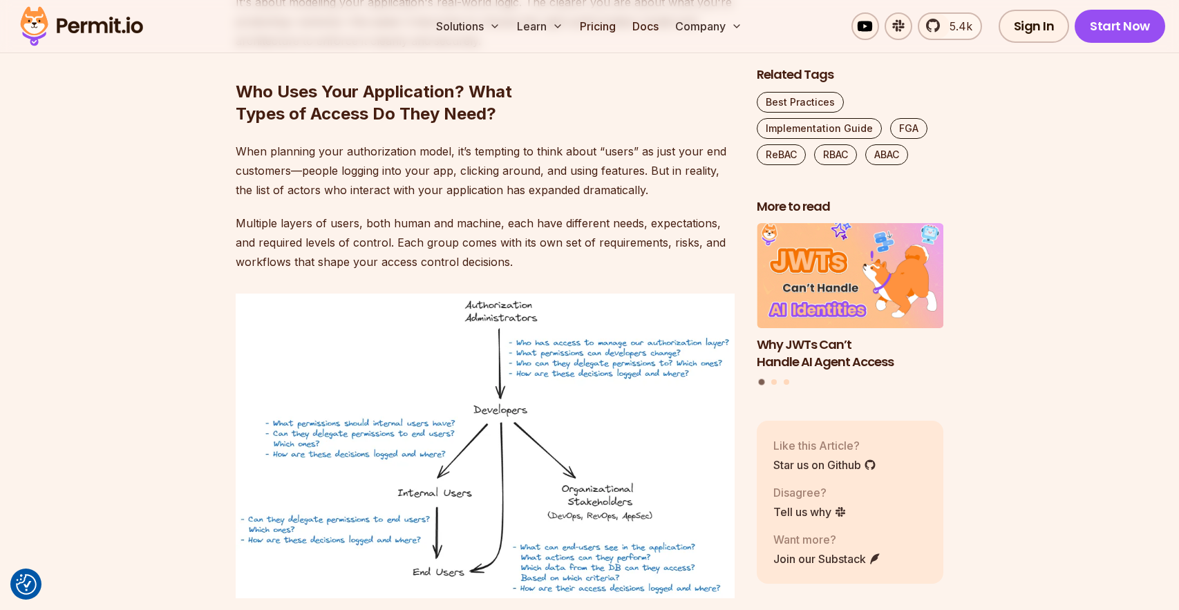
click at [386, 233] on p "Multiple layers of users, both human and machine, each have different needs, ex…" at bounding box center [485, 242] width 499 height 58
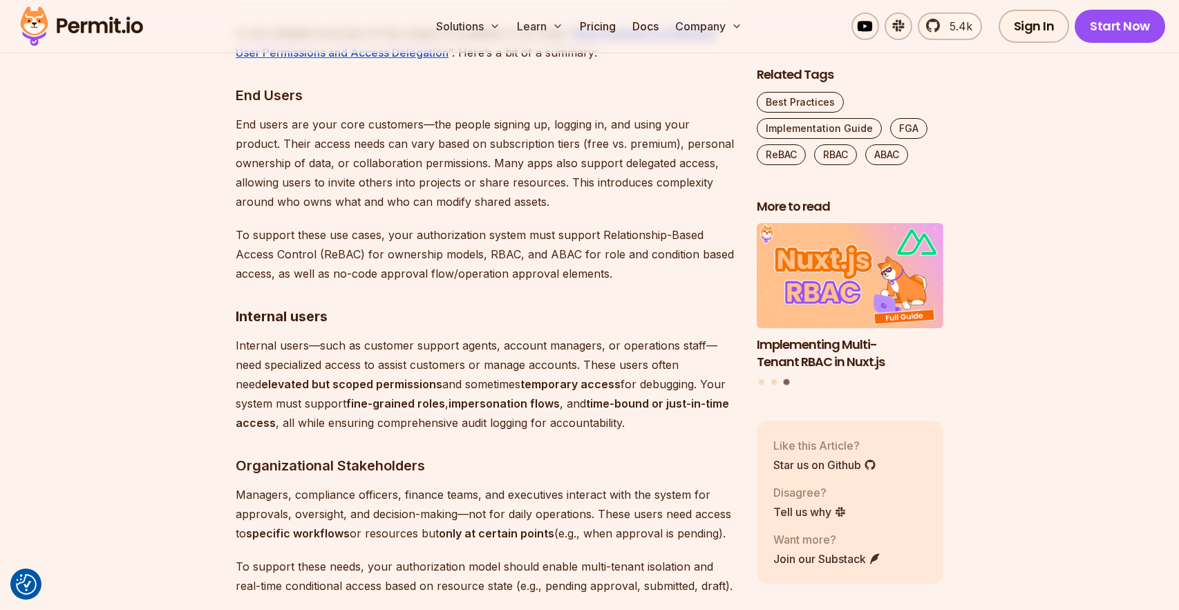
scroll to position [5188, 0]
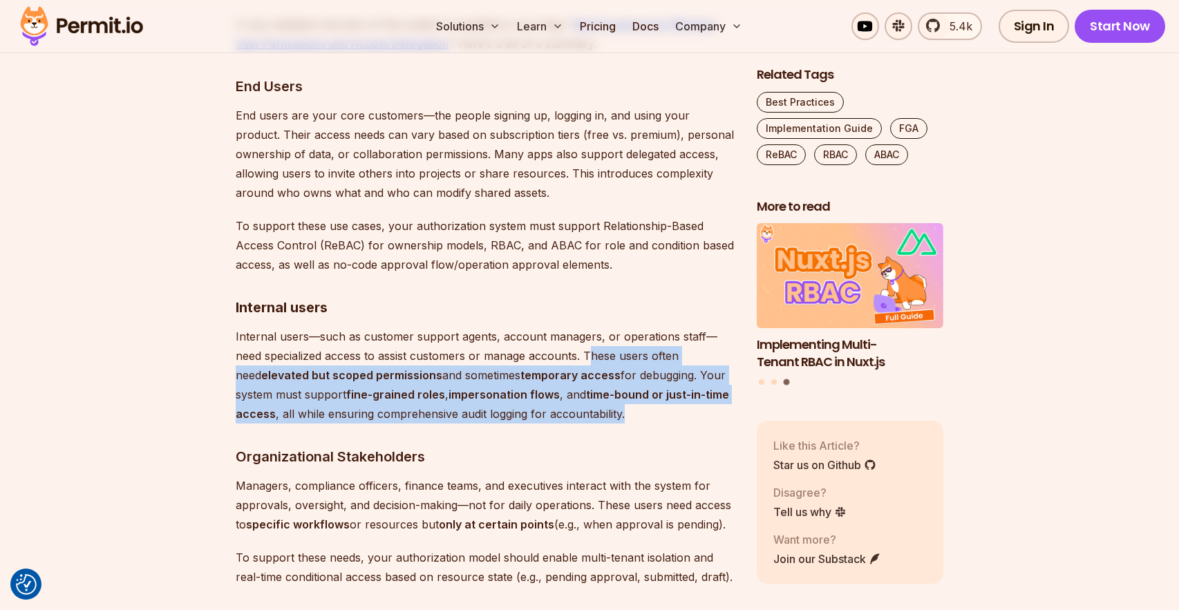
drag, startPoint x: 588, startPoint y: 336, endPoint x: 636, endPoint y: 397, distance: 77.1
click at [636, 397] on p "Internal users—such as customer support agents, account managers, or operations…" at bounding box center [485, 375] width 499 height 97
click at [622, 388] on strong "time-bound or just-in-time access" at bounding box center [482, 404] width 493 height 33
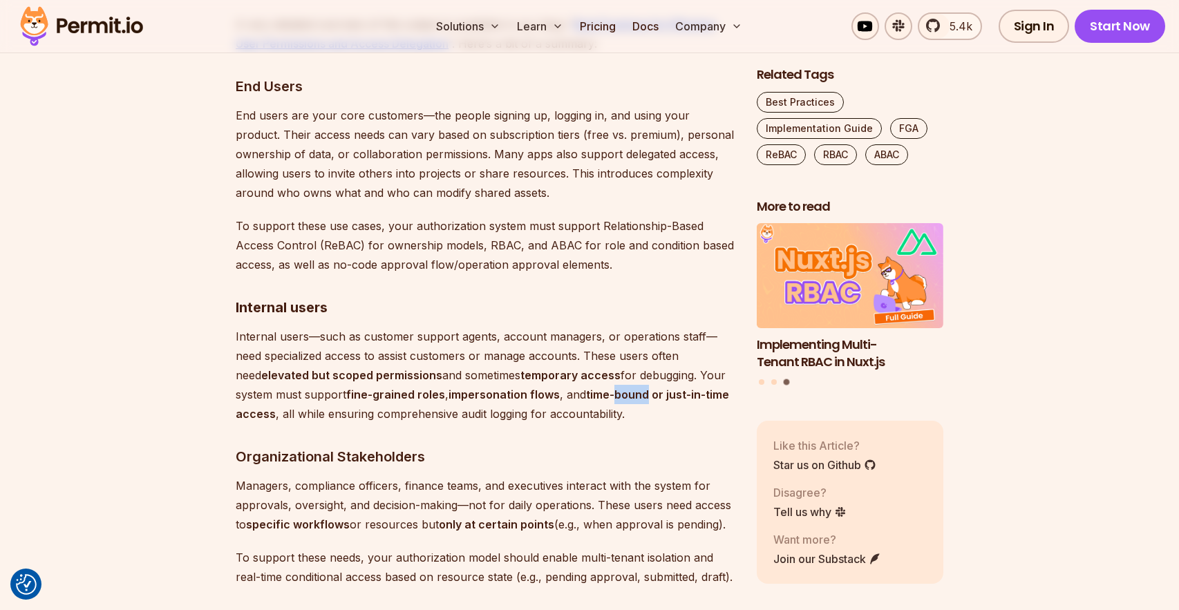
click at [622, 388] on strong "time-bound or just-in-time access" at bounding box center [482, 404] width 493 height 33
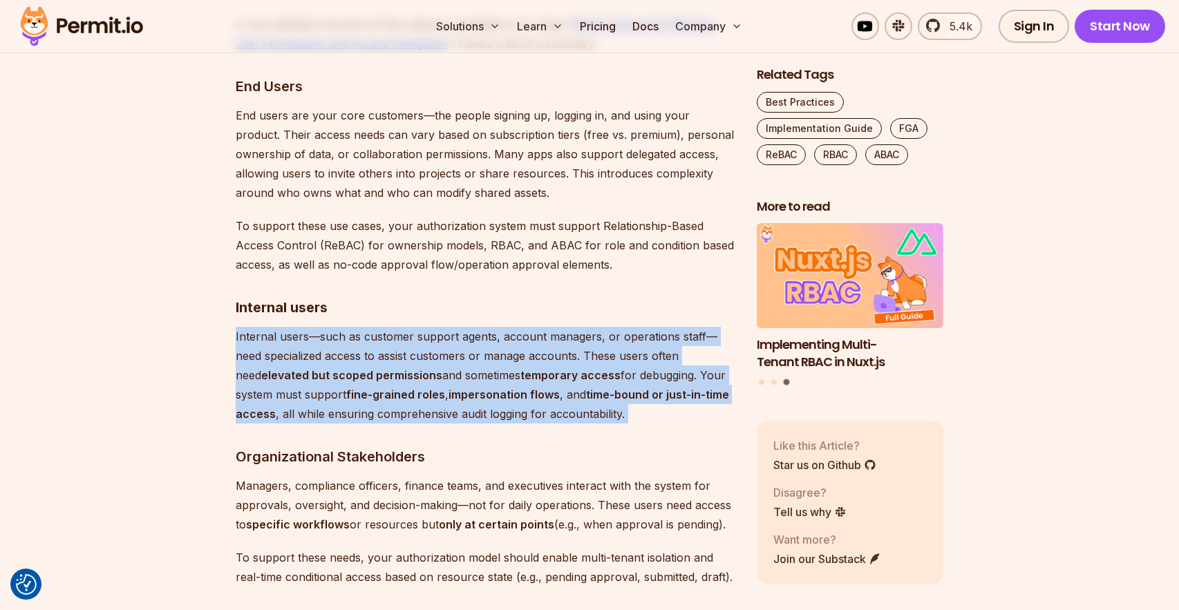
click at [622, 388] on strong "time-bound or just-in-time access" at bounding box center [482, 404] width 493 height 33
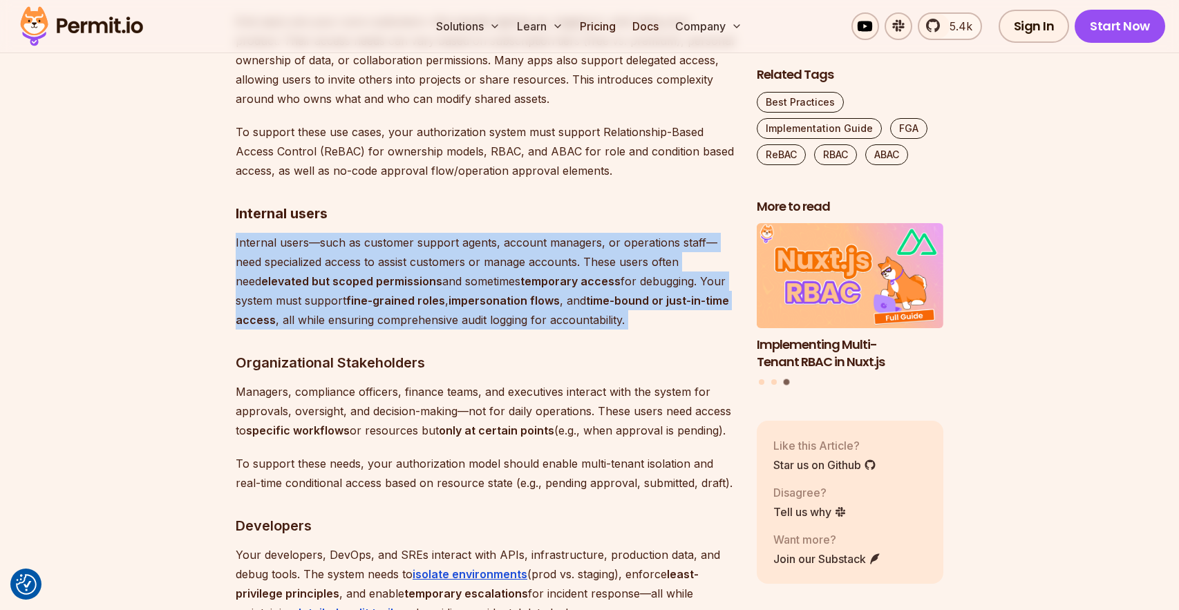
scroll to position [5283, 0]
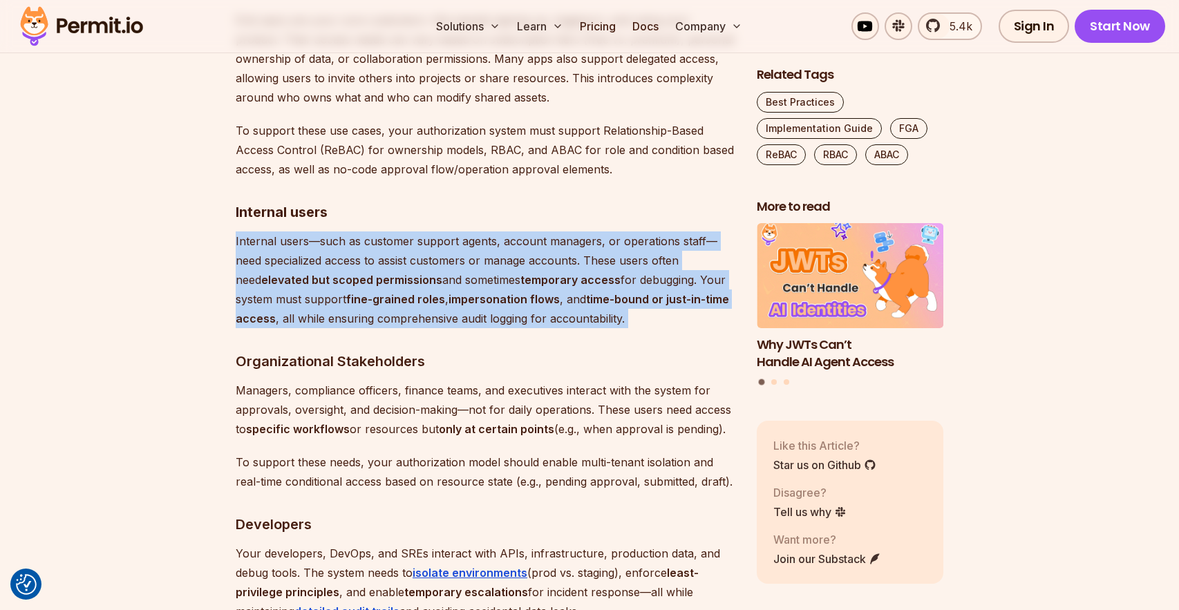
click at [576, 295] on p "Internal users—such as customer support agents, account managers, or operations…" at bounding box center [485, 279] width 499 height 97
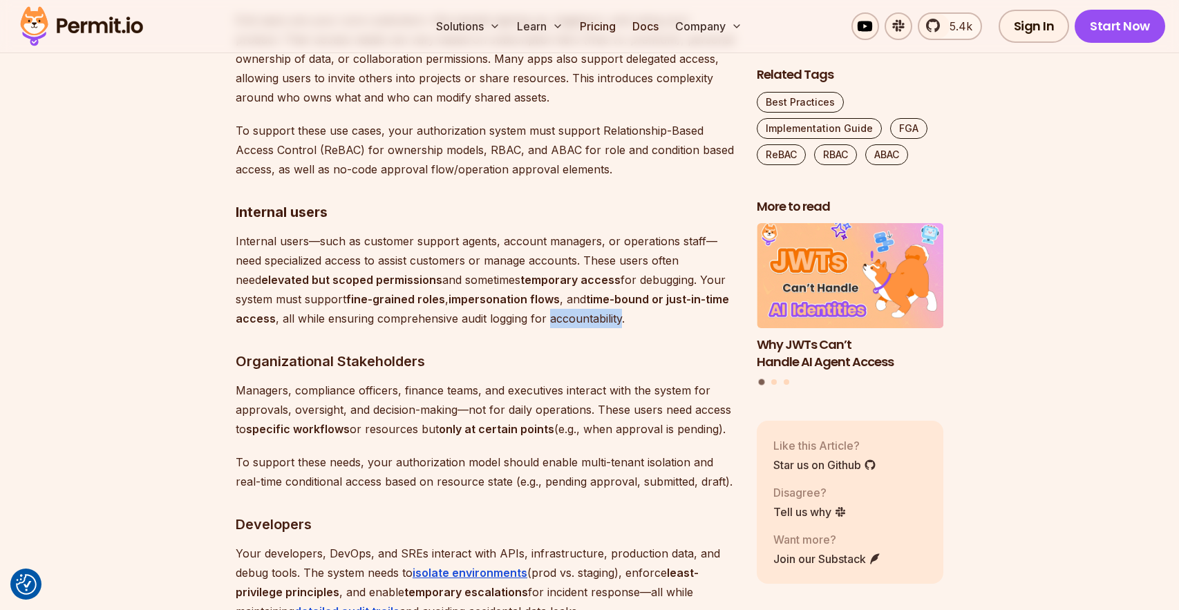
click at [576, 295] on p "Internal users—such as customer support agents, account managers, or operations…" at bounding box center [485, 279] width 499 height 97
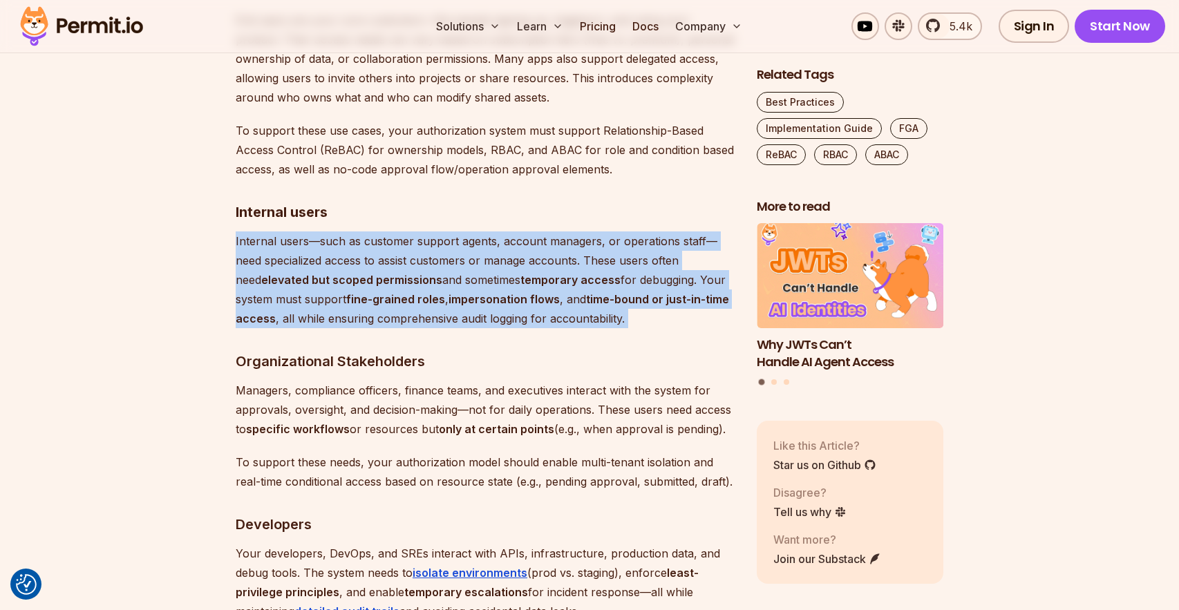
click at [576, 295] on p "Internal users—such as customer support agents, account managers, or operations…" at bounding box center [485, 279] width 499 height 97
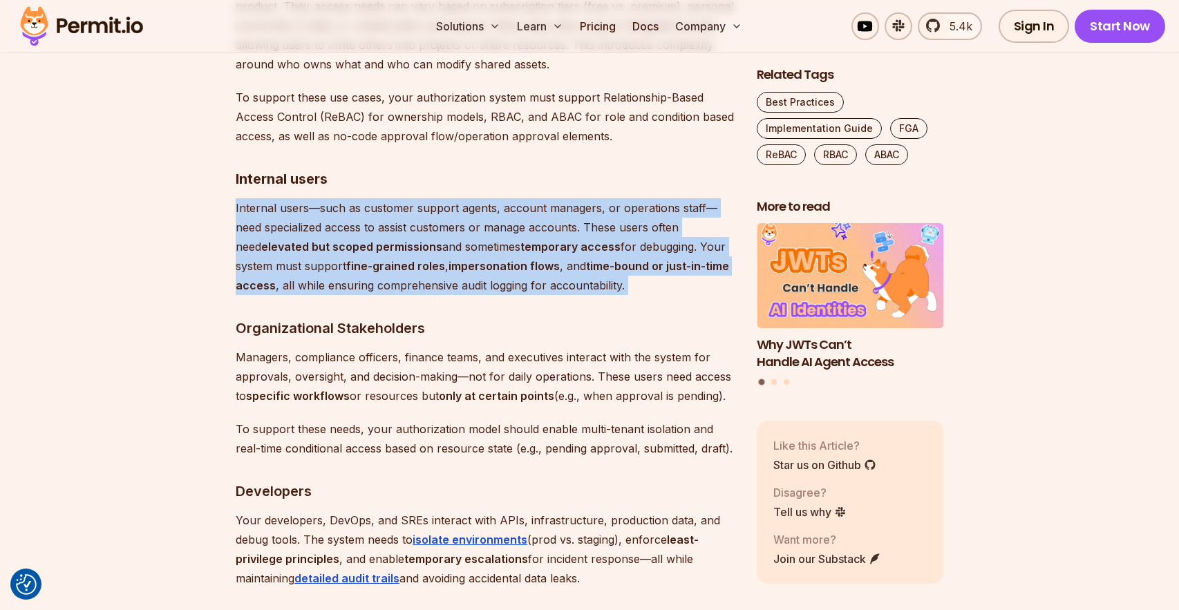
scroll to position [5318, 0]
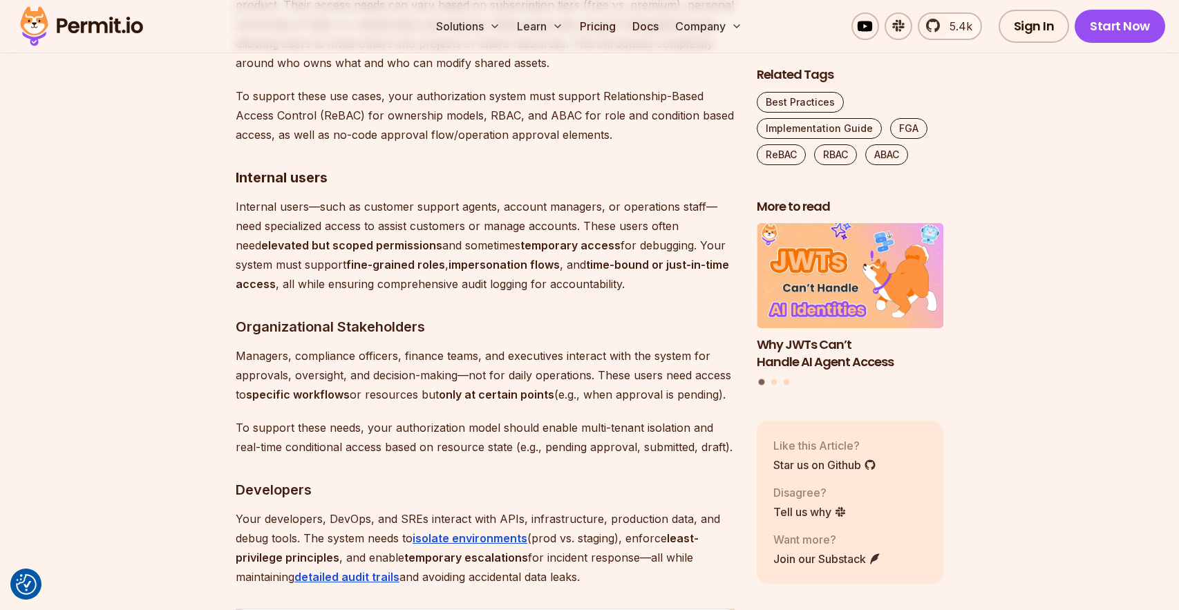
click at [609, 360] on p "Managers, compliance officers, finance teams, and executives interact with the …" at bounding box center [485, 375] width 499 height 58
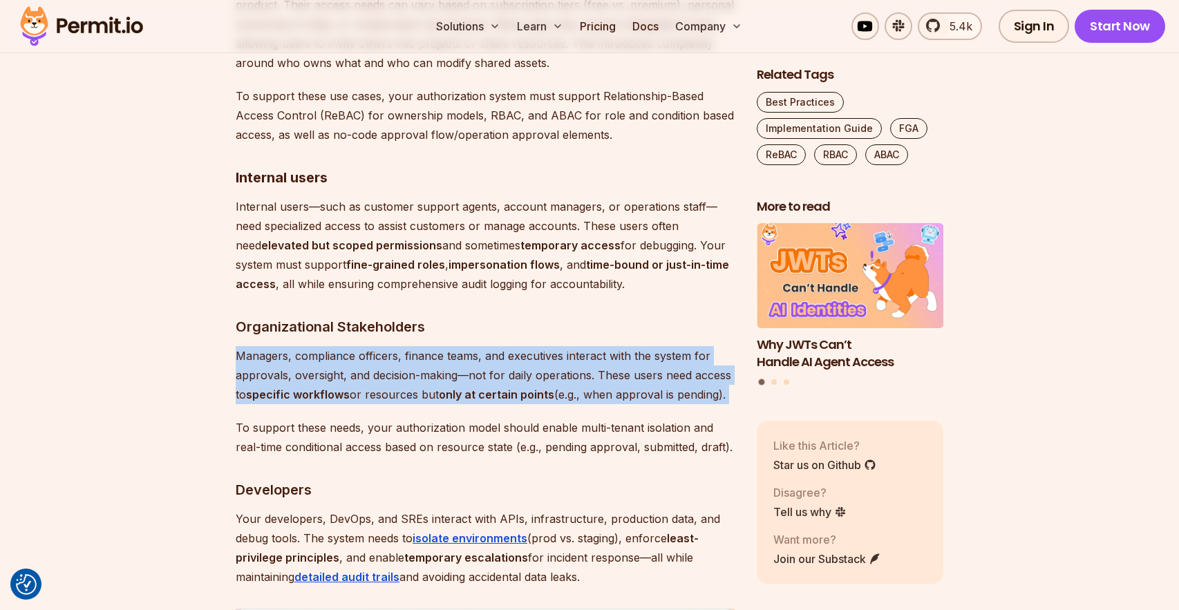
click at [609, 360] on p "Managers, compliance officers, finance teams, and executives interact with the …" at bounding box center [485, 375] width 499 height 58
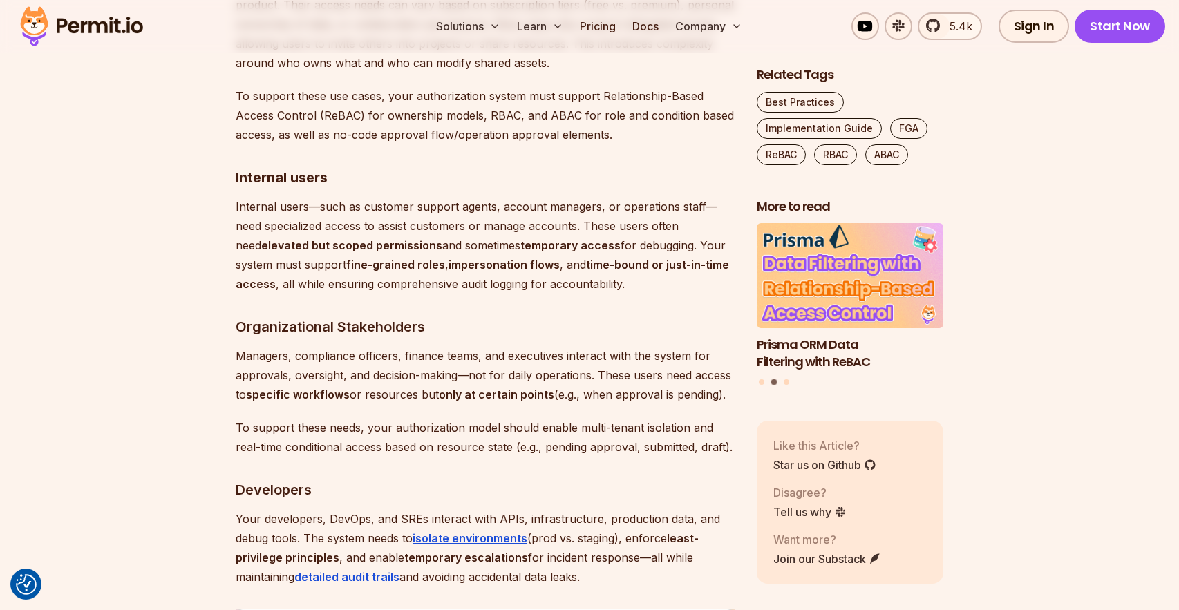
click at [497, 346] on p "Managers, compliance officers, finance teams, and executives interact with the …" at bounding box center [485, 375] width 499 height 58
click at [363, 352] on p "Managers, compliance officers, finance teams, and executives interact with the …" at bounding box center [485, 375] width 499 height 58
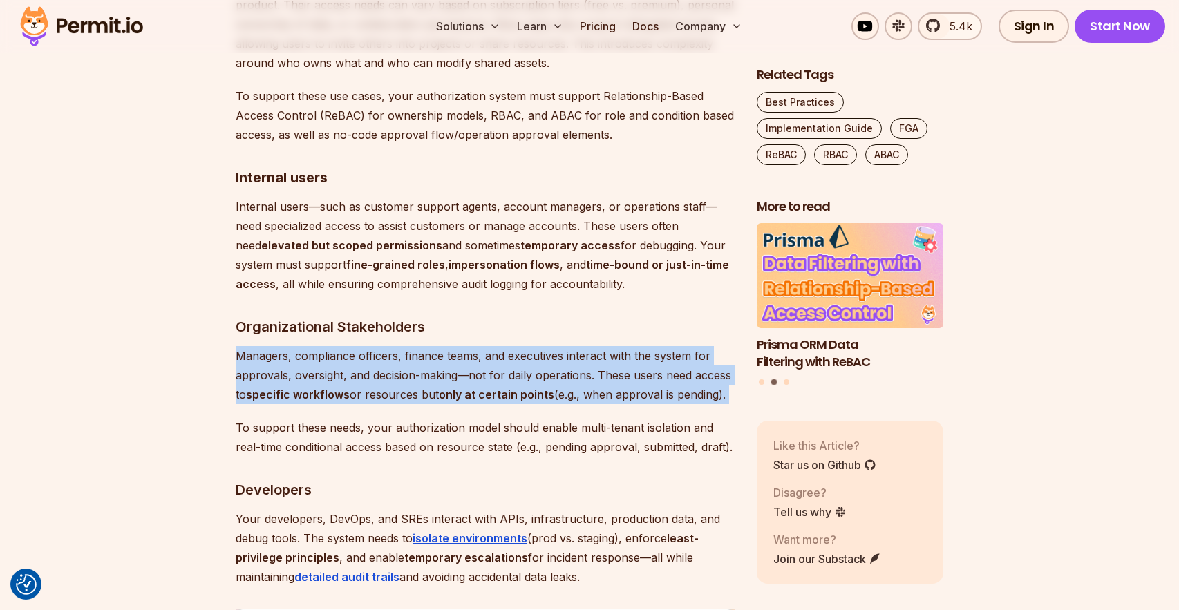
click at [363, 352] on p "Managers, compliance officers, finance teams, and executives interact with the …" at bounding box center [485, 375] width 499 height 58
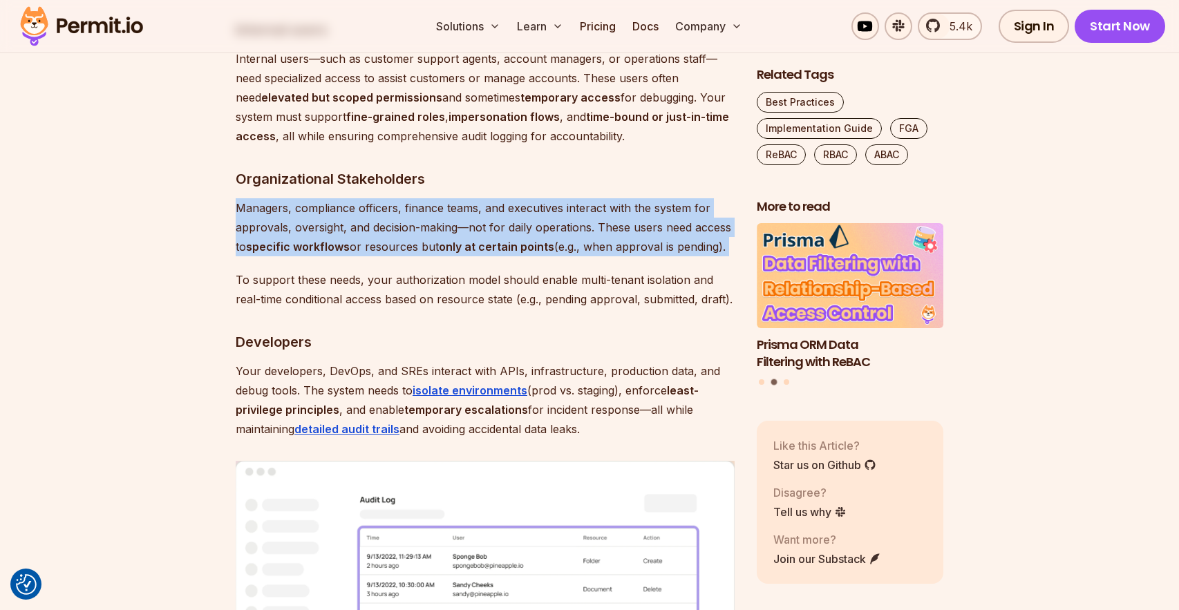
scroll to position [5473, 0]
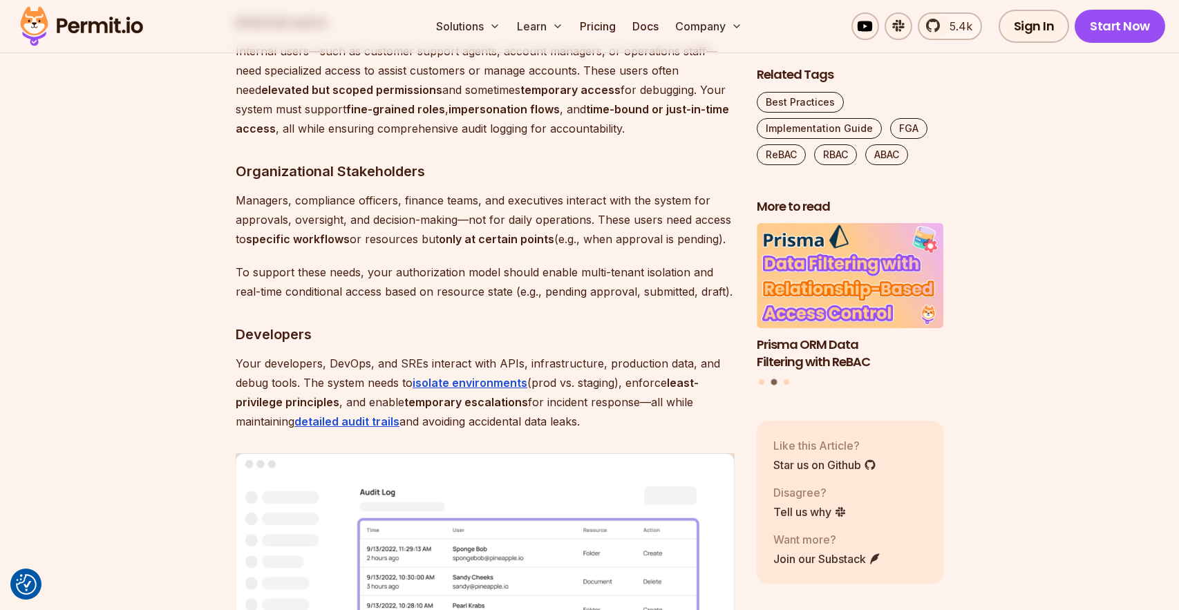
click at [372, 323] on h3 "Developers" at bounding box center [485, 334] width 499 height 22
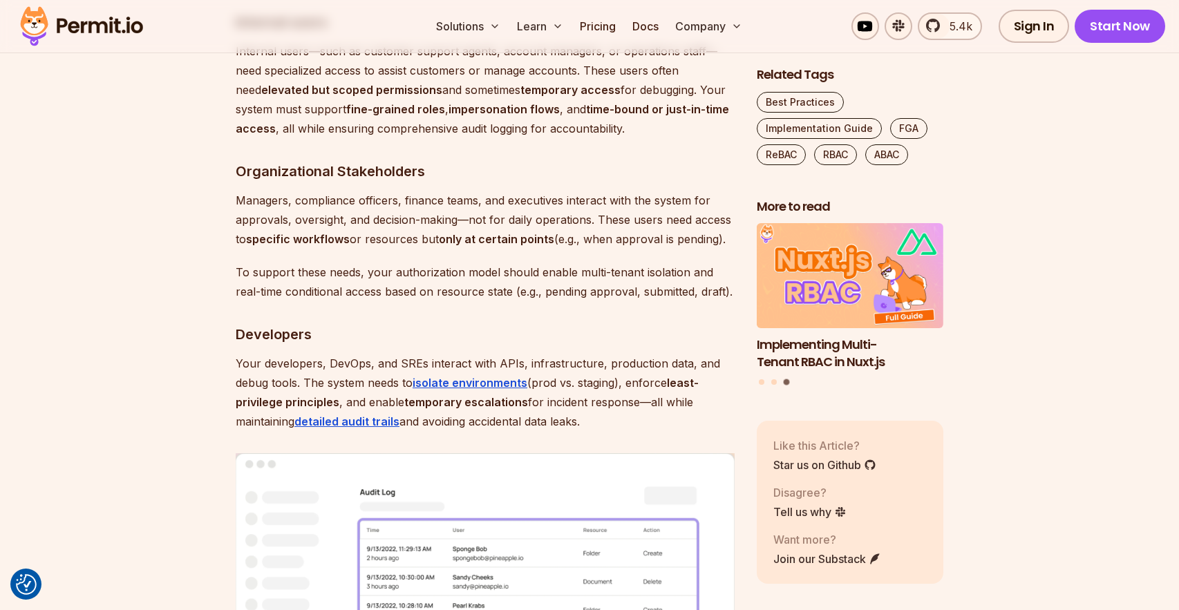
click at [505, 232] on strong "only at certain points" at bounding box center [496, 239] width 115 height 14
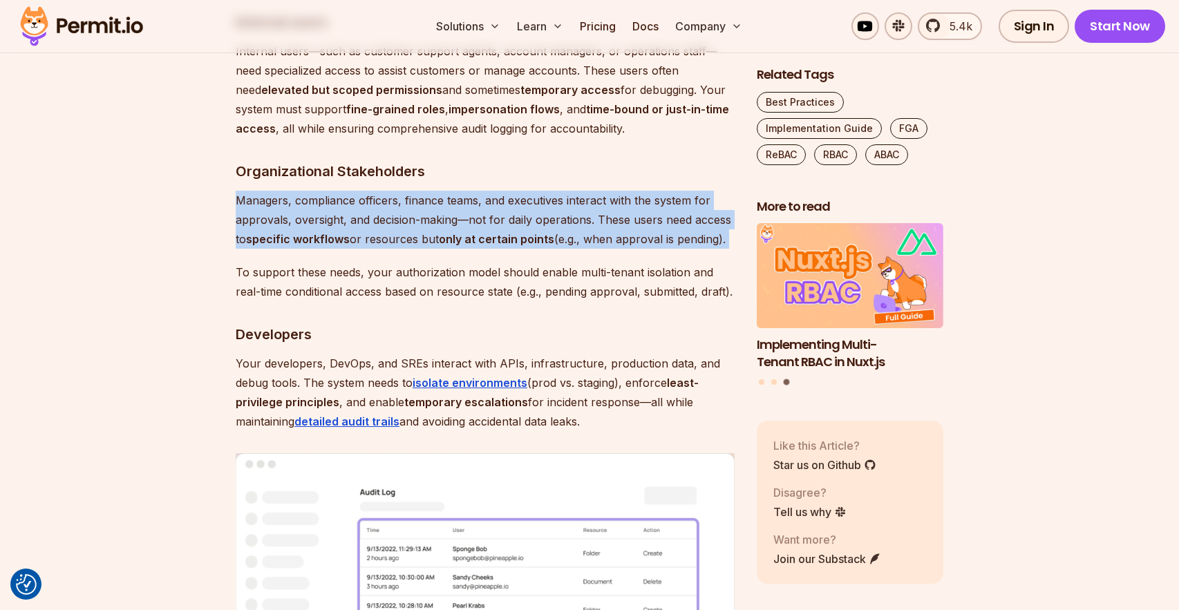
click at [505, 232] on strong "only at certain points" at bounding box center [496, 239] width 115 height 14
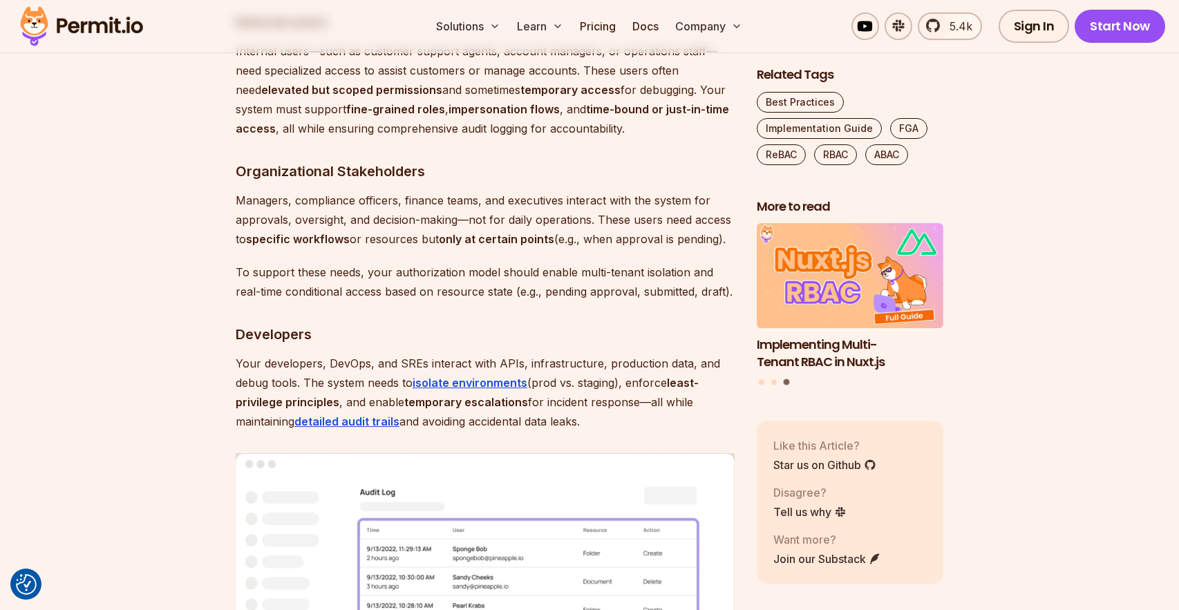
click at [541, 266] on p "To support these needs, your authorization model should enable multi-tenant iso…" at bounding box center [485, 282] width 499 height 39
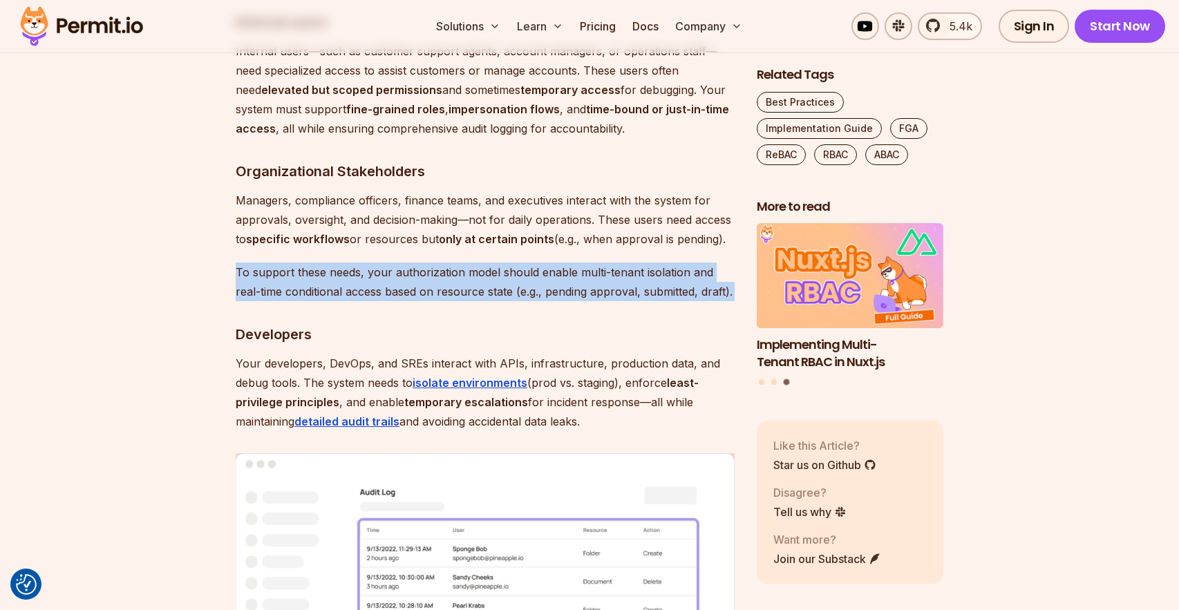
click at [541, 266] on p "To support these needs, your authorization model should enable multi-tenant iso…" at bounding box center [485, 282] width 499 height 39
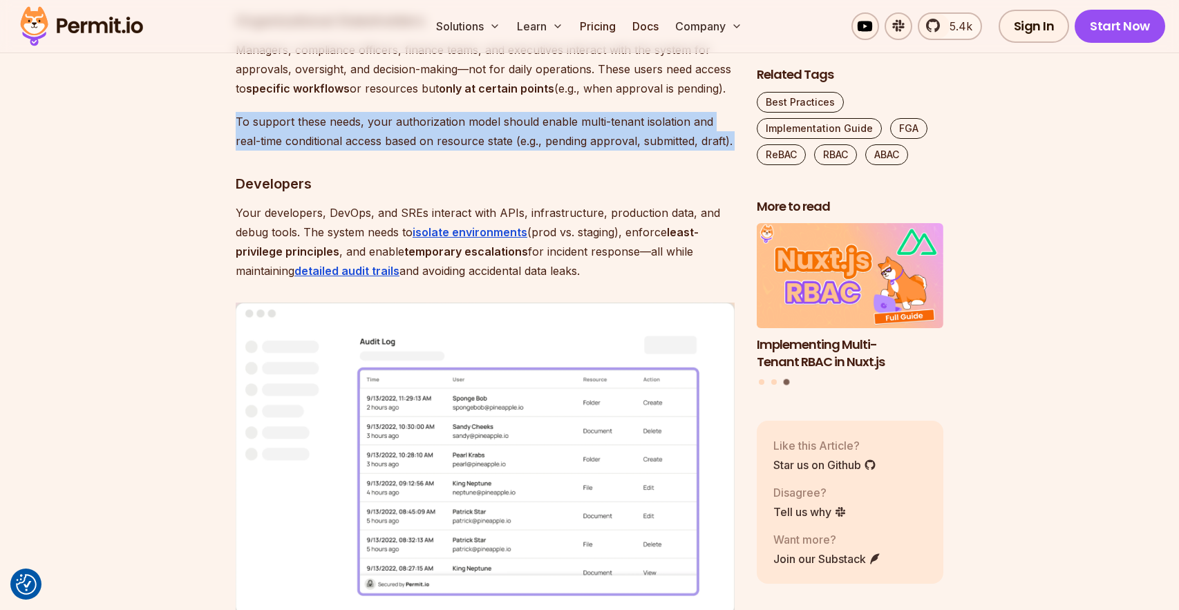
scroll to position [5660, 0]
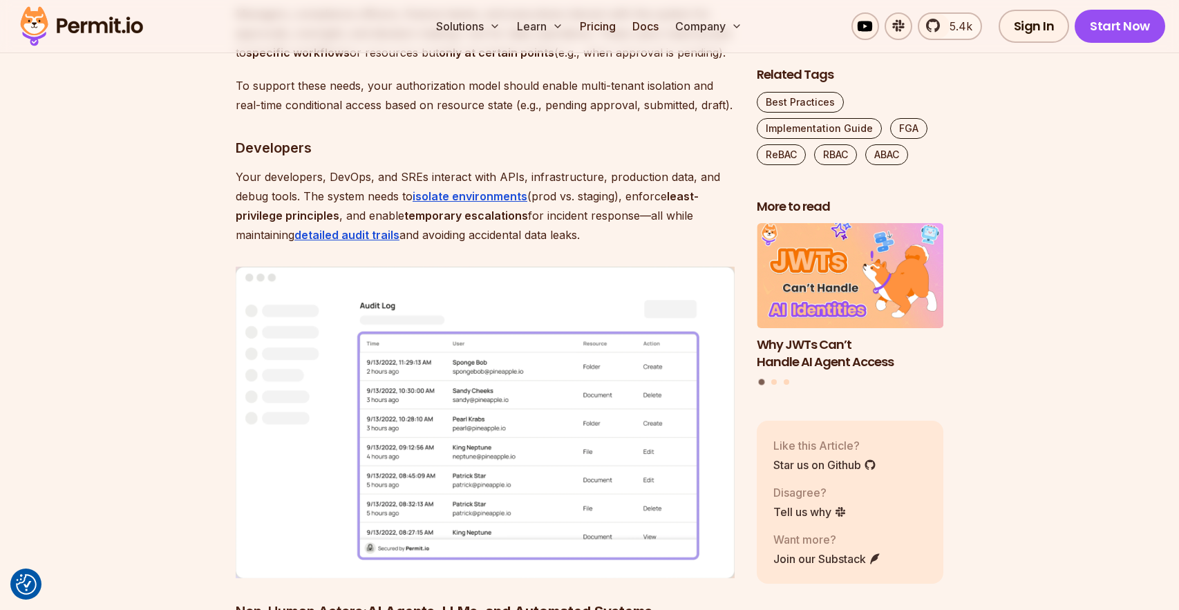
click at [272, 184] on p "Your developers, DevOps, and SREs interact with APIs, infrastructure, productio…" at bounding box center [485, 205] width 499 height 77
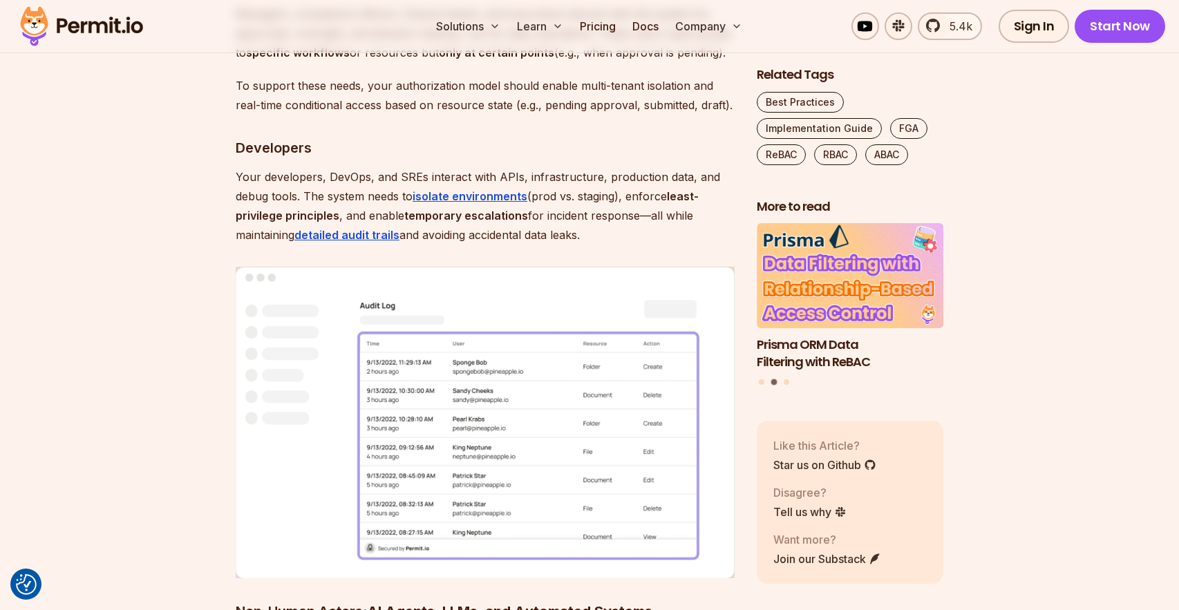
click at [260, 183] on p "Your developers, DevOps, and SREs interact with APIs, infrastructure, productio…" at bounding box center [485, 205] width 499 height 77
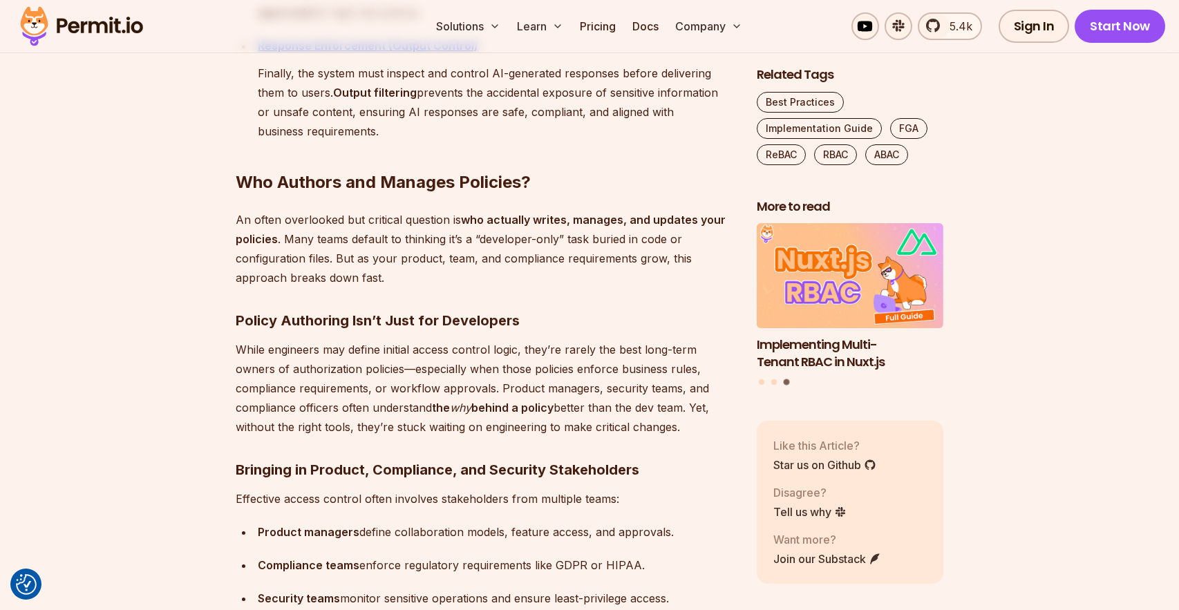
scroll to position [6761, 0]
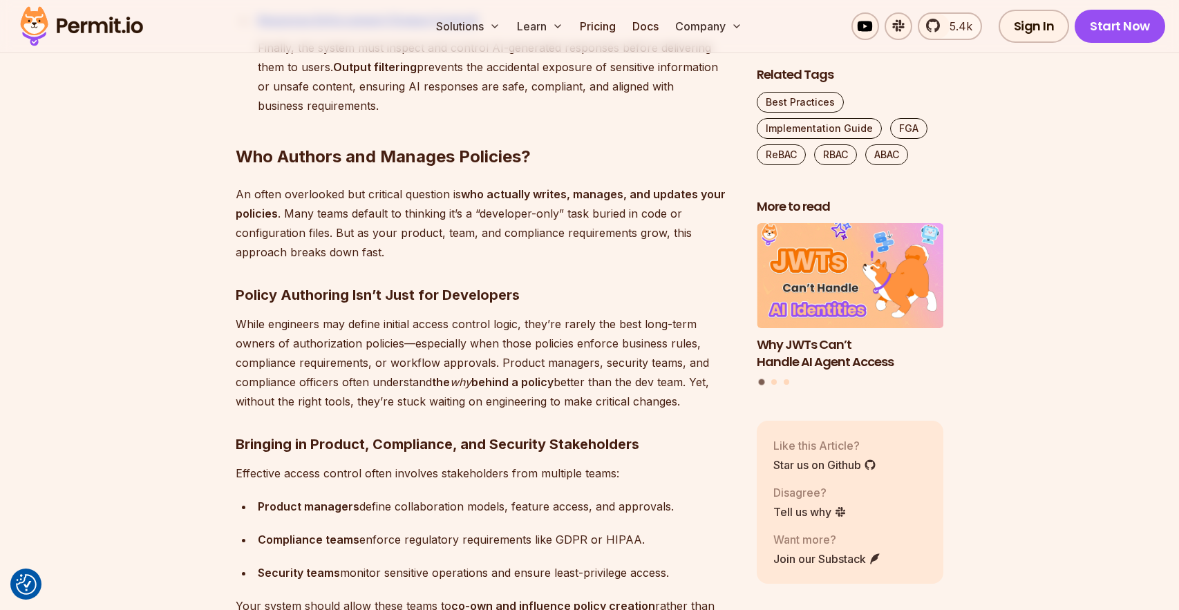
click at [278, 196] on p "An often overlooked but critical question is who actually writes, manages, and …" at bounding box center [485, 222] width 499 height 77
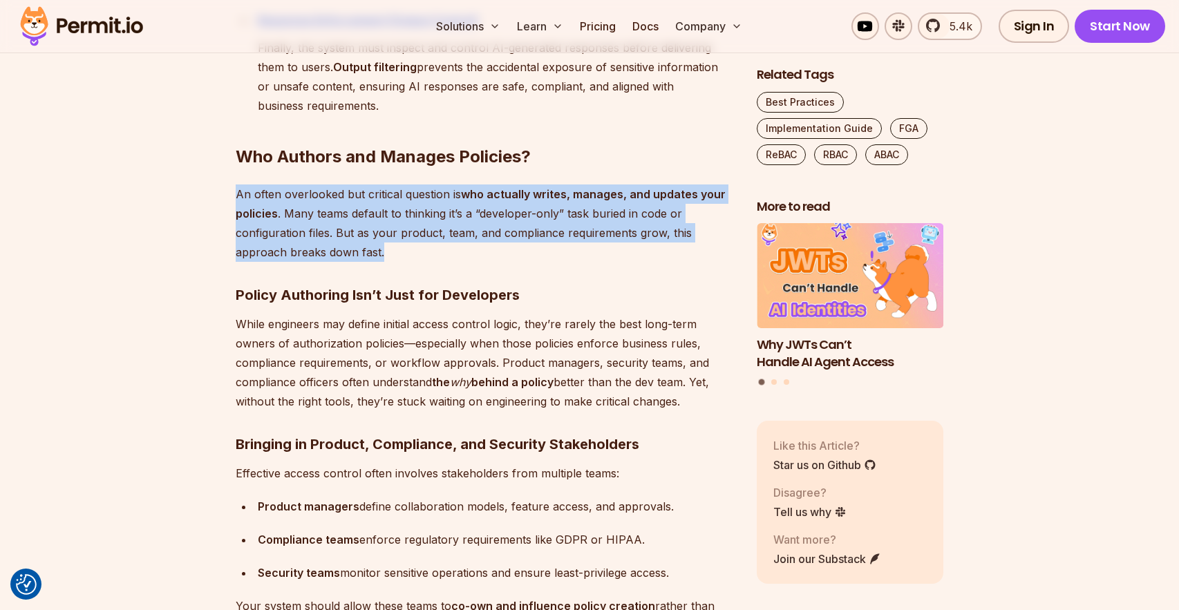
click at [278, 196] on p "An often overlooked but critical question is who actually writes, manages, and …" at bounding box center [485, 222] width 499 height 77
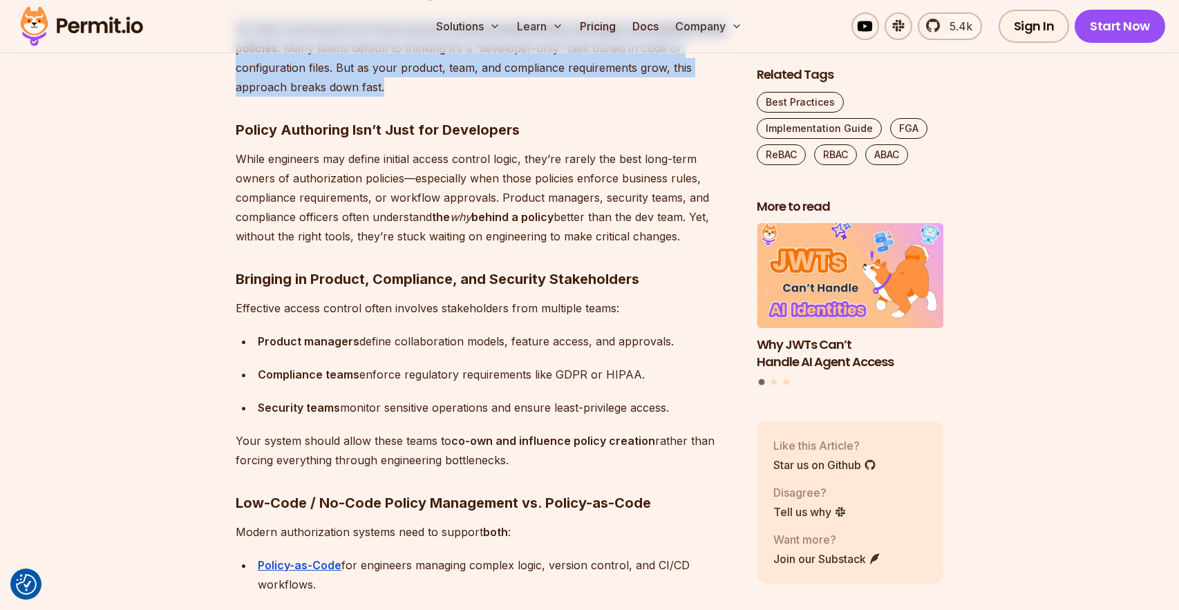
scroll to position [6913, 0]
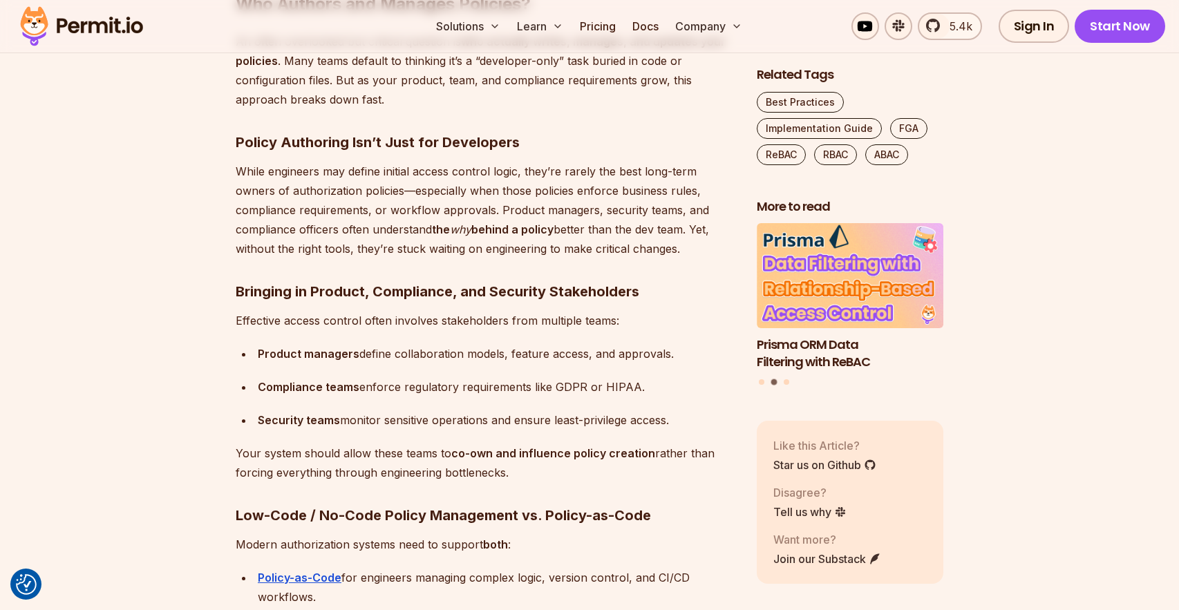
click at [269, 184] on p "While engineers may define initial access control logic, they’re rarely the bes…" at bounding box center [485, 210] width 499 height 97
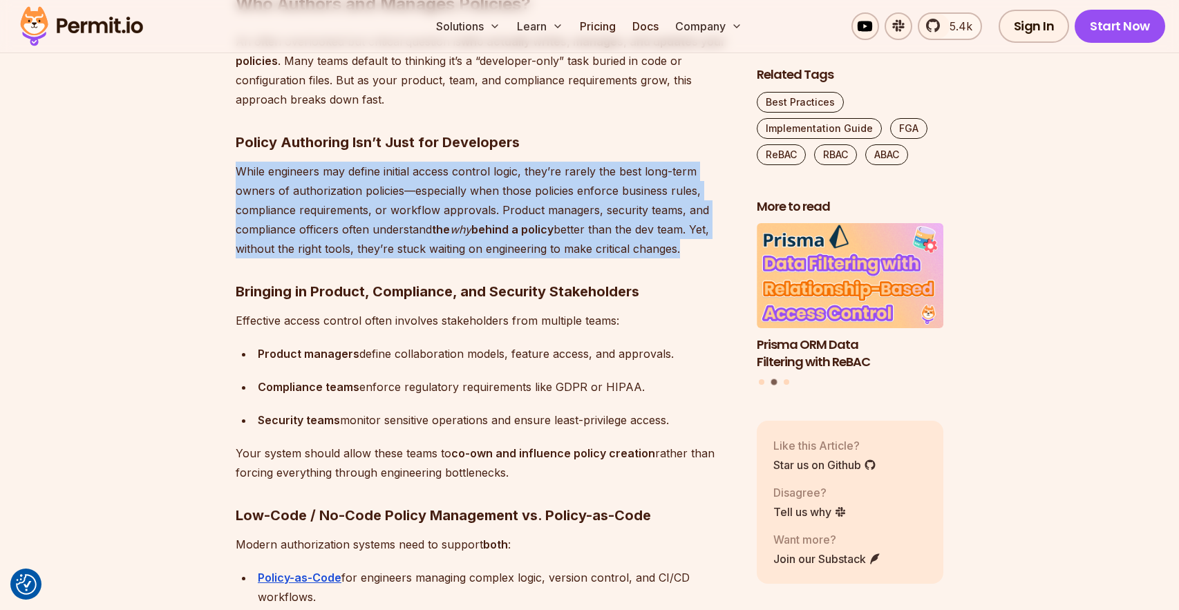
click at [269, 184] on p "While engineers may define initial access control logic, they’re rarely the bes…" at bounding box center [485, 210] width 499 height 97
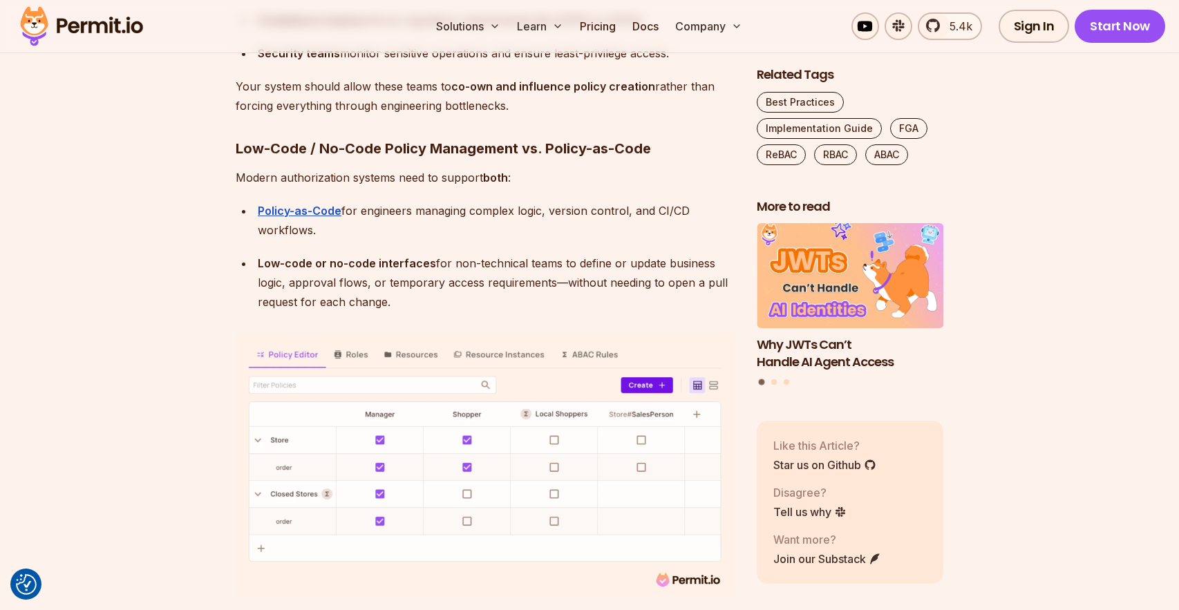
scroll to position [7282, 0]
click at [352, 75] on p "Your system should allow these teams to co-own and influence policy creation ra…" at bounding box center [485, 94] width 499 height 39
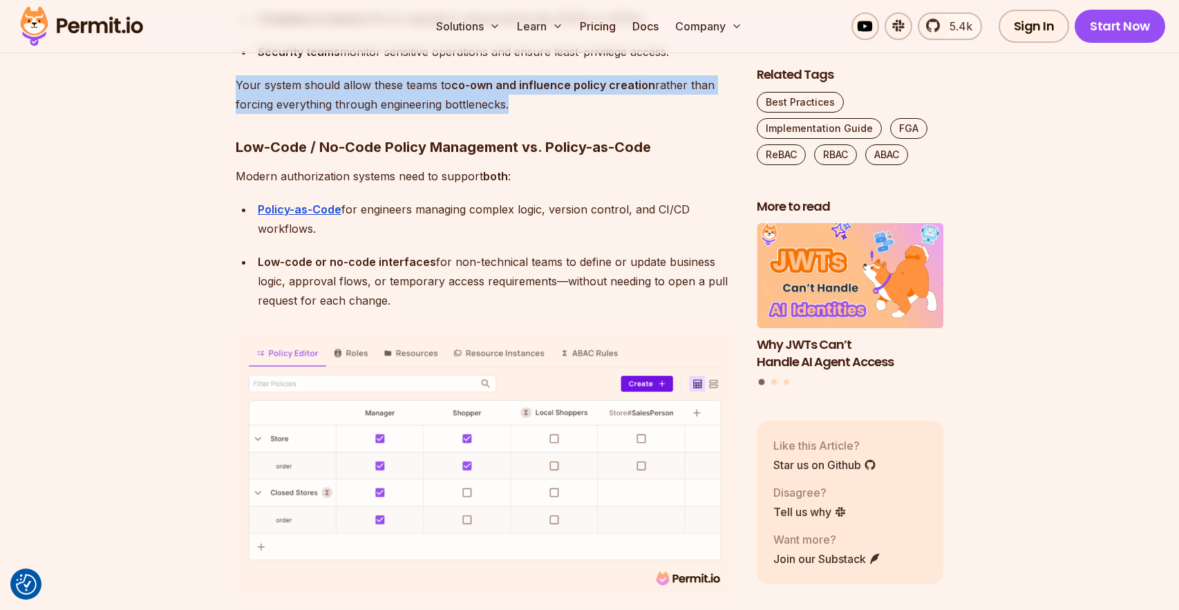
click at [352, 75] on p "Your system should allow these teams to co-own and influence policy creation ra…" at bounding box center [485, 94] width 499 height 39
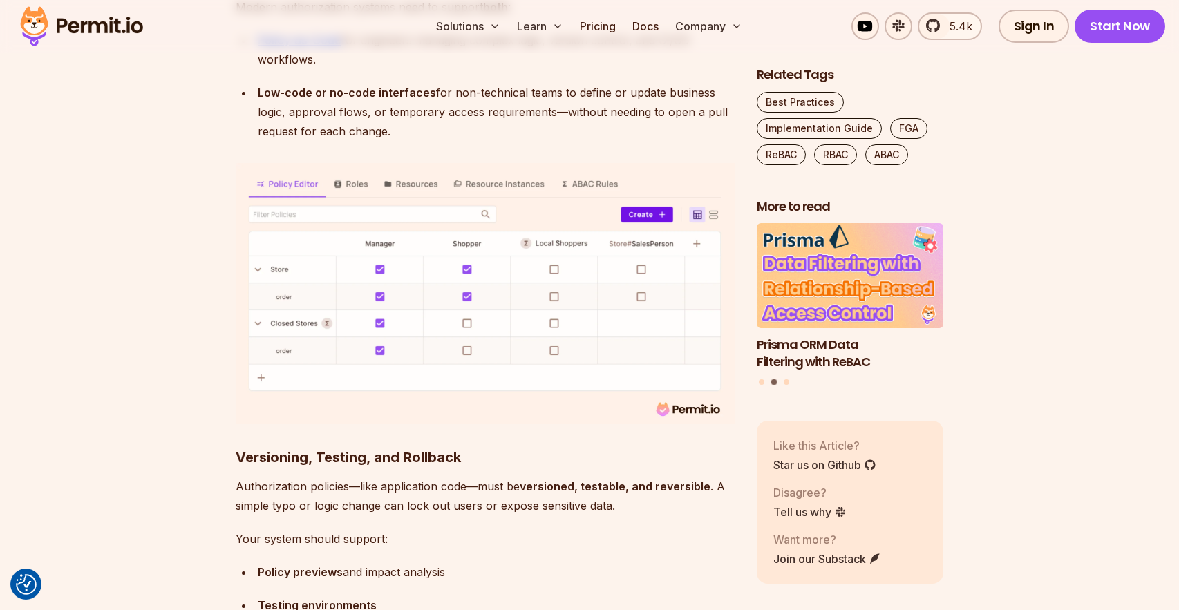
scroll to position [7452, 0]
click at [336, 106] on div "Low-code or no-code interfaces for non-technical teams to define or update busi…" at bounding box center [496, 111] width 477 height 58
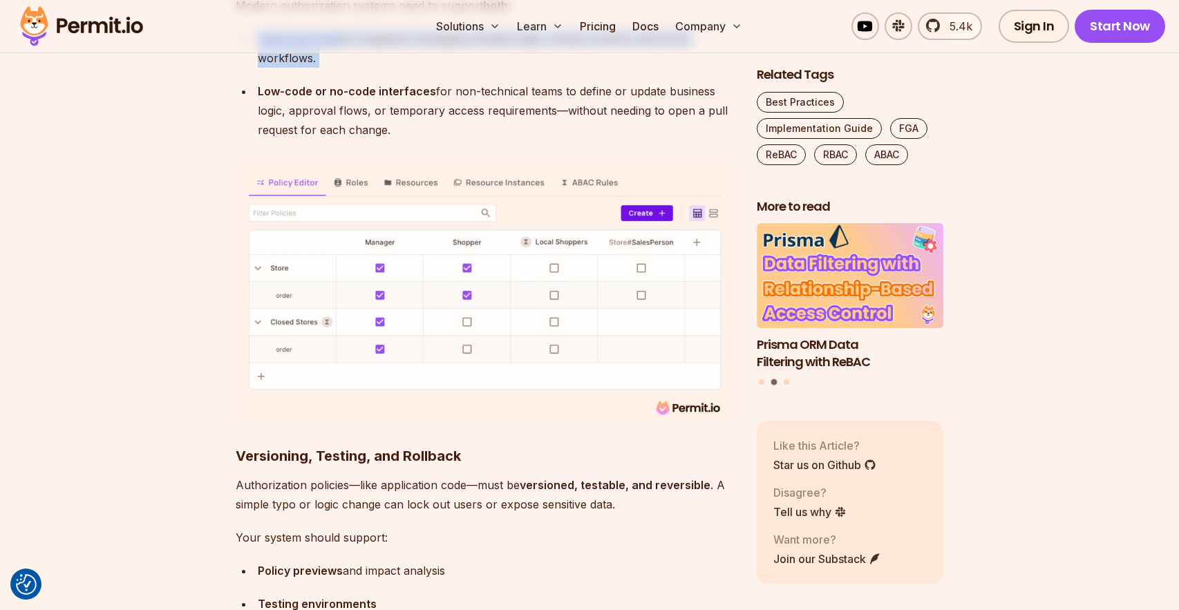
click at [336, 106] on div "Low-code or no-code interfaces for non-technical teams to define or update busi…" at bounding box center [496, 111] width 477 height 58
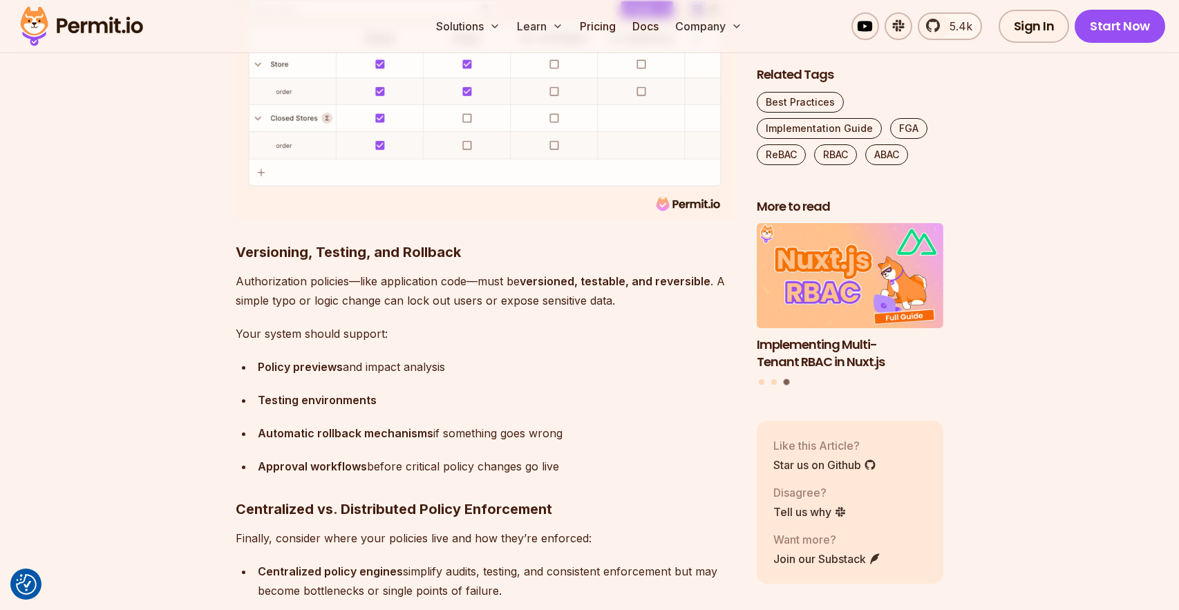
scroll to position [7665, 0]
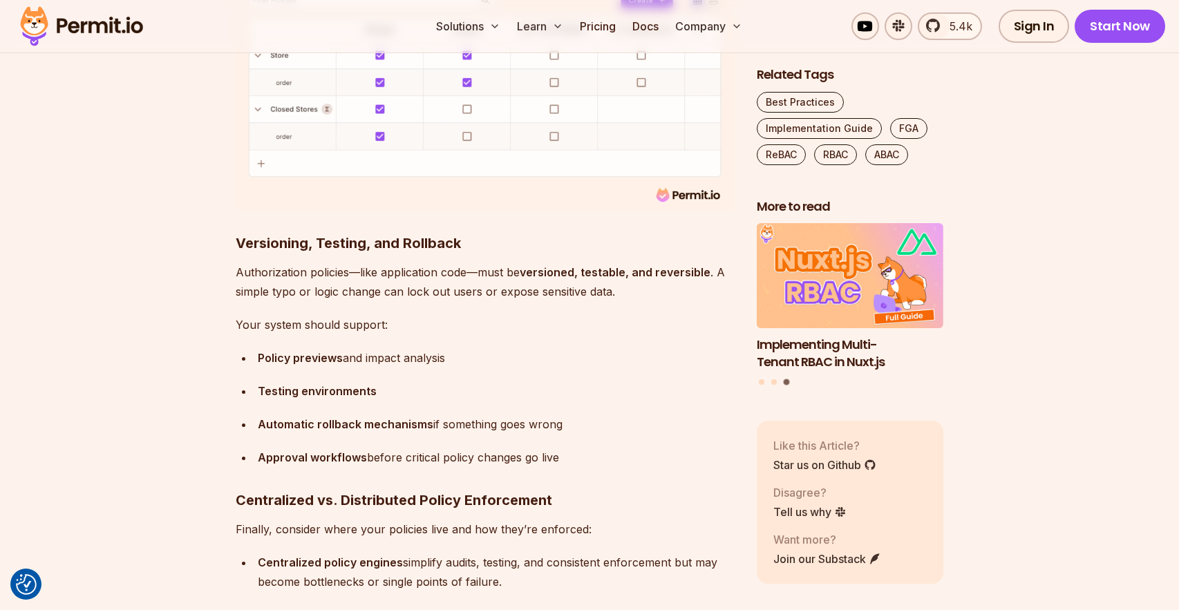
click at [273, 270] on p "Authorization policies—like application code—must be versioned, testable, and r…" at bounding box center [485, 282] width 499 height 39
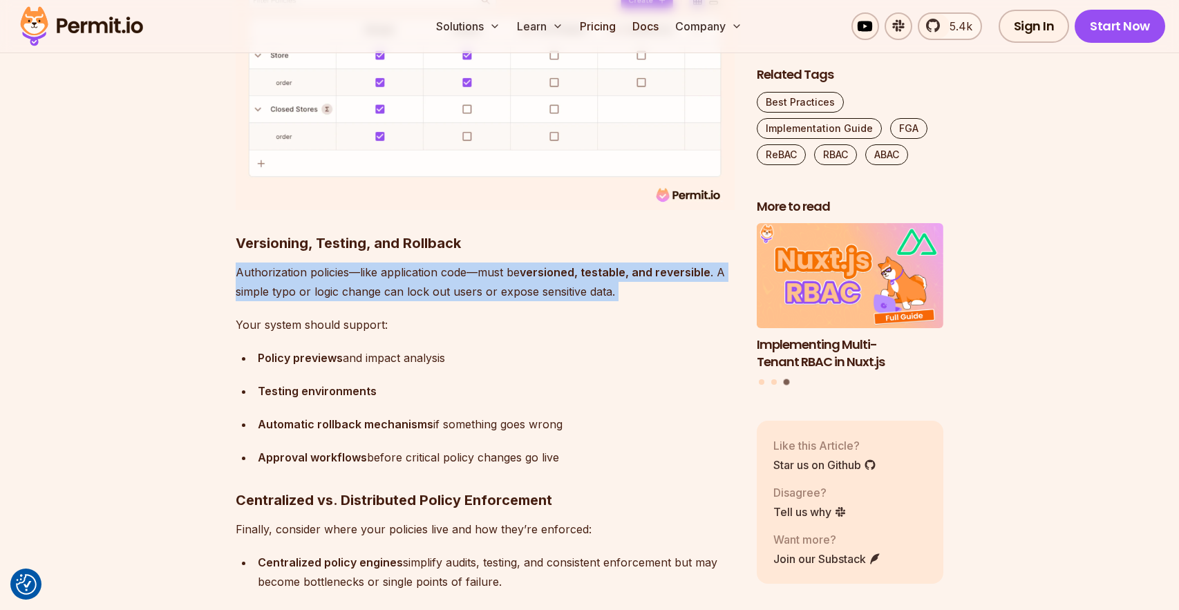
click at [273, 270] on p "Authorization policies—like application code—must be versioned, testable, and r…" at bounding box center [485, 282] width 499 height 39
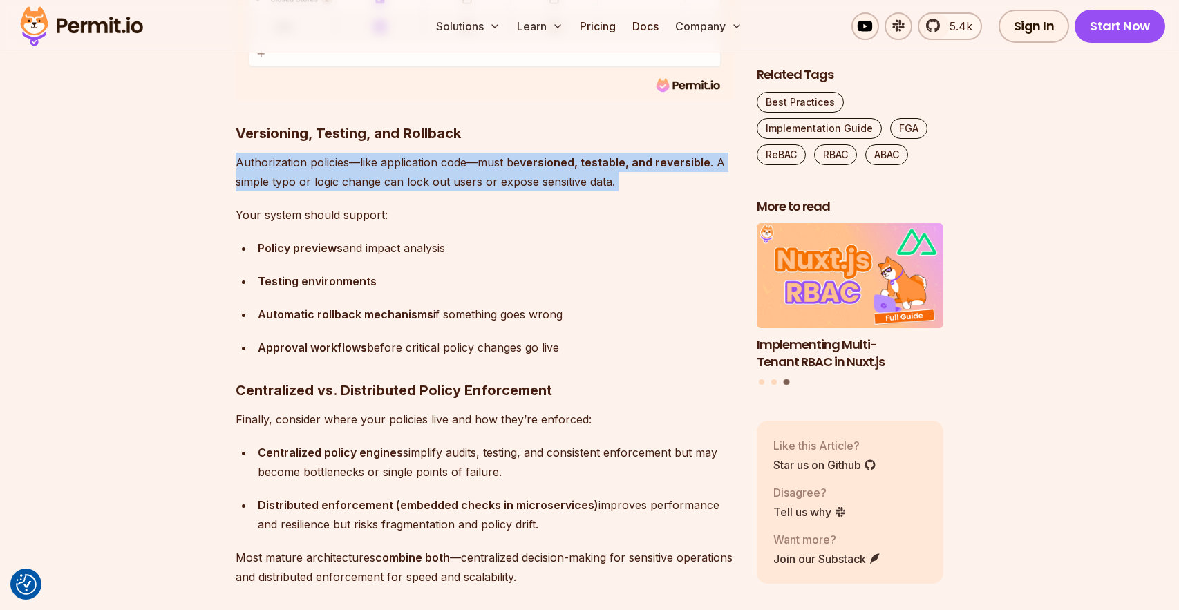
scroll to position [7850, 0]
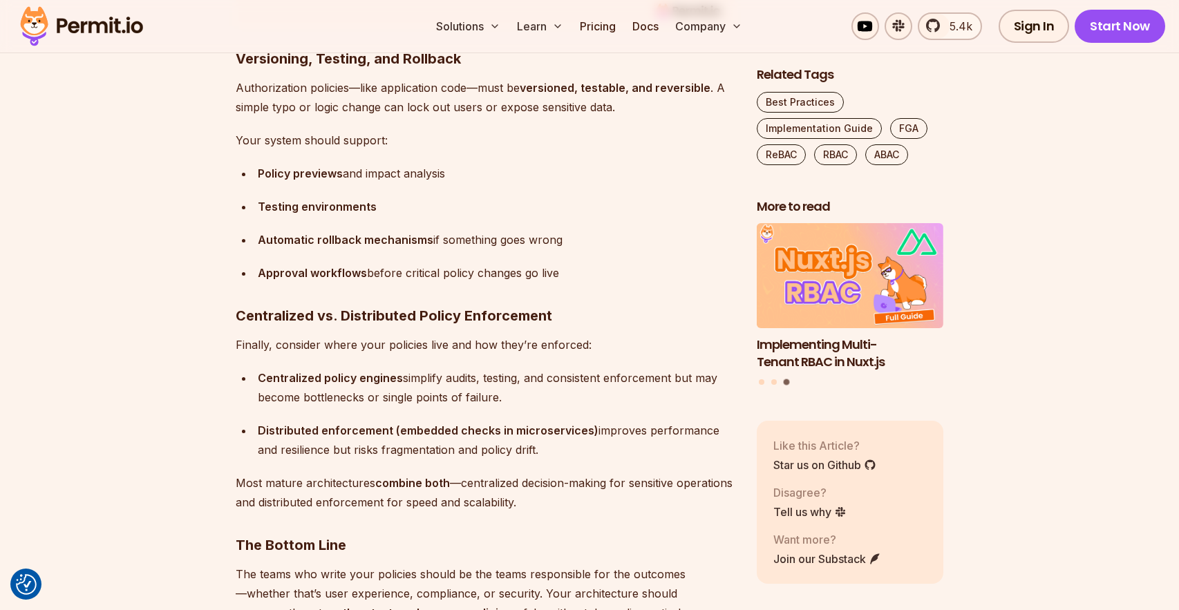
click at [271, 335] on p "Finally, consider where your policies live and how they’re enforced:" at bounding box center [485, 344] width 499 height 19
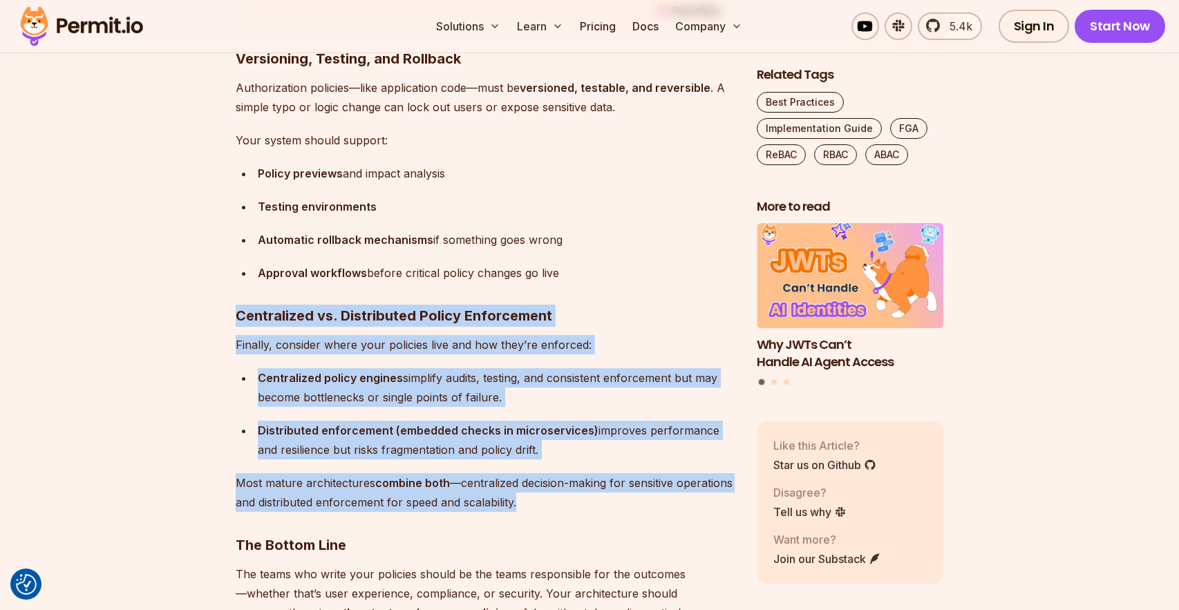
drag, startPoint x: 236, startPoint y: 301, endPoint x: 385, endPoint y: 493, distance: 243.2
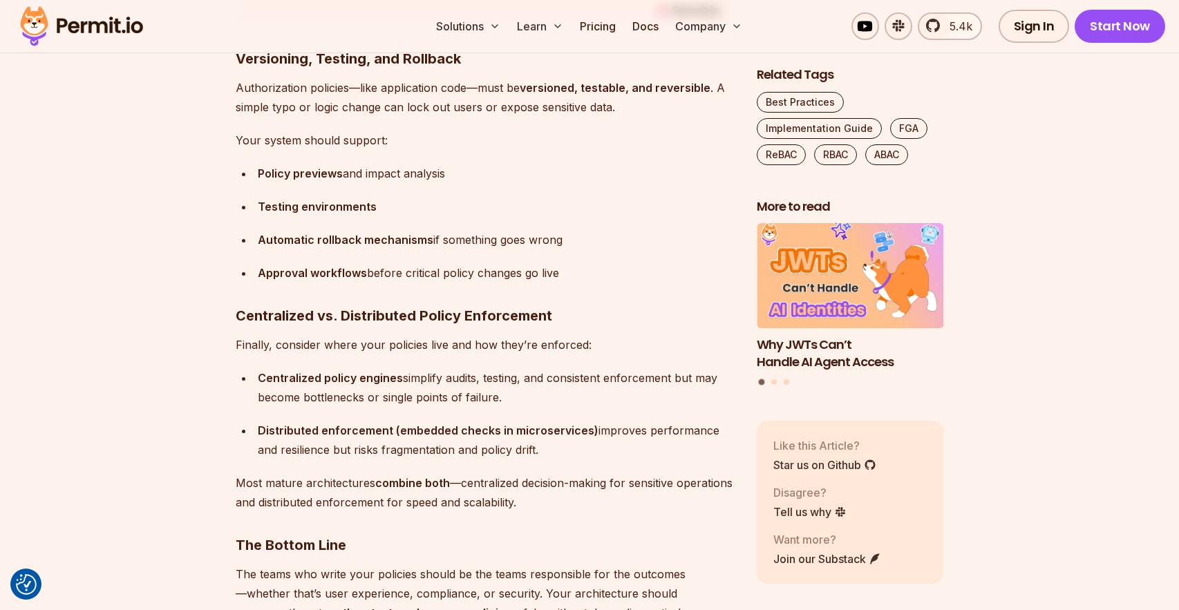
click at [384, 488] on p "Most mature architectures combine both —centralized decision-making for sensiti…" at bounding box center [485, 492] width 499 height 39
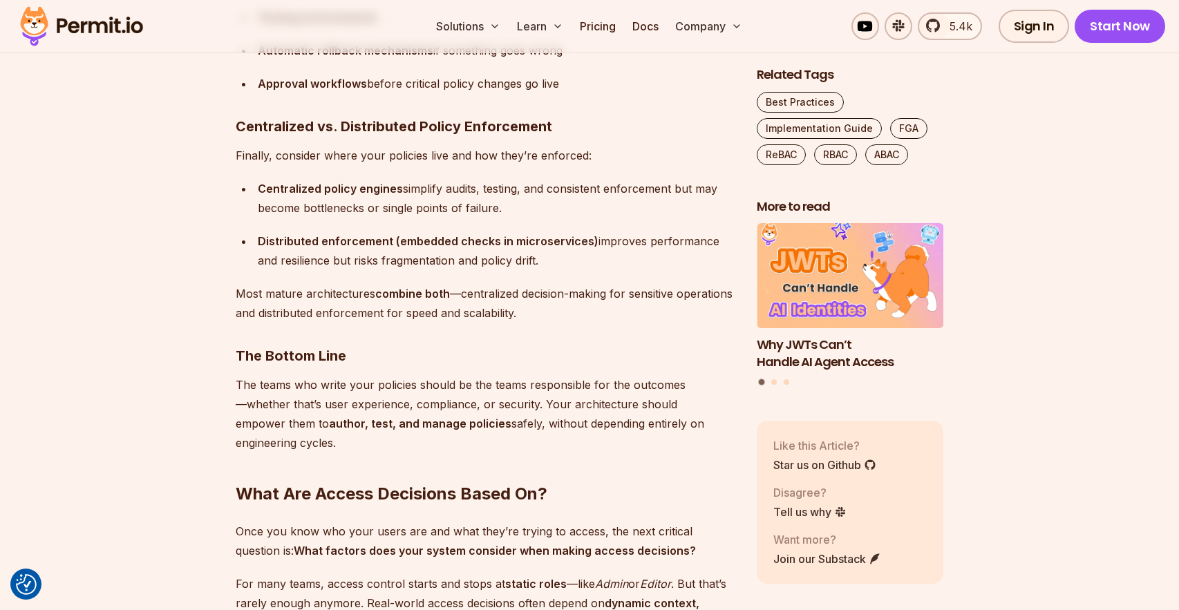
scroll to position [8089, 0]
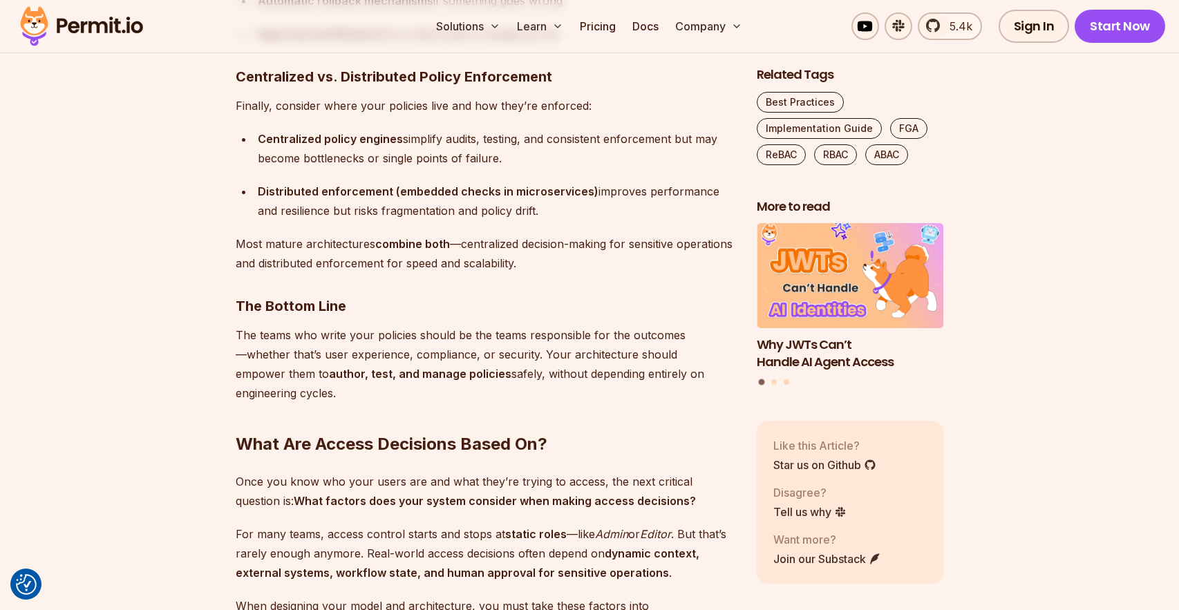
click at [392, 345] on p "The teams who write your policies should be the teams responsible for the outco…" at bounding box center [485, 363] width 499 height 77
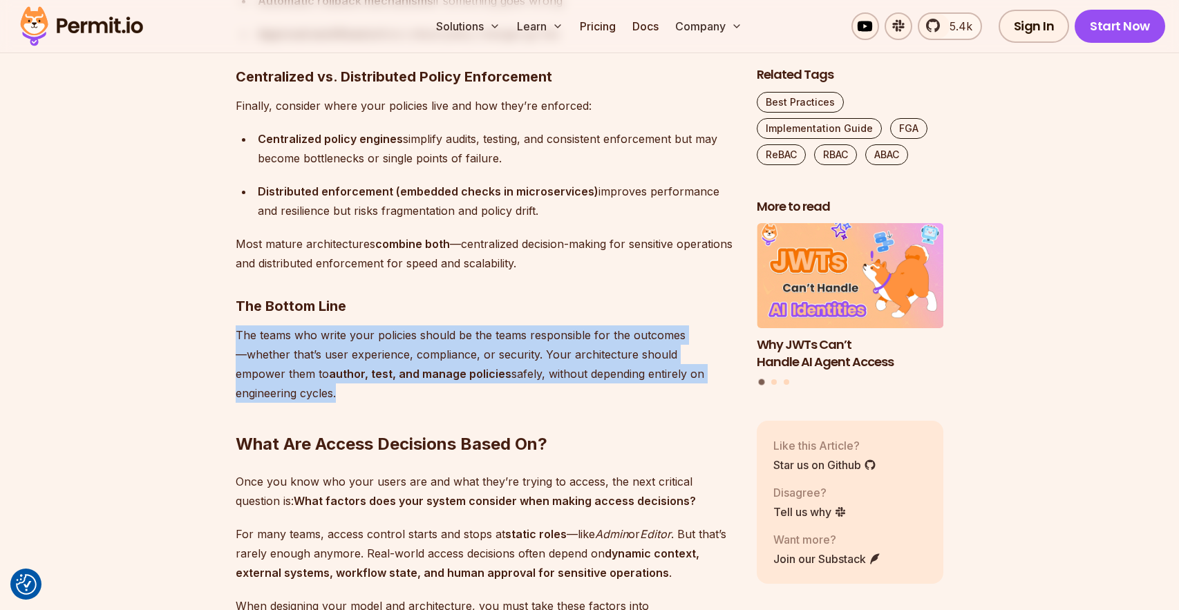
click at [392, 345] on p "The teams who write your policies should be the teams responsible for the outco…" at bounding box center [485, 363] width 499 height 77
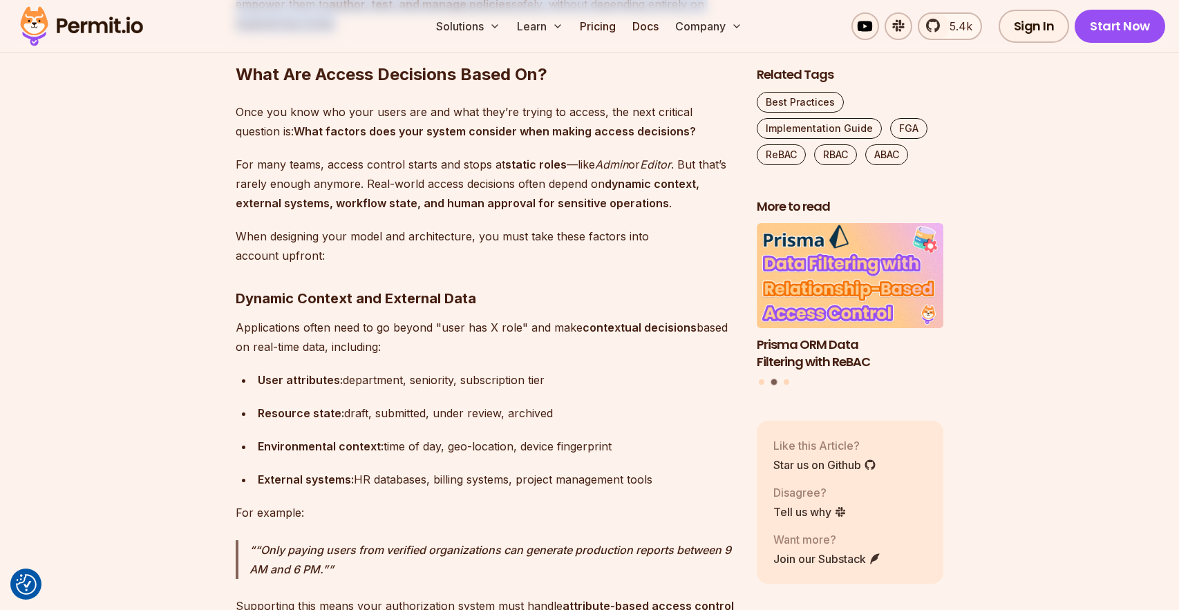
scroll to position [8466, 0]
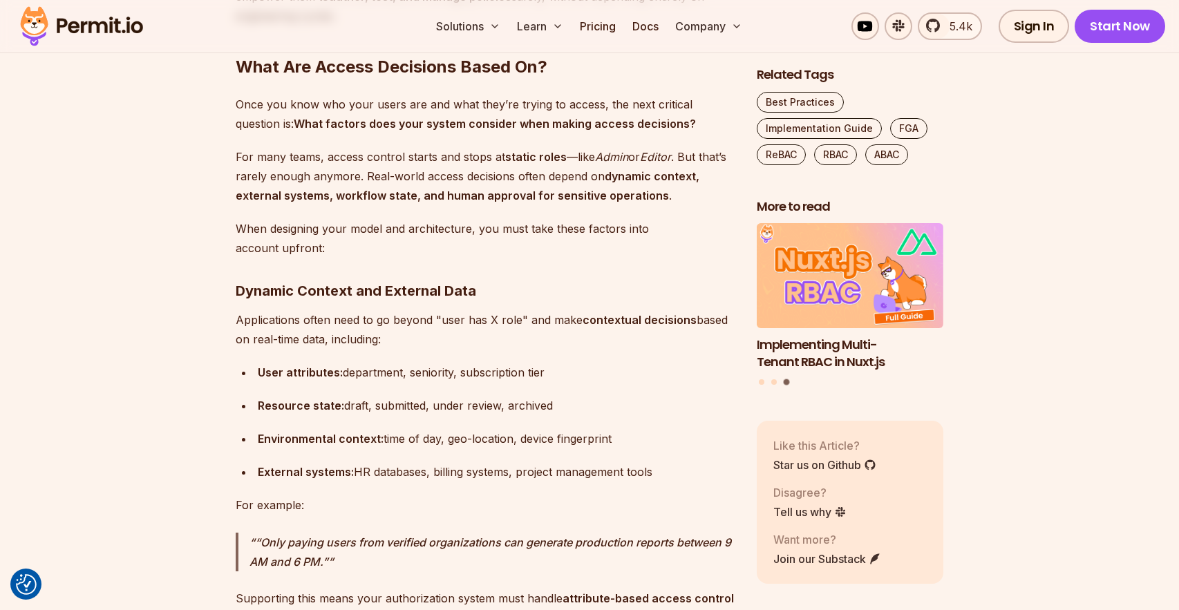
click at [340, 147] on p "For many teams, access control starts and stops at static roles —like Admin or …" at bounding box center [485, 176] width 499 height 58
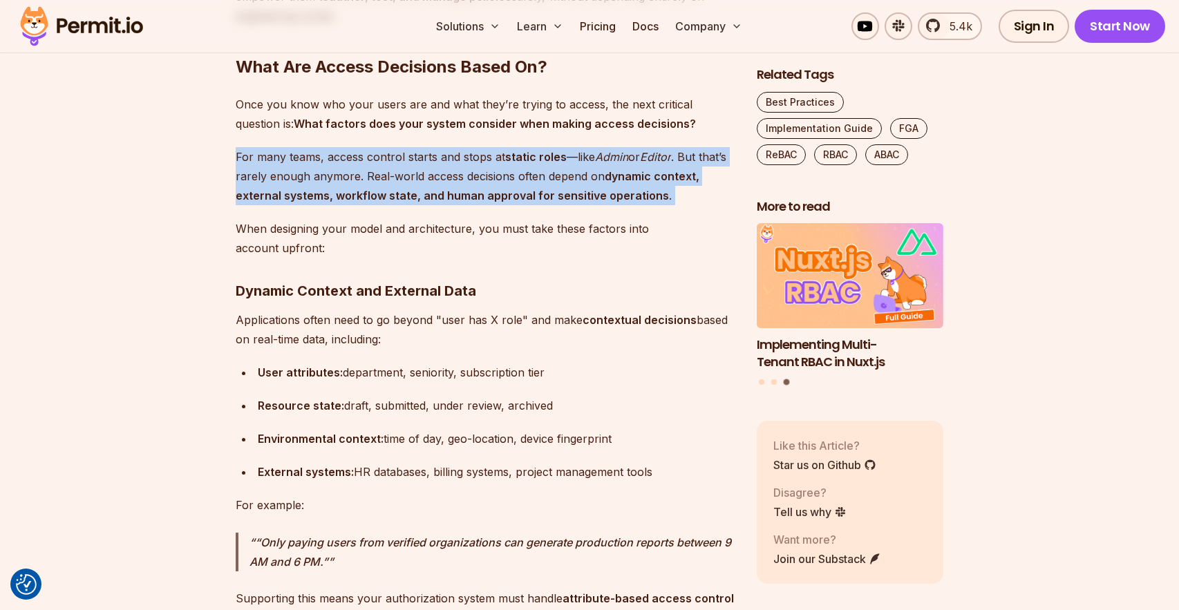
click at [340, 147] on p "For many teams, access control starts and stops at static roles —like Admin or …" at bounding box center [485, 176] width 499 height 58
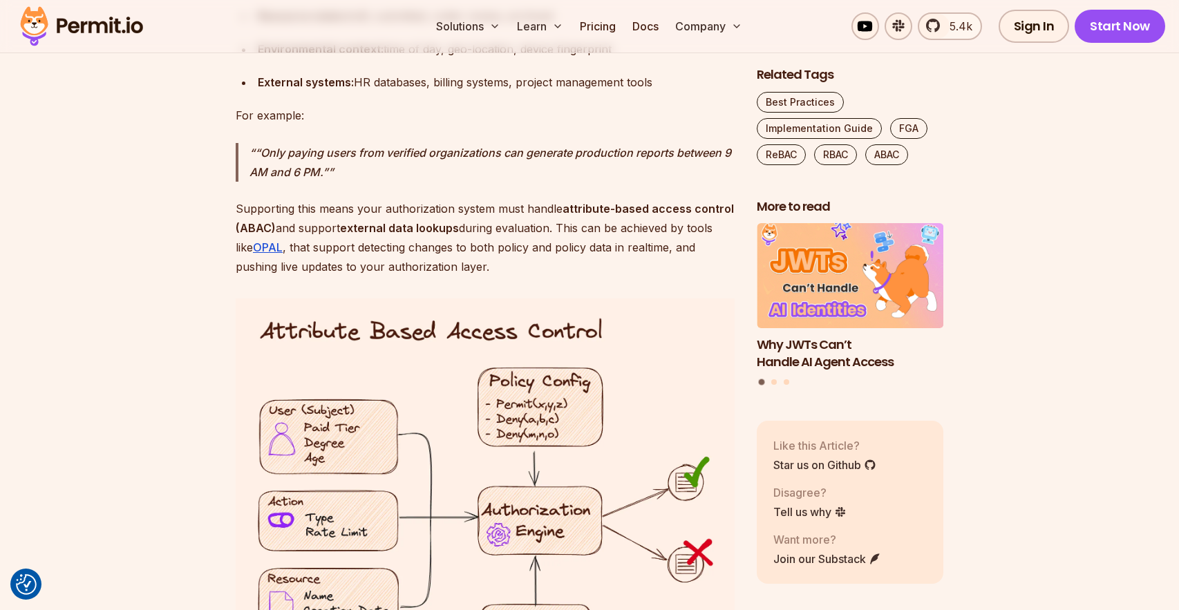
scroll to position [8856, 0]
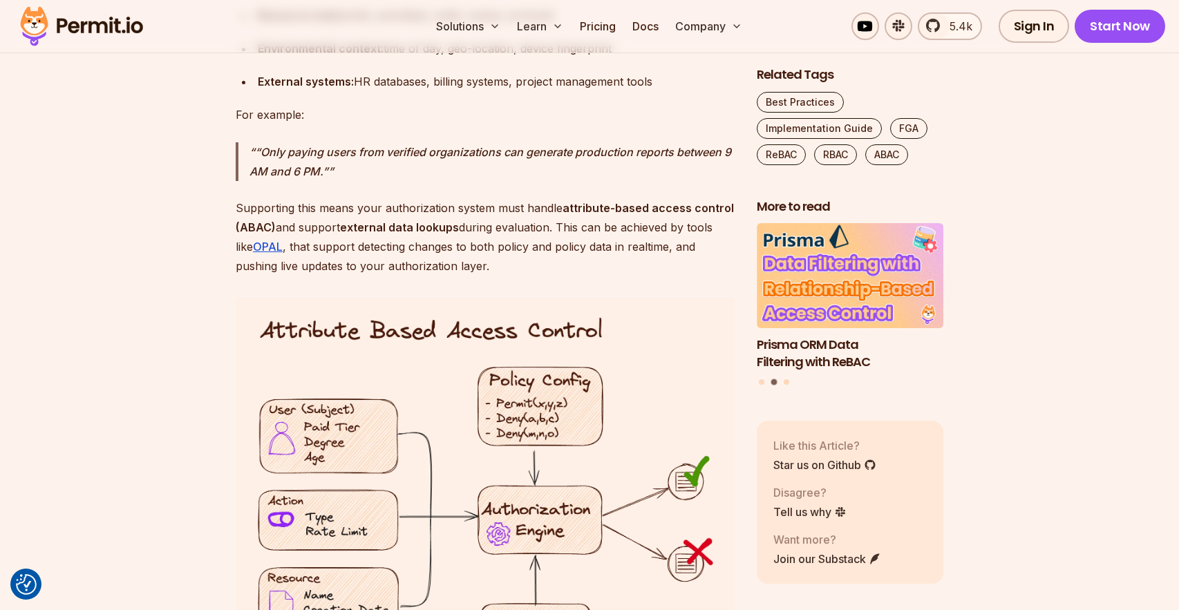
click at [284, 142] on p "“Only paying users from verified organizations can generate production reports …" at bounding box center [491, 161] width 485 height 39
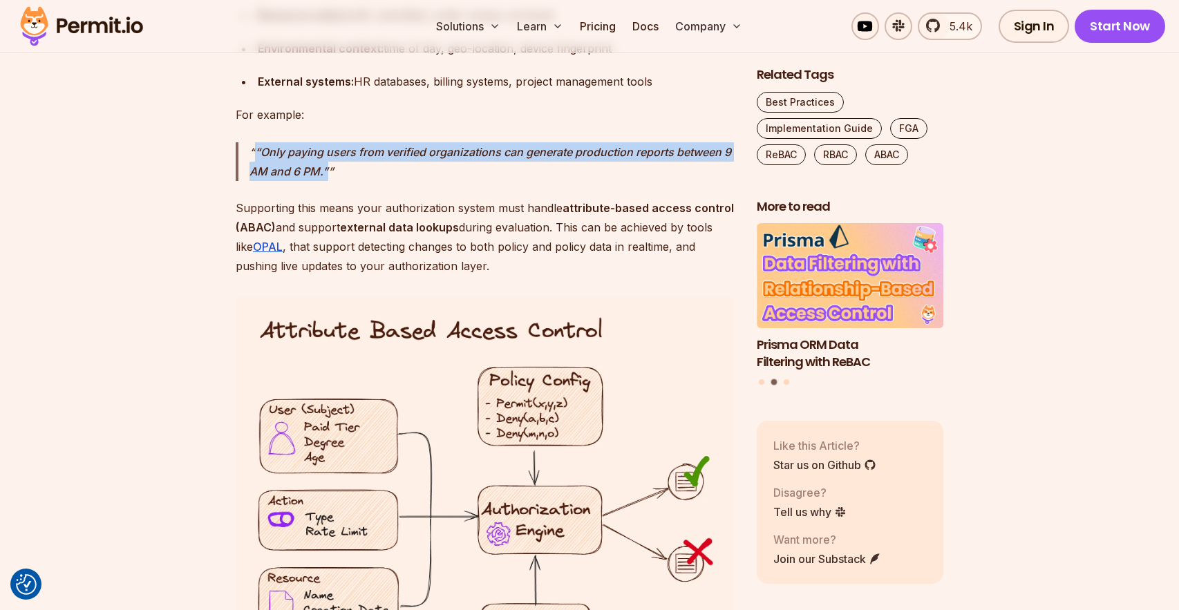
click at [284, 142] on p "“Only paying users from verified organizations can generate production reports …" at bounding box center [491, 161] width 485 height 39
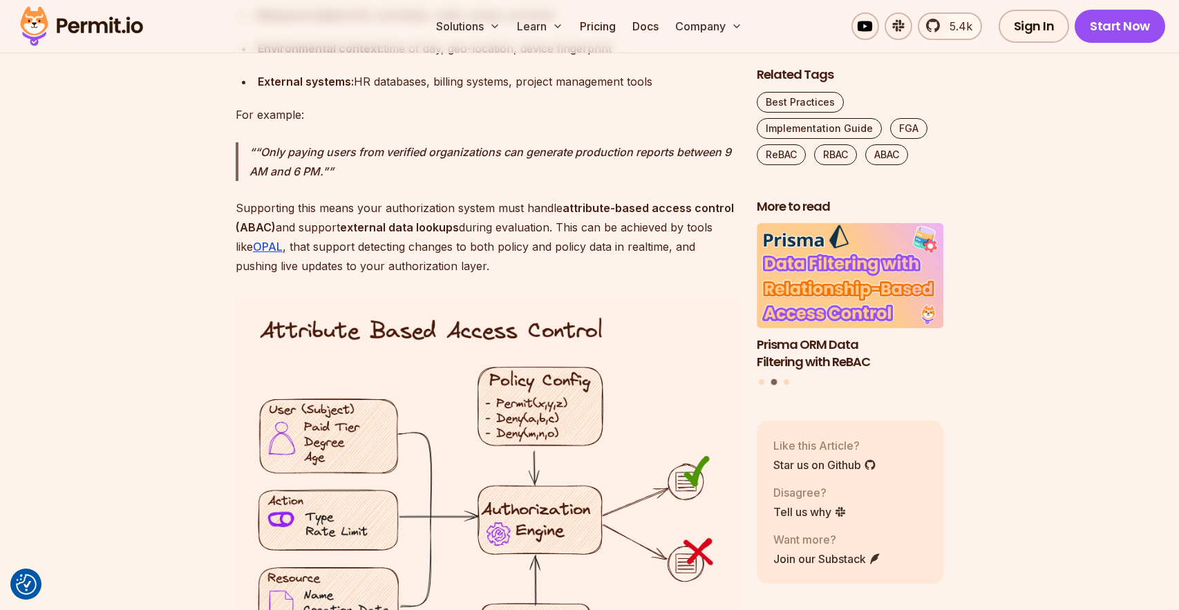
click at [249, 198] on p "Supporting this means your authorization system must handle attribute-based acc…" at bounding box center [485, 236] width 499 height 77
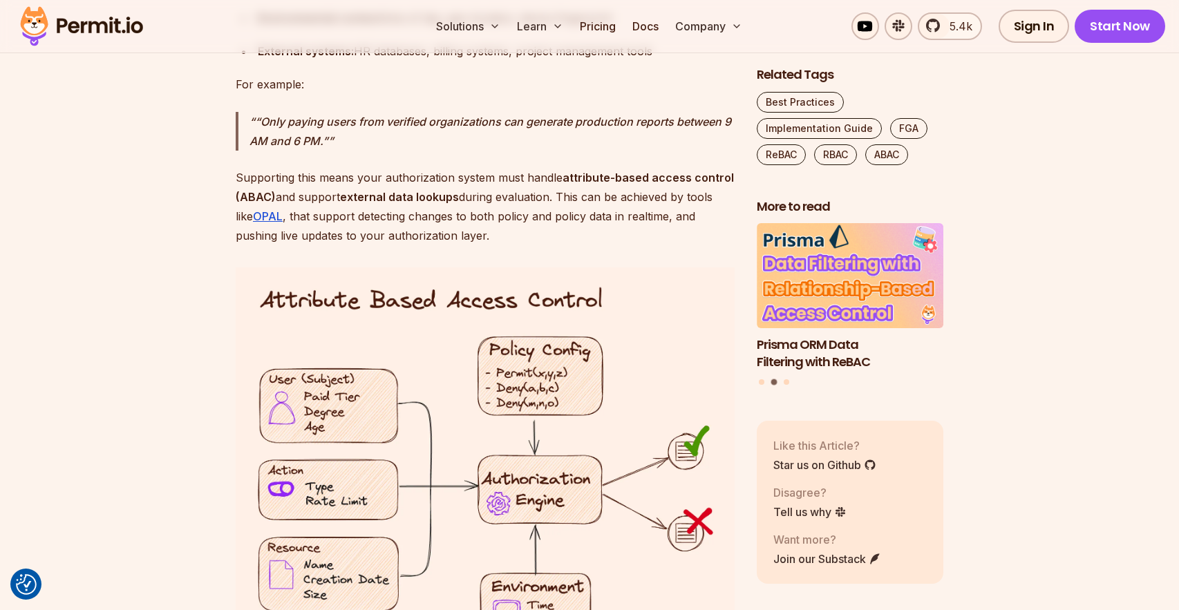
scroll to position [8893, 0]
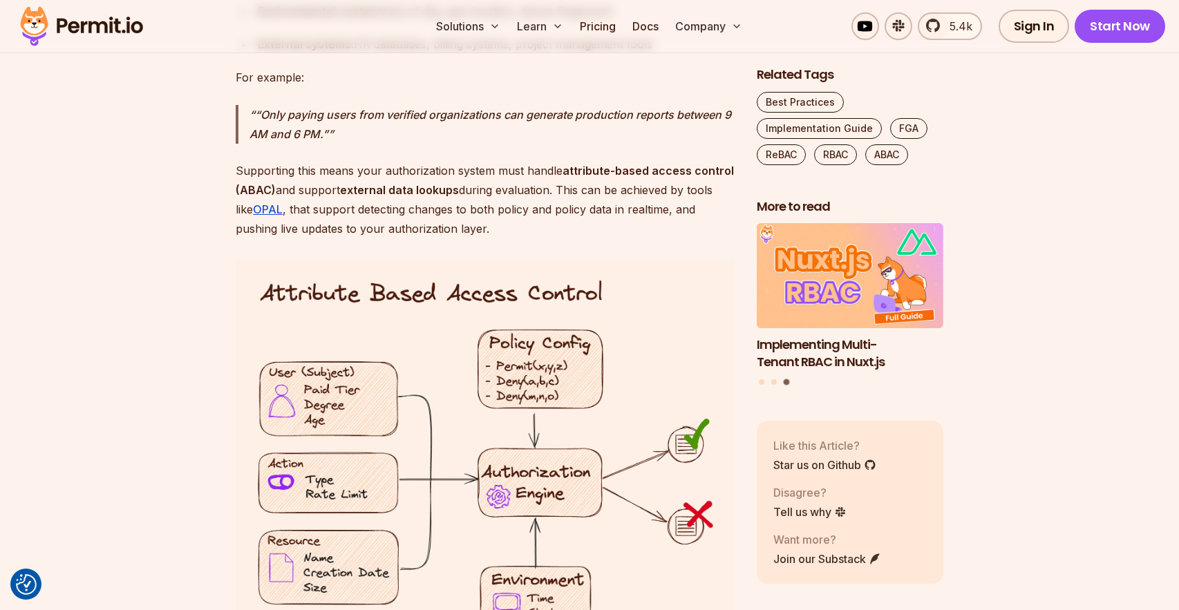
click at [386, 161] on p "Supporting this means your authorization system must handle attribute-based acc…" at bounding box center [485, 199] width 499 height 77
click at [364, 167] on p "Supporting this means your authorization system must handle attribute-based acc…" at bounding box center [485, 199] width 499 height 77
click at [374, 183] on strong "external data lookups" at bounding box center [399, 190] width 119 height 14
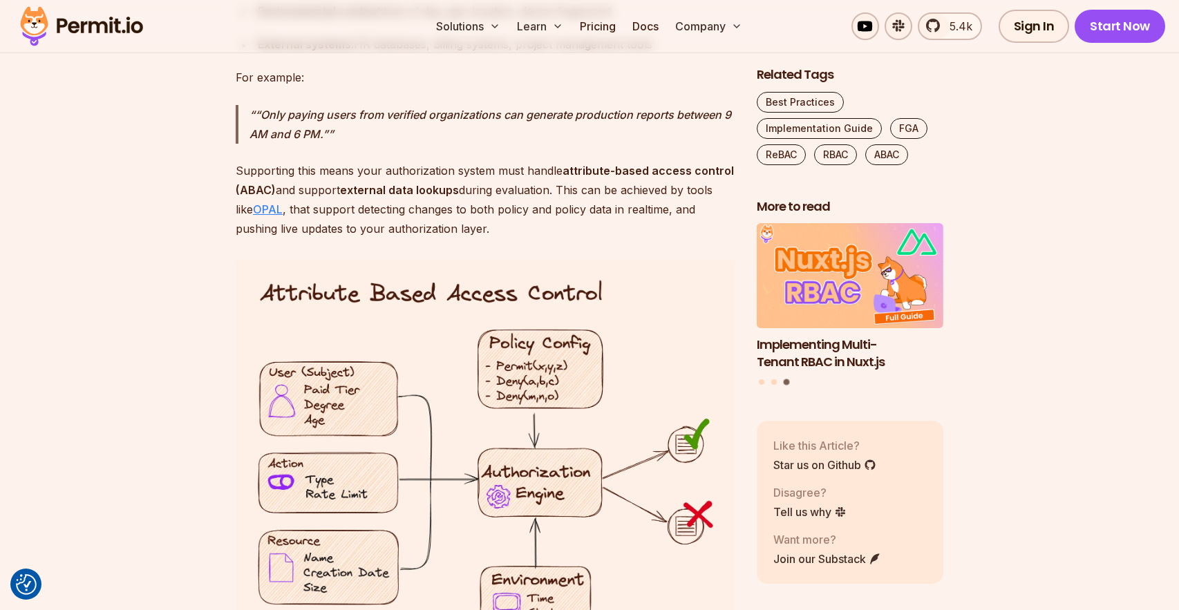
click at [275, 202] on link "OPAL" at bounding box center [268, 209] width 30 height 14
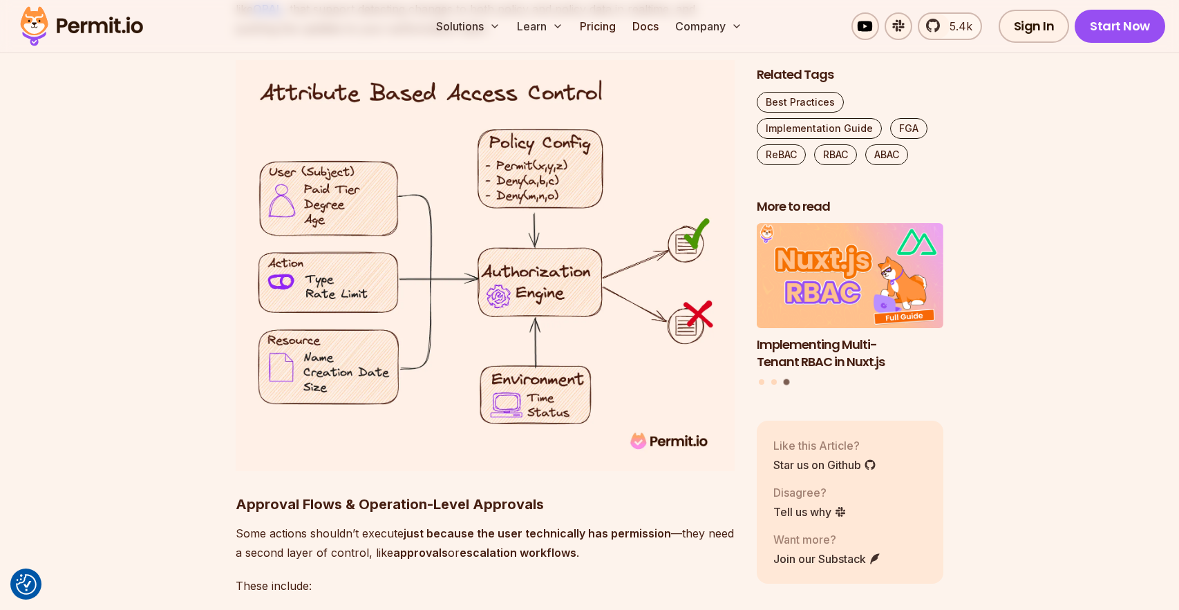
scroll to position [8997, 0]
